Goal: Communication & Community: Answer question/provide support

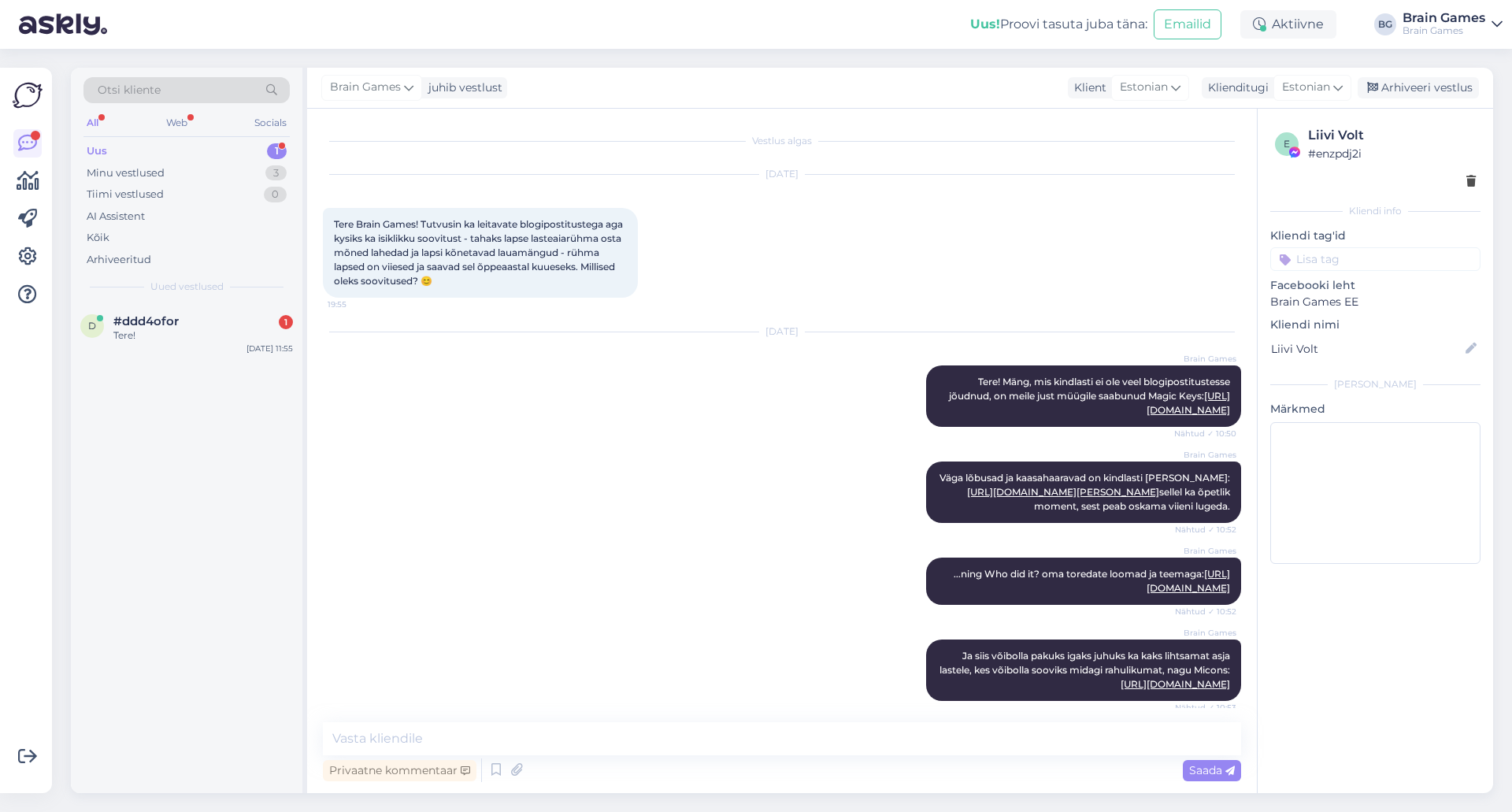
scroll to position [92, 0]
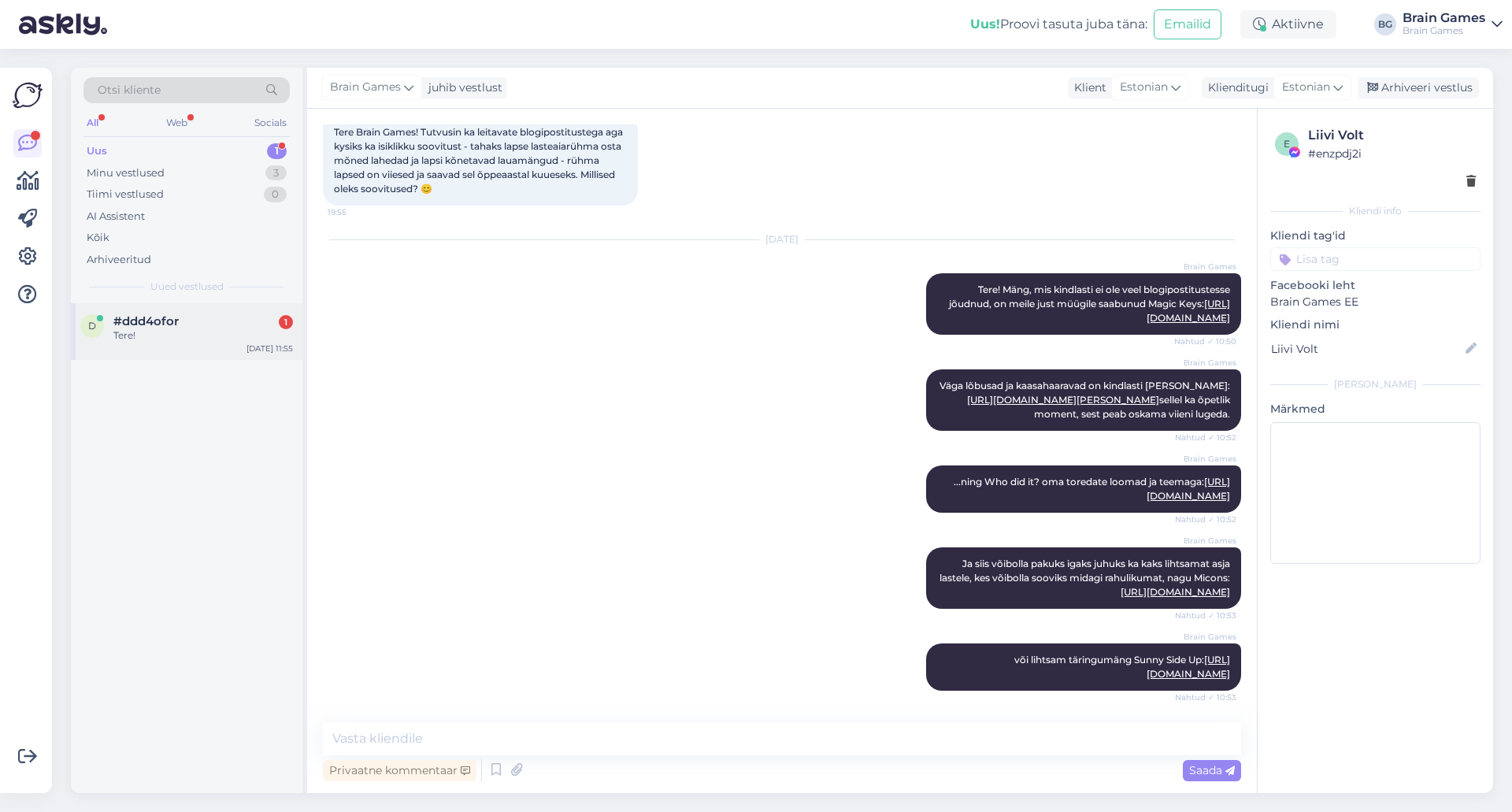
click at [165, 328] on div "Tere!" at bounding box center [203, 335] width 180 height 14
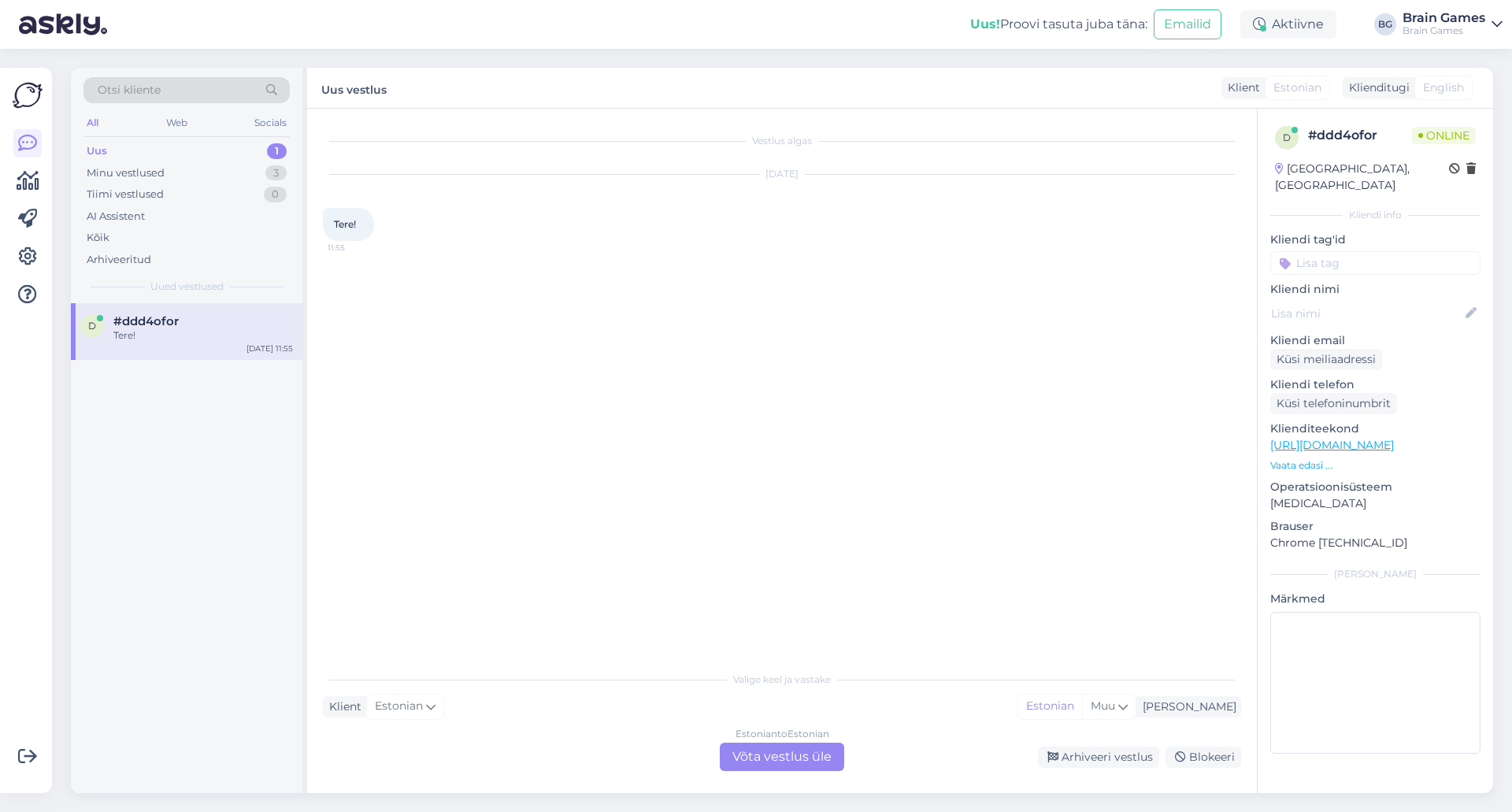
scroll to position [0, 0]
click at [752, 740] on div "Estonian to Estonian" at bounding box center [782, 734] width 94 height 14
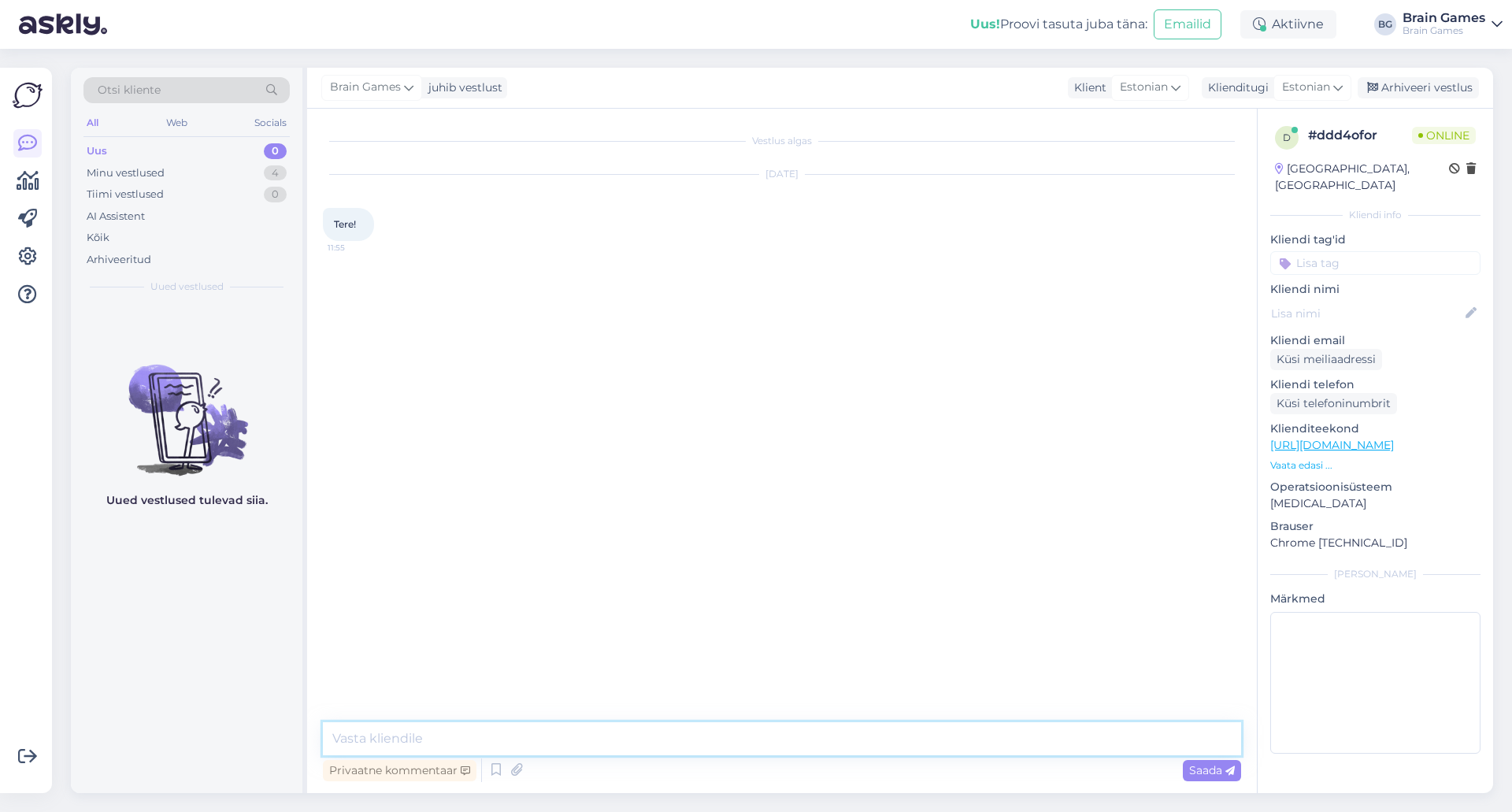
click at [756, 746] on textarea at bounding box center [782, 738] width 918 height 33
type textarea "Tere!"
click at [464, 499] on div "Vestlus algas [DATE] Tere! 11:55 Brain Games Tere! Nähtud ✓ 11:55 Kas teil kink…" at bounding box center [789, 416] width 932 height 584
click at [549, 735] on textarea at bounding box center [782, 738] width 918 height 33
paste textarea "[URL][DOMAIN_NAME]"
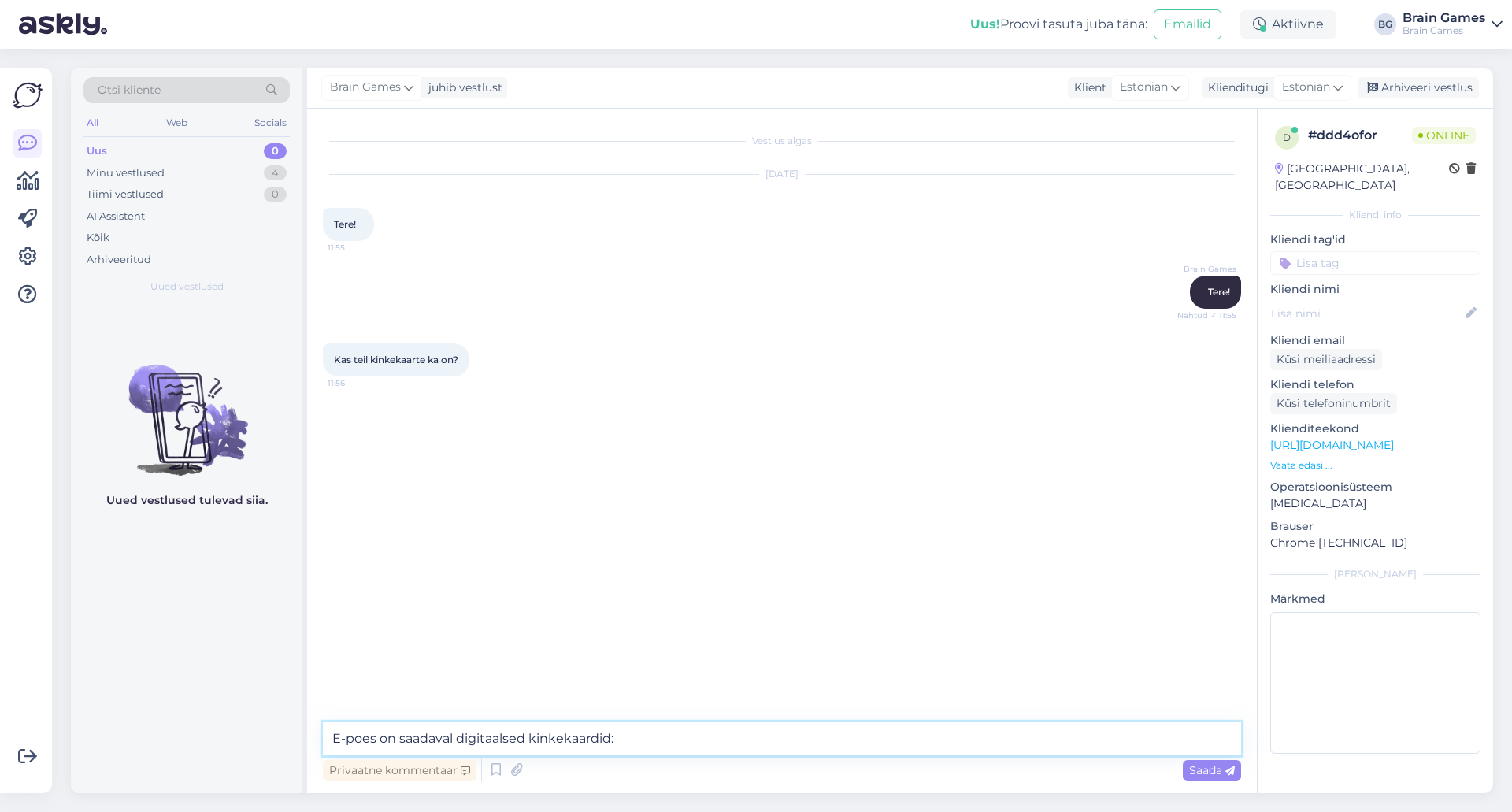
type textarea "E-poes on saadaval digitaalsed kinkekaardid: [URL][DOMAIN_NAME]"
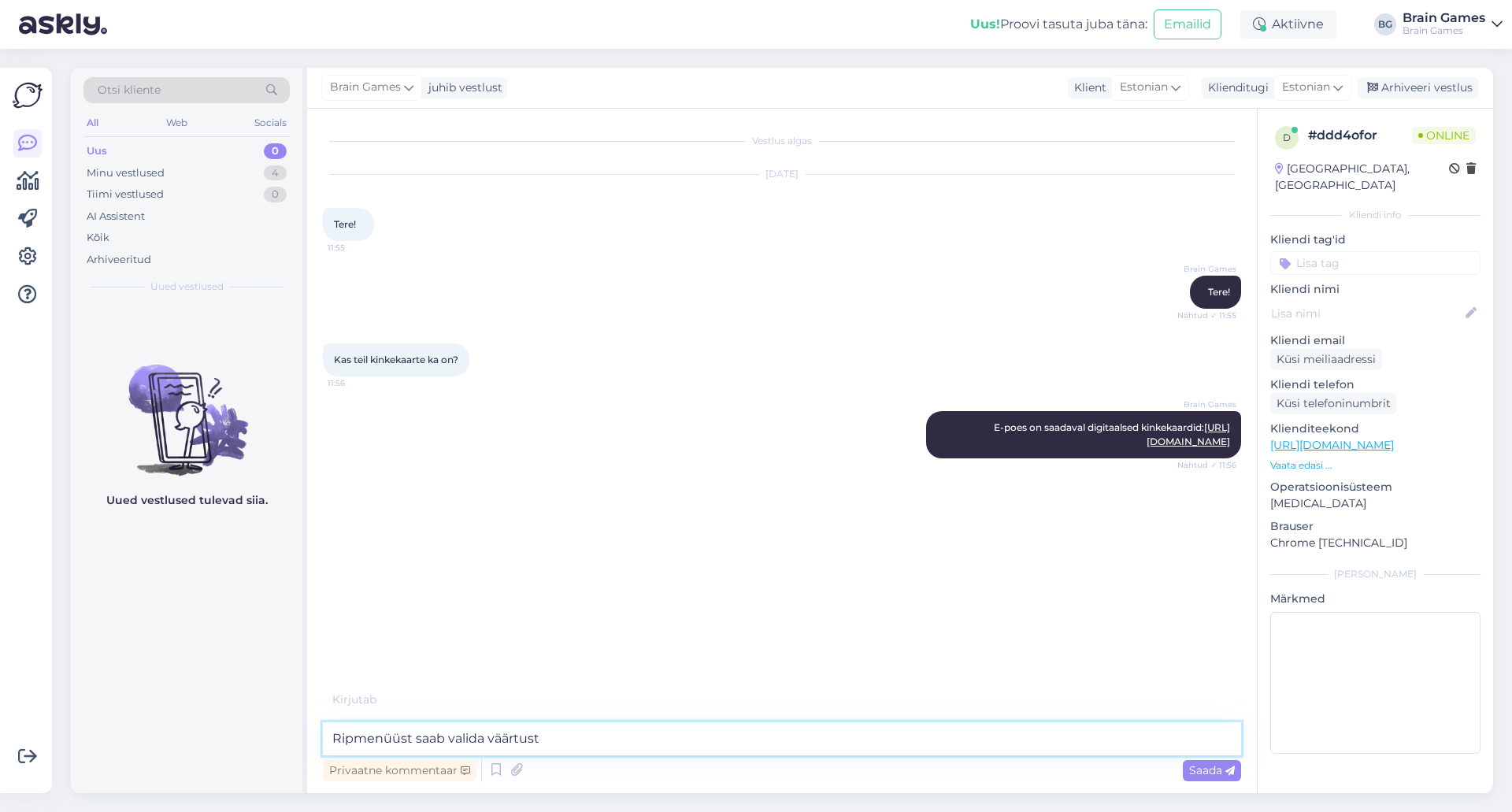
type textarea "Ripmenüüst saab valida väärtust."
type textarea "Ja füüsilistes poodides on müügil füüsilised kinkekaardid."
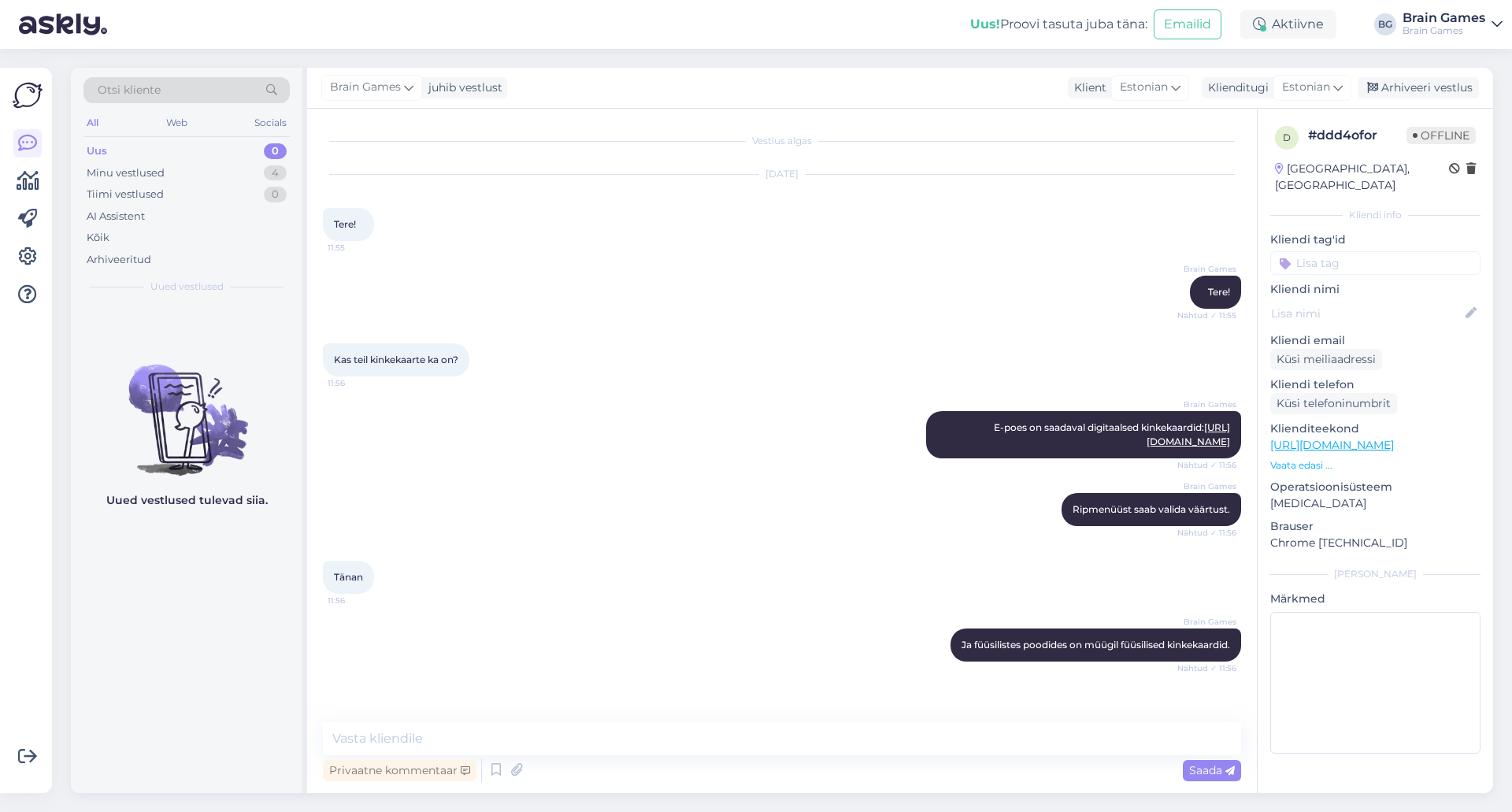
click at [727, 344] on div "Kas teil kinkekaarte ka on? 11:56" at bounding box center [782, 360] width 918 height 68
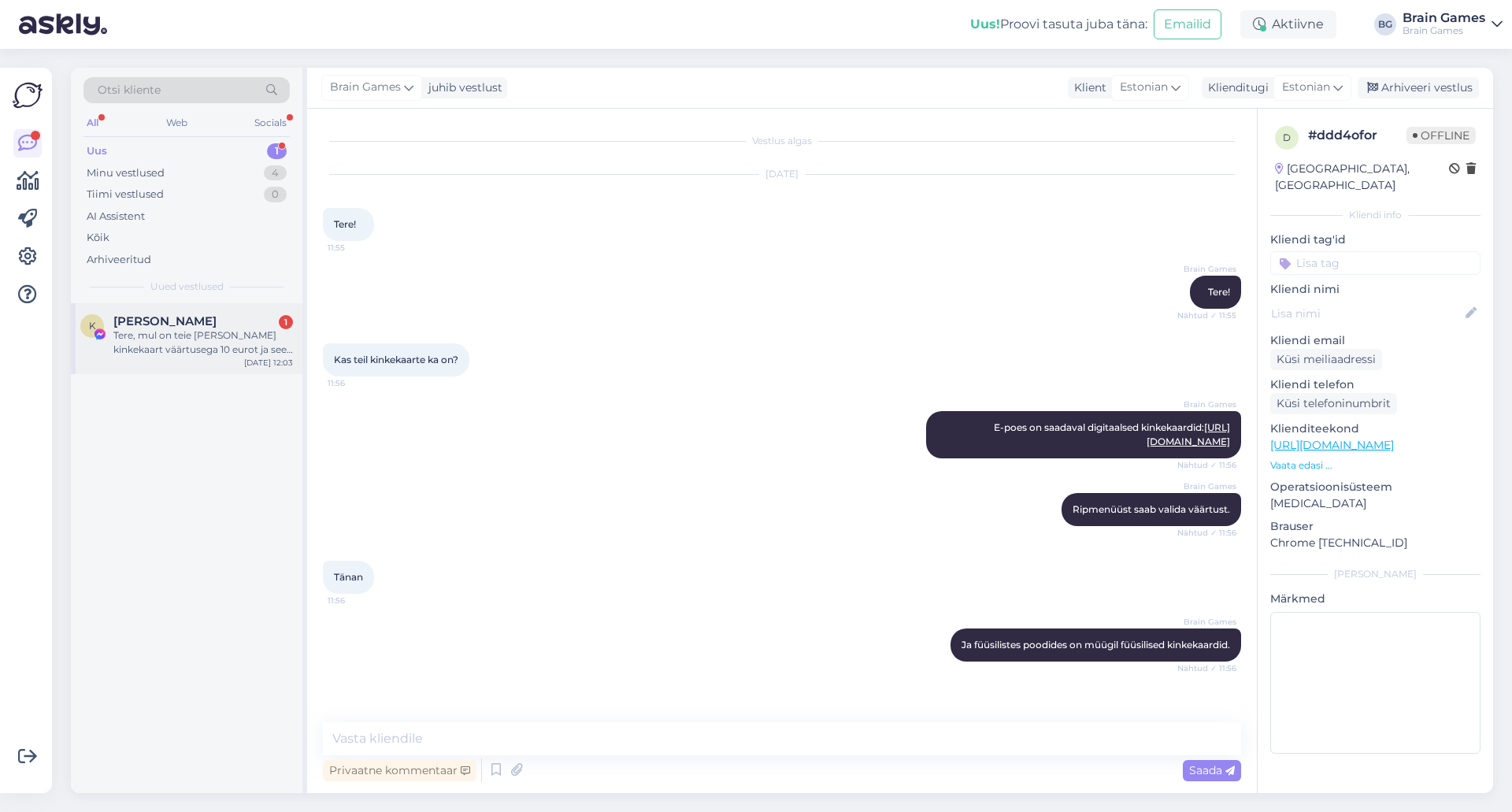
click at [165, 348] on div "Tere, mul on teie [PERSON_NAME] kinkekaart väärtusega 10 eurot ja see on paberk…" at bounding box center [203, 342] width 180 height 29
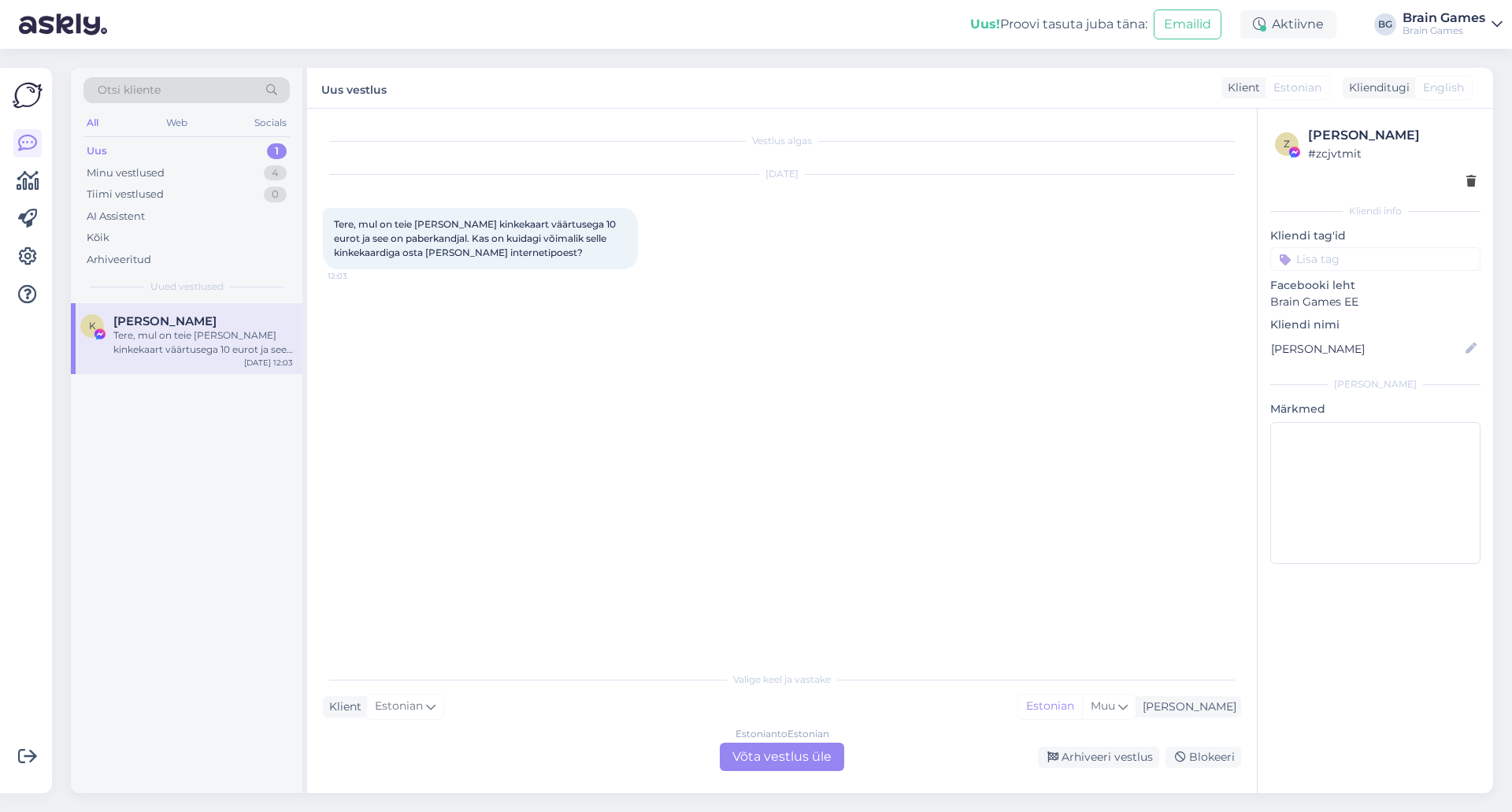
click at [733, 762] on div "Estonian to Estonian Võta vestlus üle" at bounding box center [782, 757] width 124 height 29
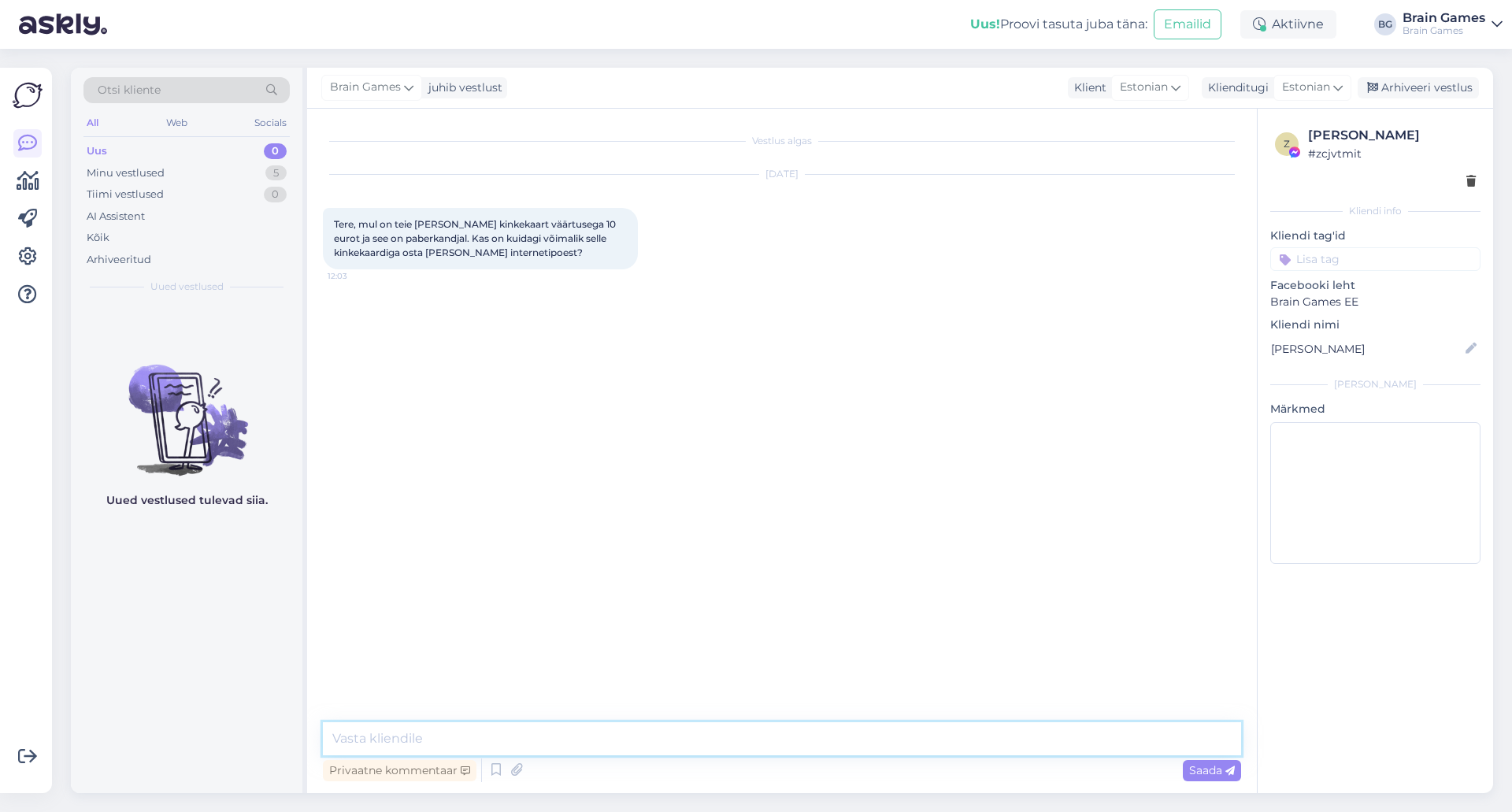
click at [719, 750] on textarea at bounding box center [782, 738] width 918 height 33
type textarea "Tere!"
type textarea "J"
type textarea "[PERSON_NAME] ümber vormistada digitaalseks kinkekaardiks :)"
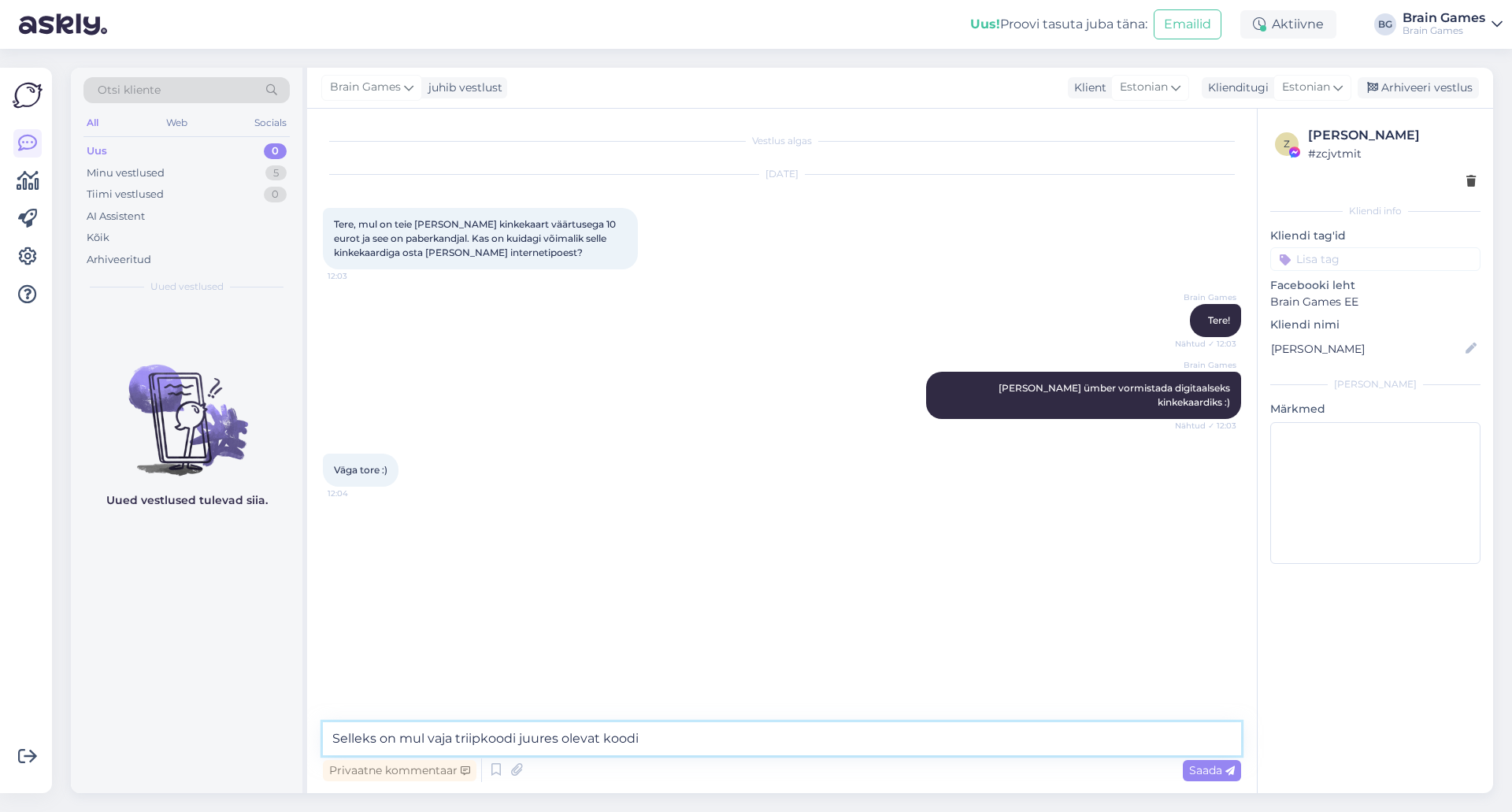
type textarea "Selleks on mul vaja triipkoodi juures olevat koodi."
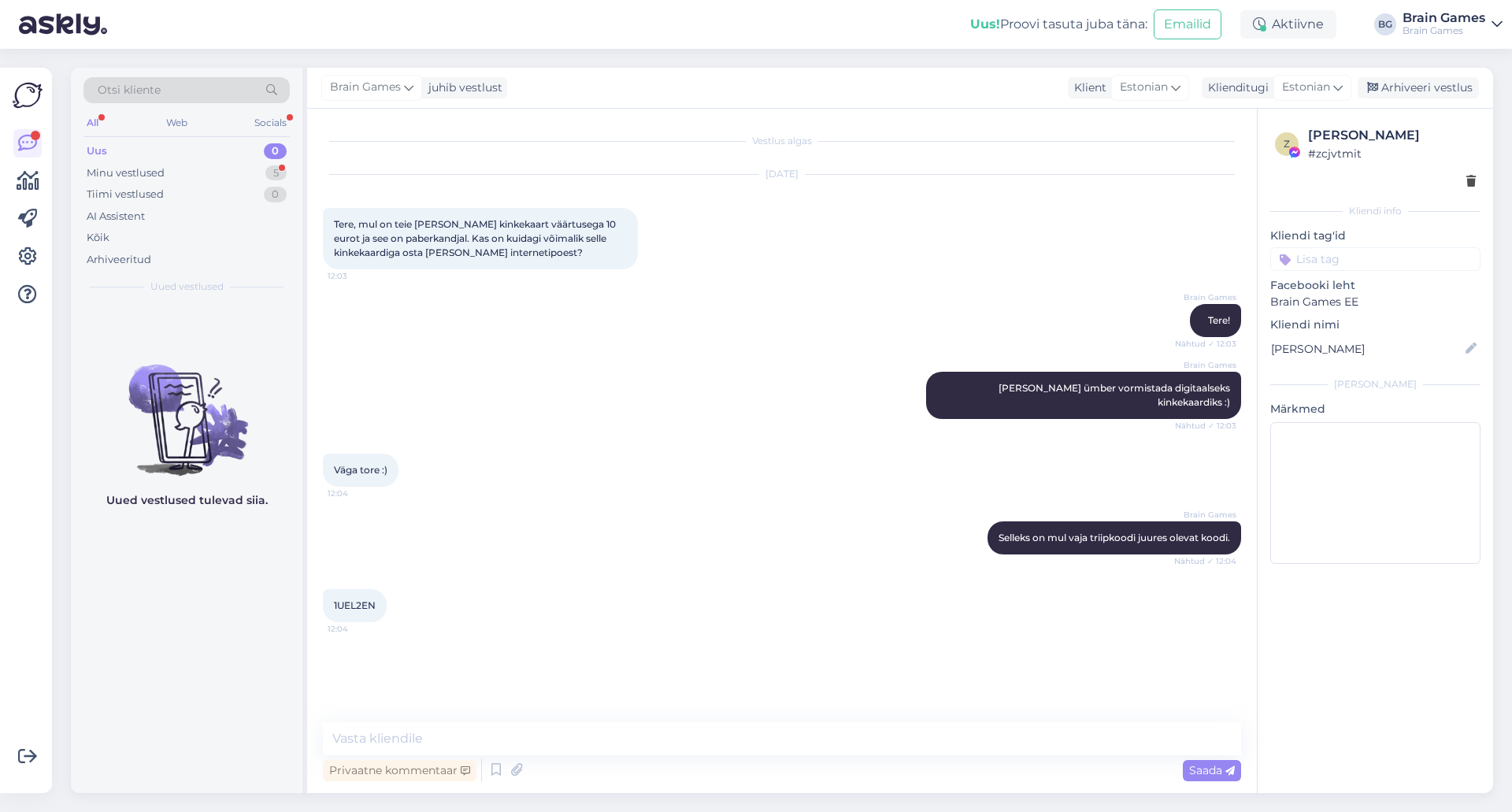
click at [920, 716] on div "Vestlus algas [DATE] Tere, mul on teie [PERSON_NAME] kinkekaart väärtusega 10 e…" at bounding box center [782, 450] width 950 height 685
click at [934, 722] on textarea at bounding box center [782, 738] width 918 height 33
type textarea "Üks hetk..."
click at [344, 600] on span "1UEL2EN" at bounding box center [355, 606] width 41 height 12
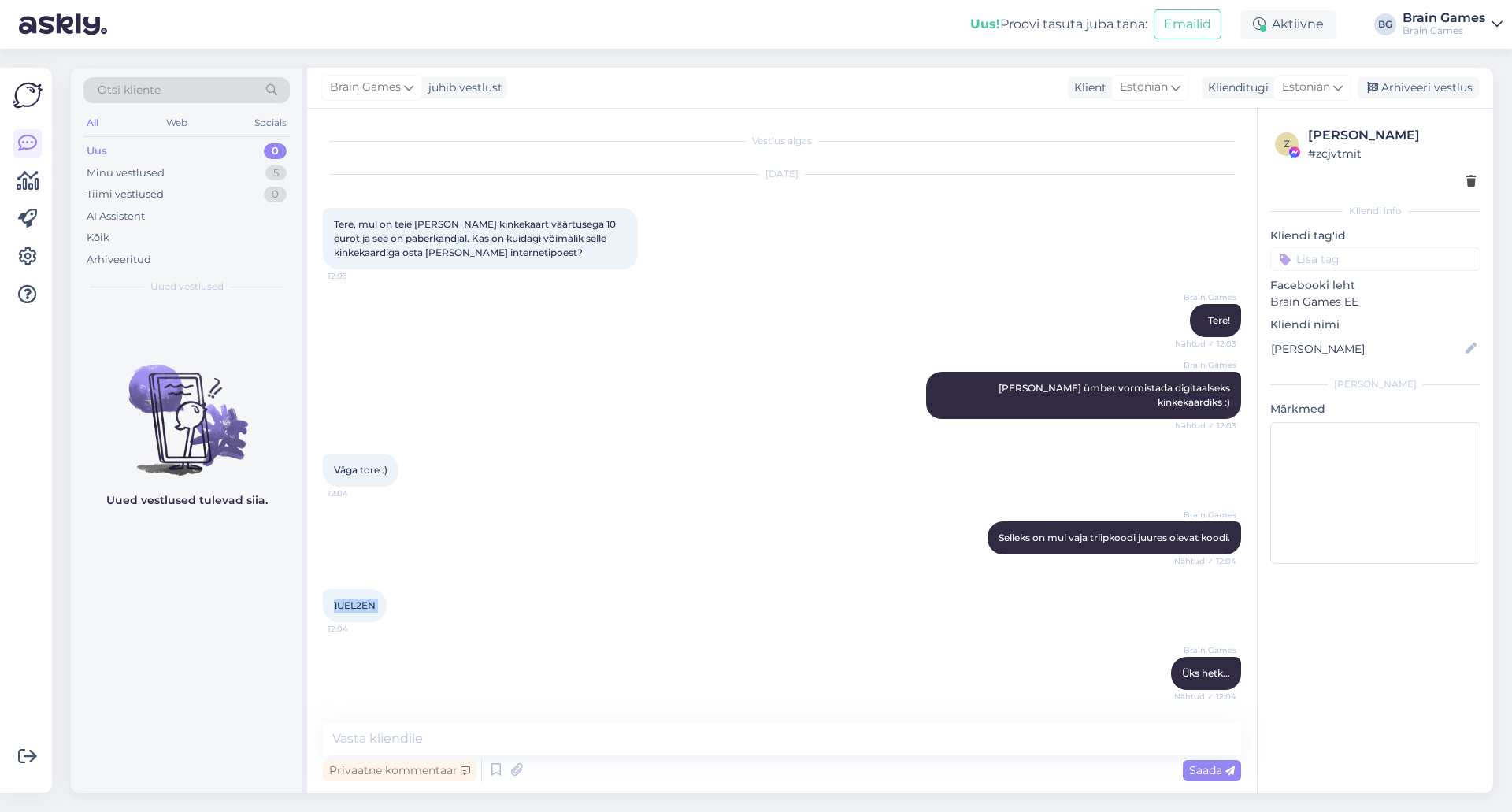
copy div "1UEL2EN 12:04"
click at [818, 741] on textarea at bounding box center [782, 738] width 918 height 33
paste textarea "1UEL2ENWEB"
type textarea "Muudetud digitaalseks kinkekaardiks. Uus kood: 1UEL2ENWEB"
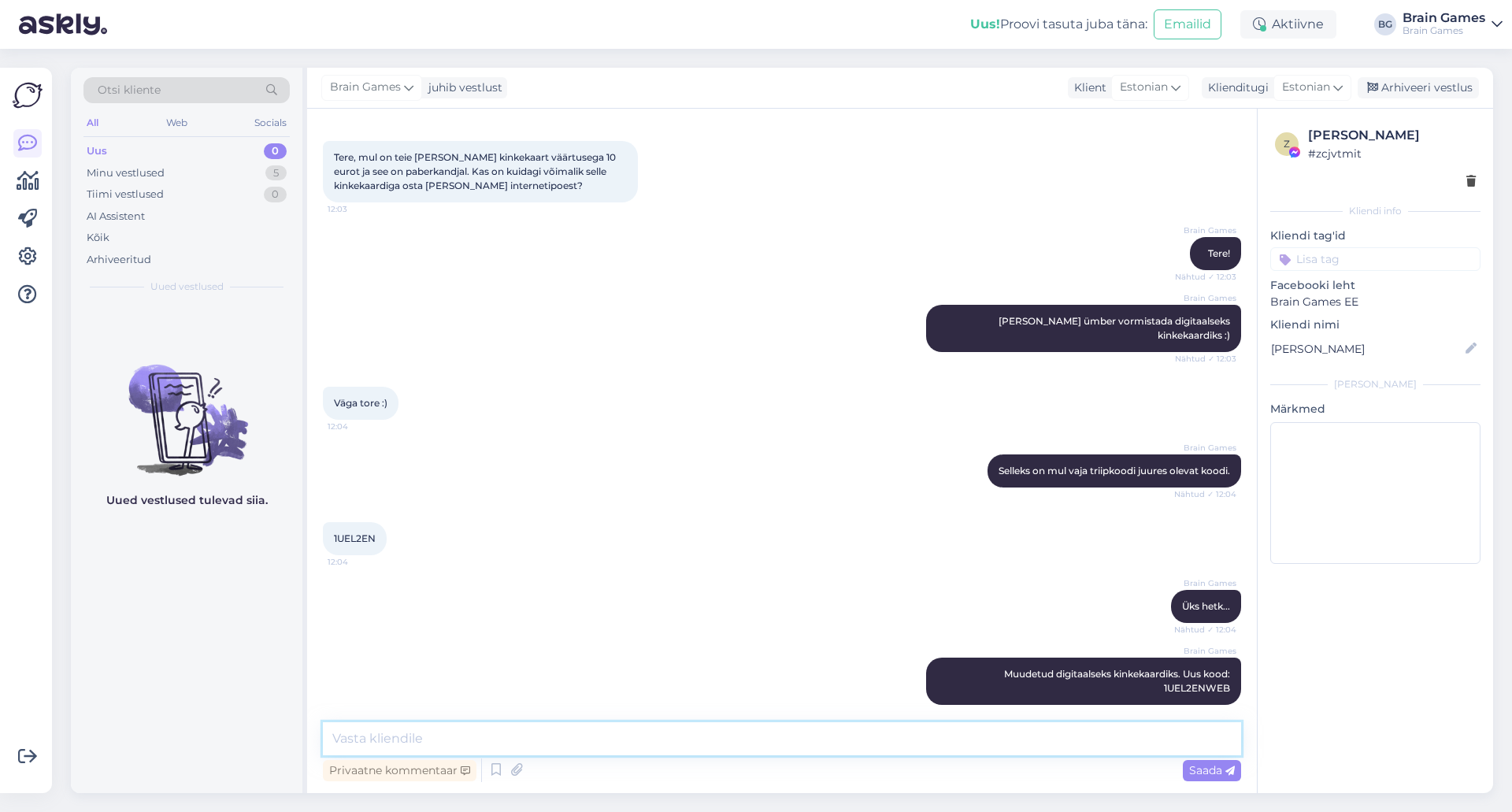
scroll to position [134, 0]
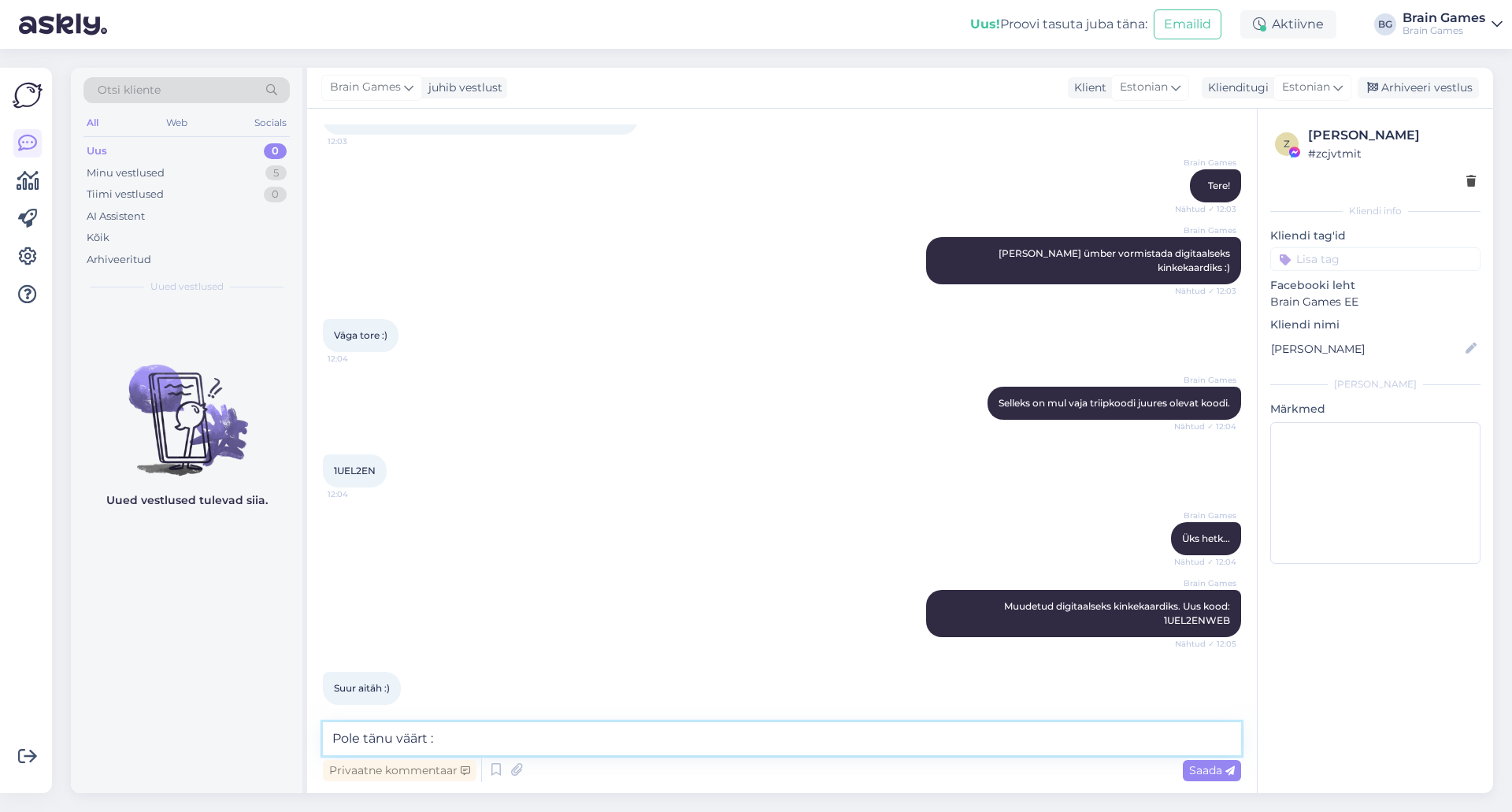
type textarea "Pole tänu väärt :)"
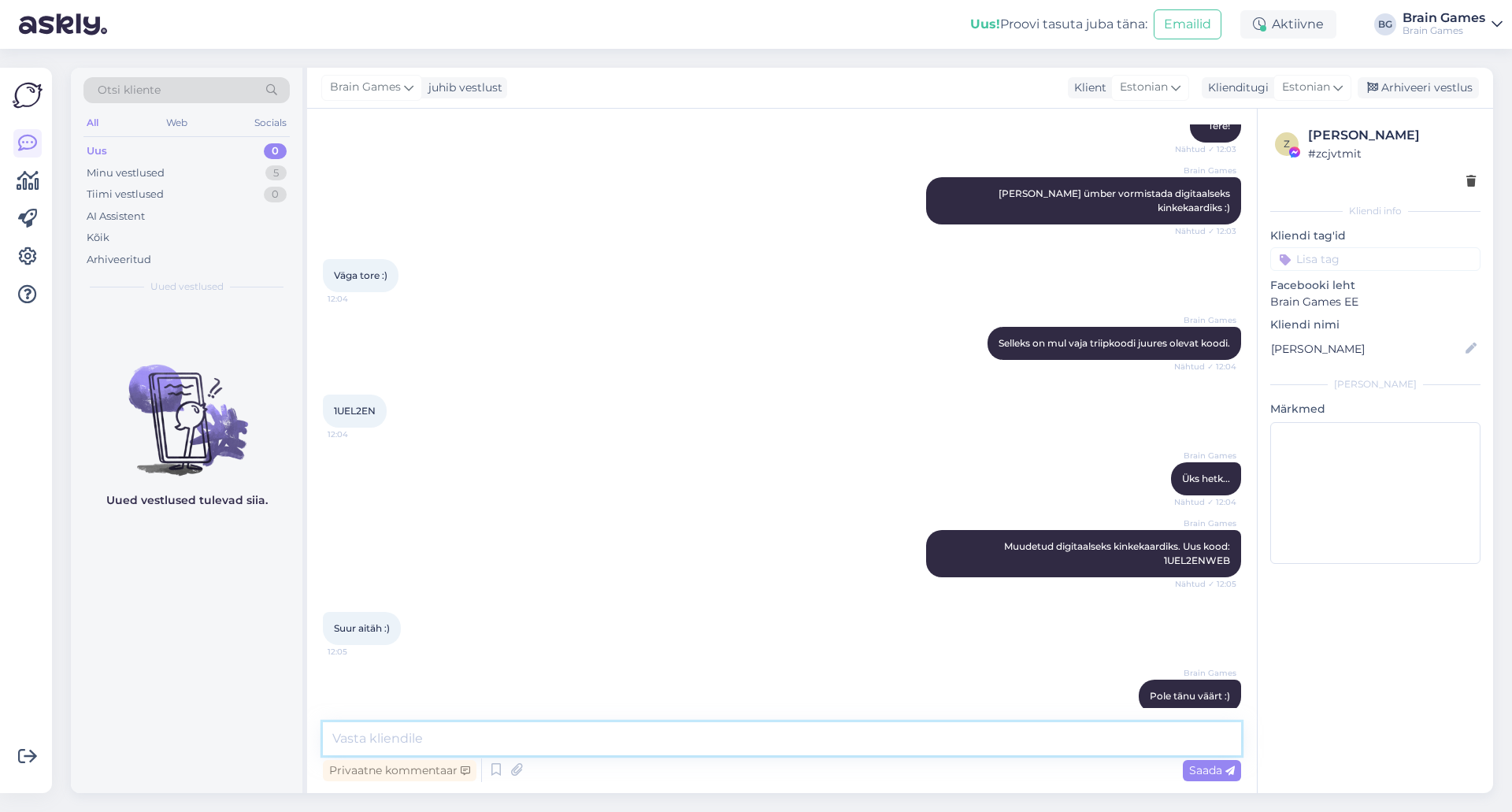
scroll to position [203, 0]
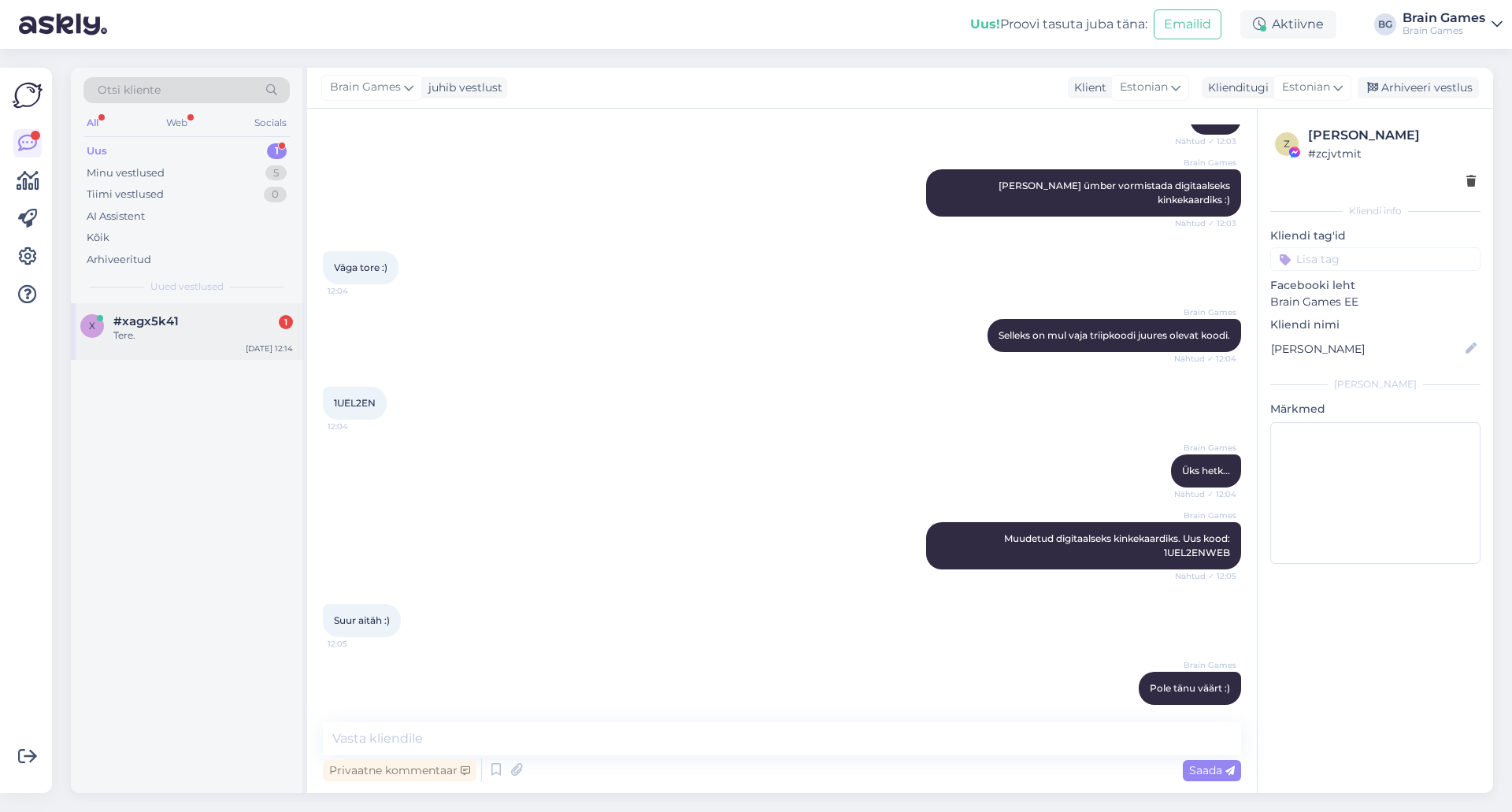
click at [150, 321] on span "#xagx5k41" at bounding box center [146, 321] width 65 height 14
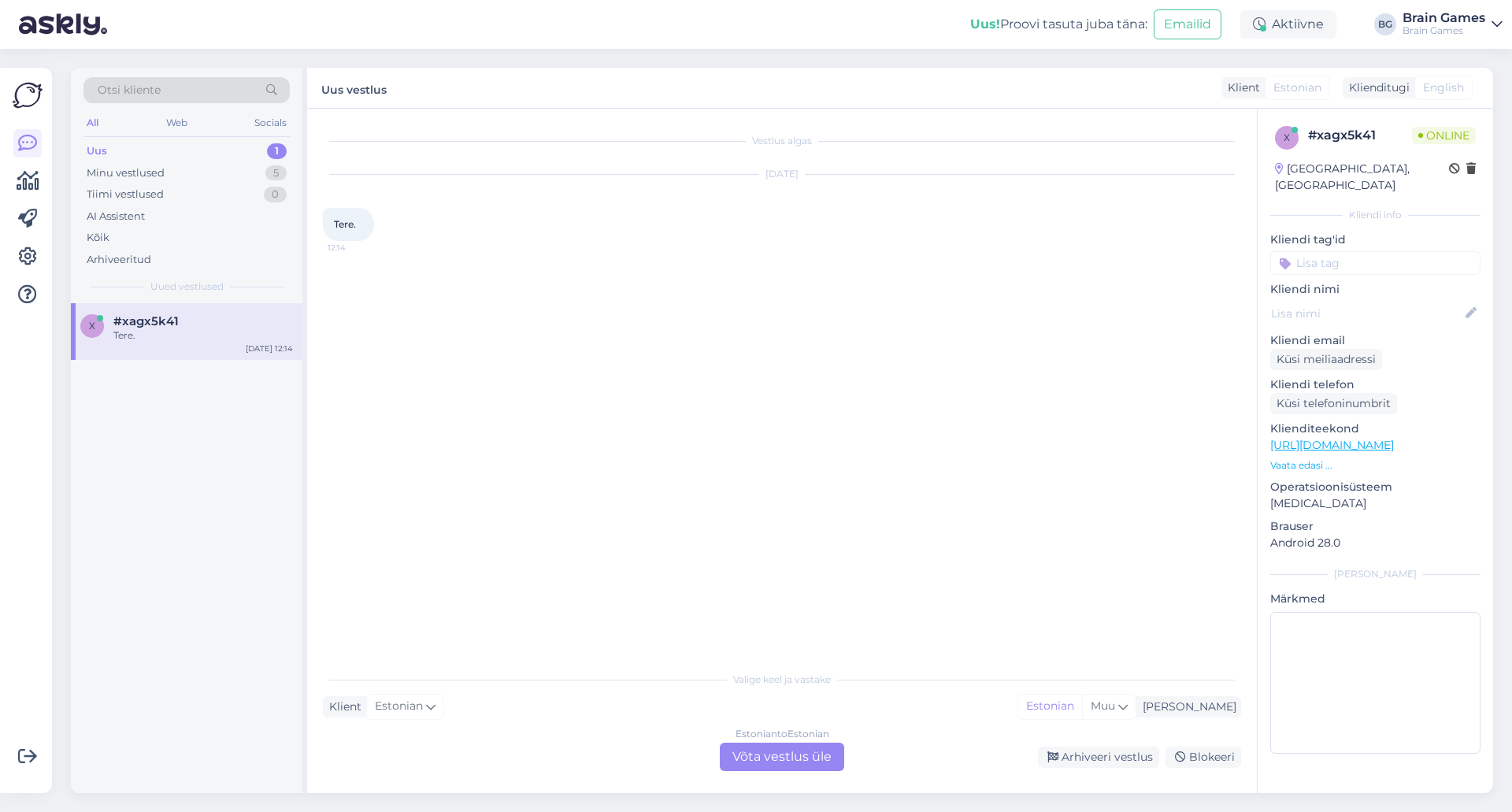
click at [774, 766] on div "Estonian to Estonian Võta vestlus üle" at bounding box center [782, 757] width 124 height 29
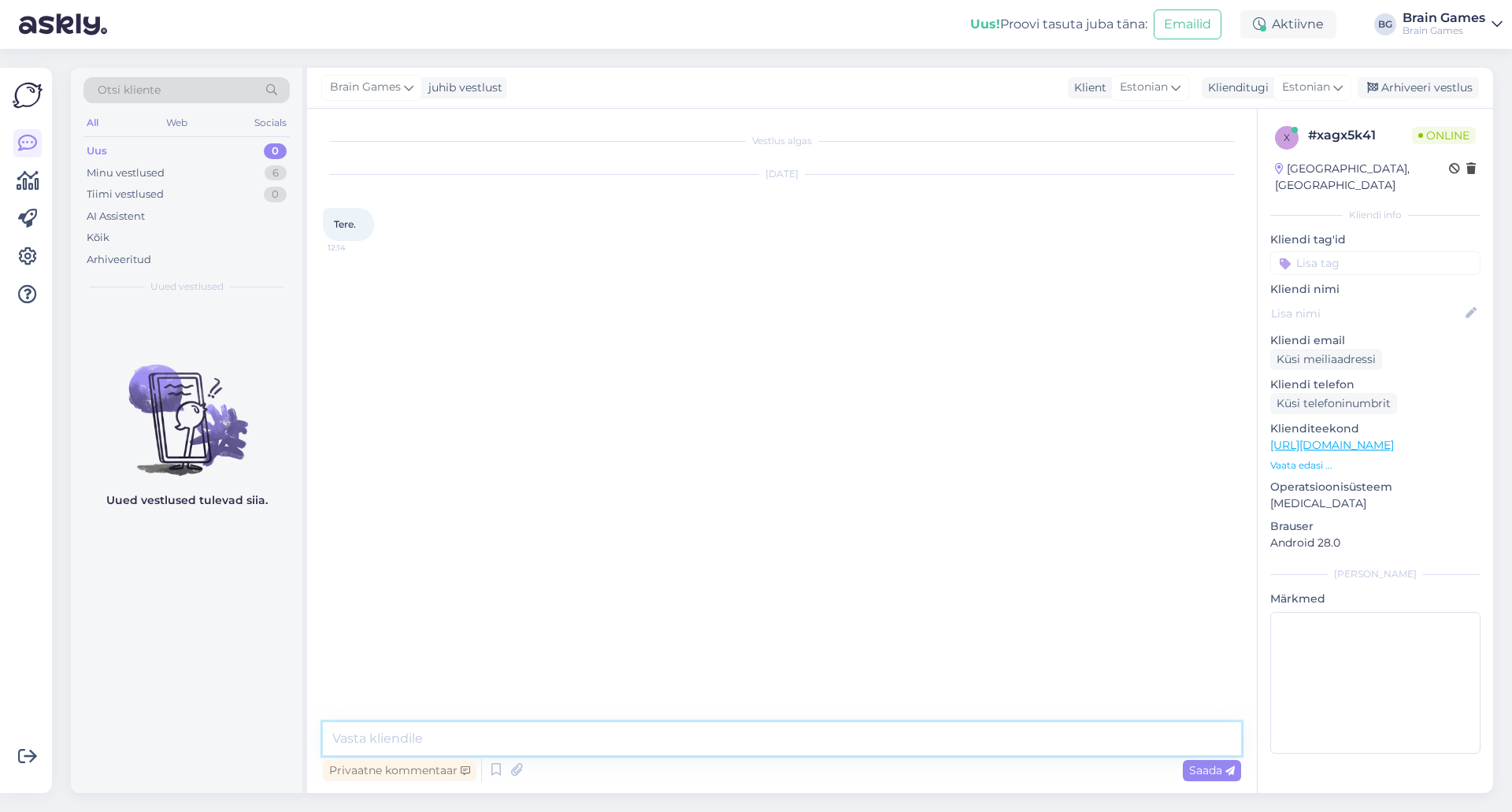
click at [774, 730] on textarea at bounding box center [782, 738] width 918 height 33
type textarea "Tere!"
click at [1289, 458] on p "Vaata edasi ..." at bounding box center [1375, 465] width 210 height 14
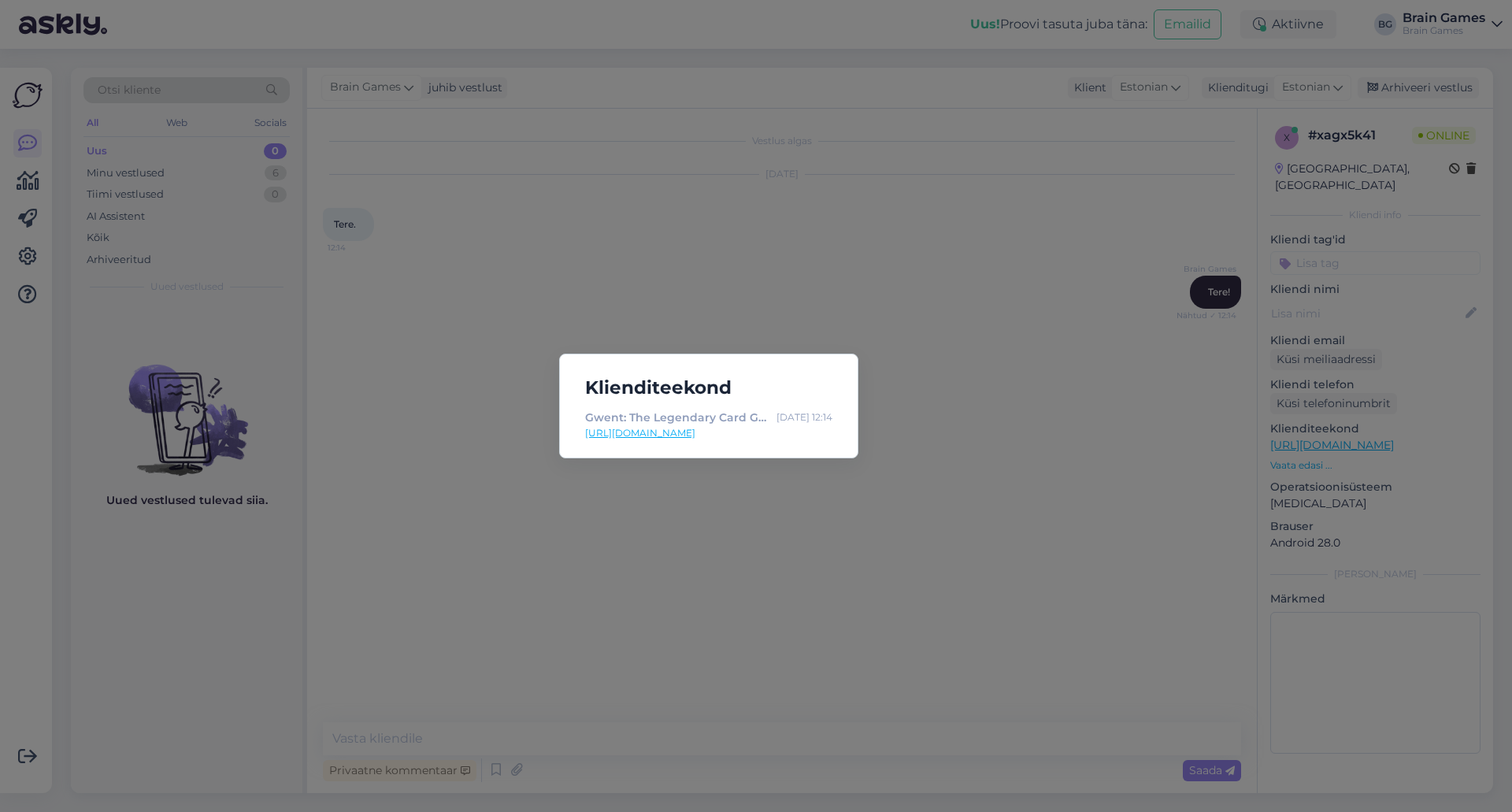
click at [1081, 565] on div "Klienditeekond Gwent: The Legendary Card Game — Brain Games OÜ [DATE] 12:14 [UR…" at bounding box center [756, 406] width 1512 height 812
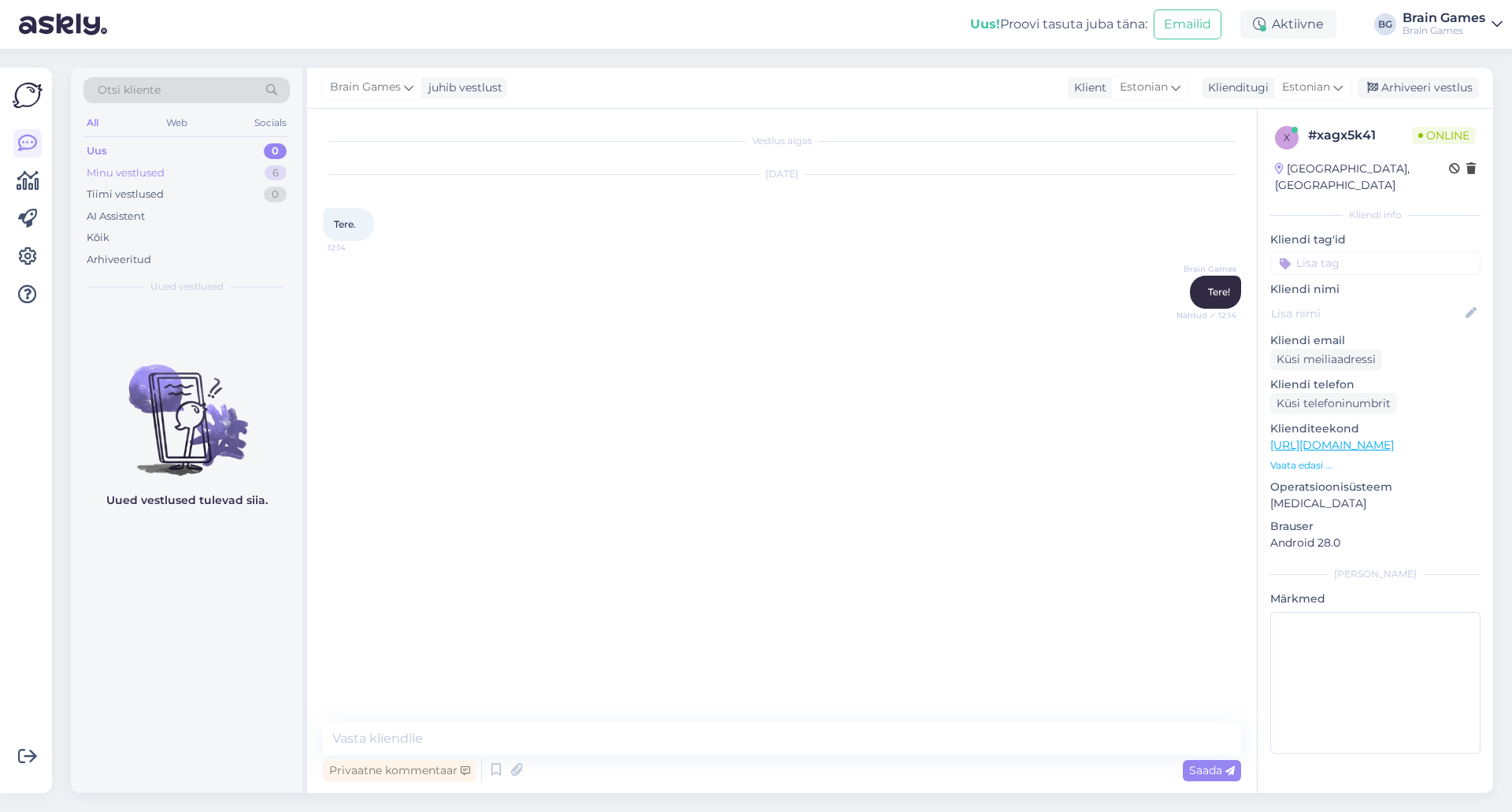
click at [169, 172] on div "Minu vestlused 6" at bounding box center [187, 173] width 206 height 22
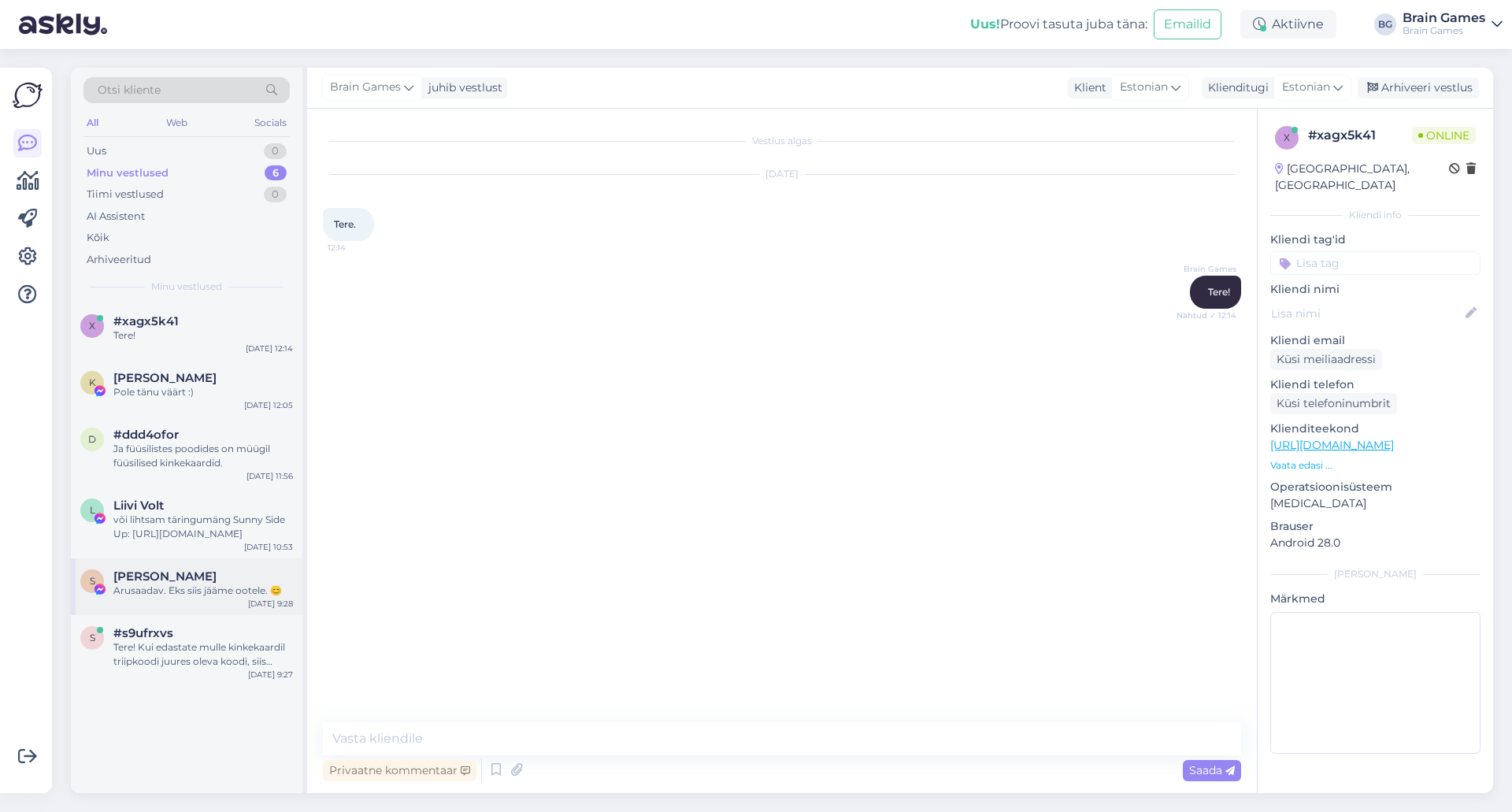
click at [122, 584] on div "Arusaadav. Eks siis jääme ootele. 😊" at bounding box center [203, 591] width 180 height 14
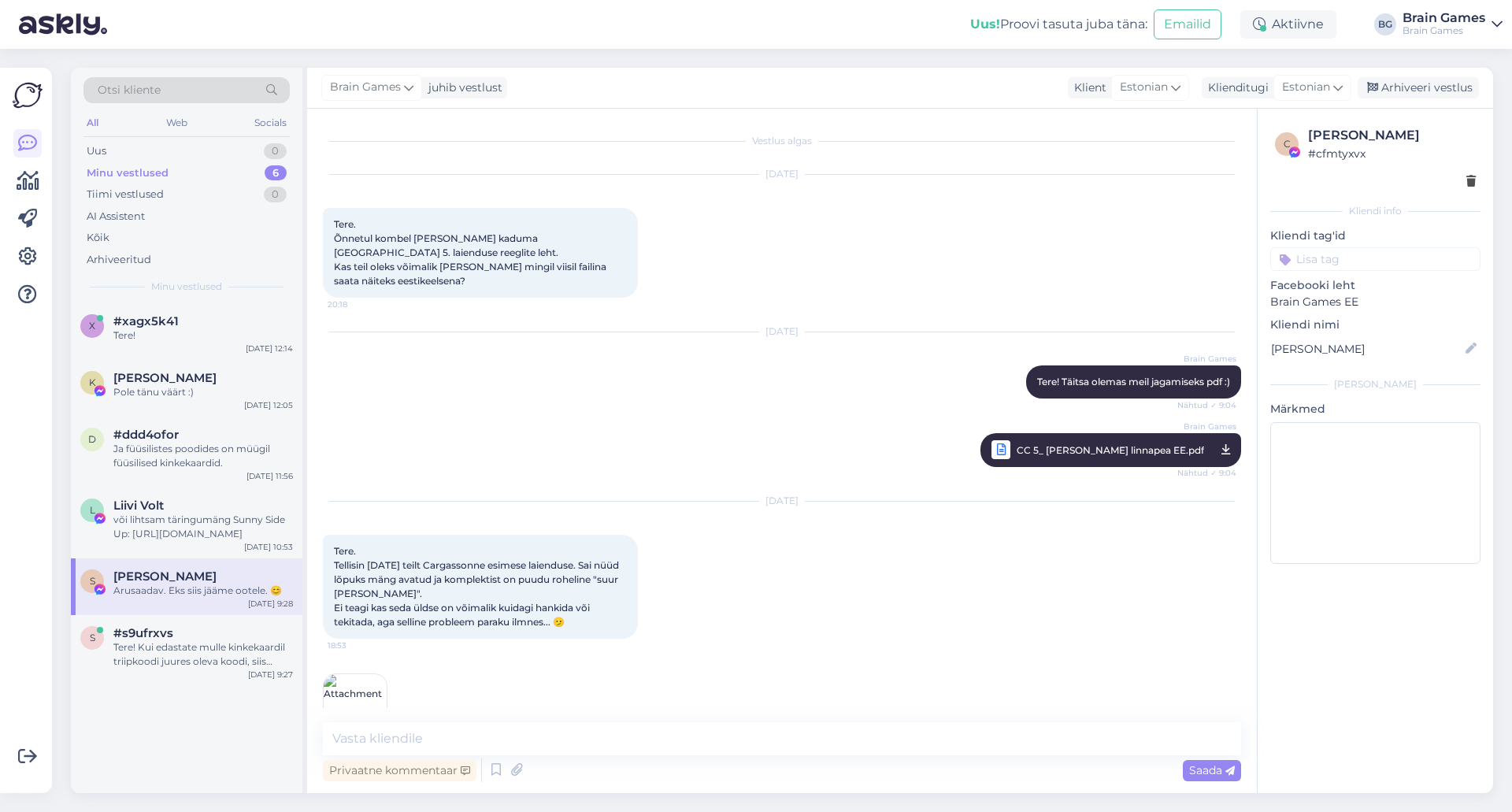
scroll to position [1115, 0]
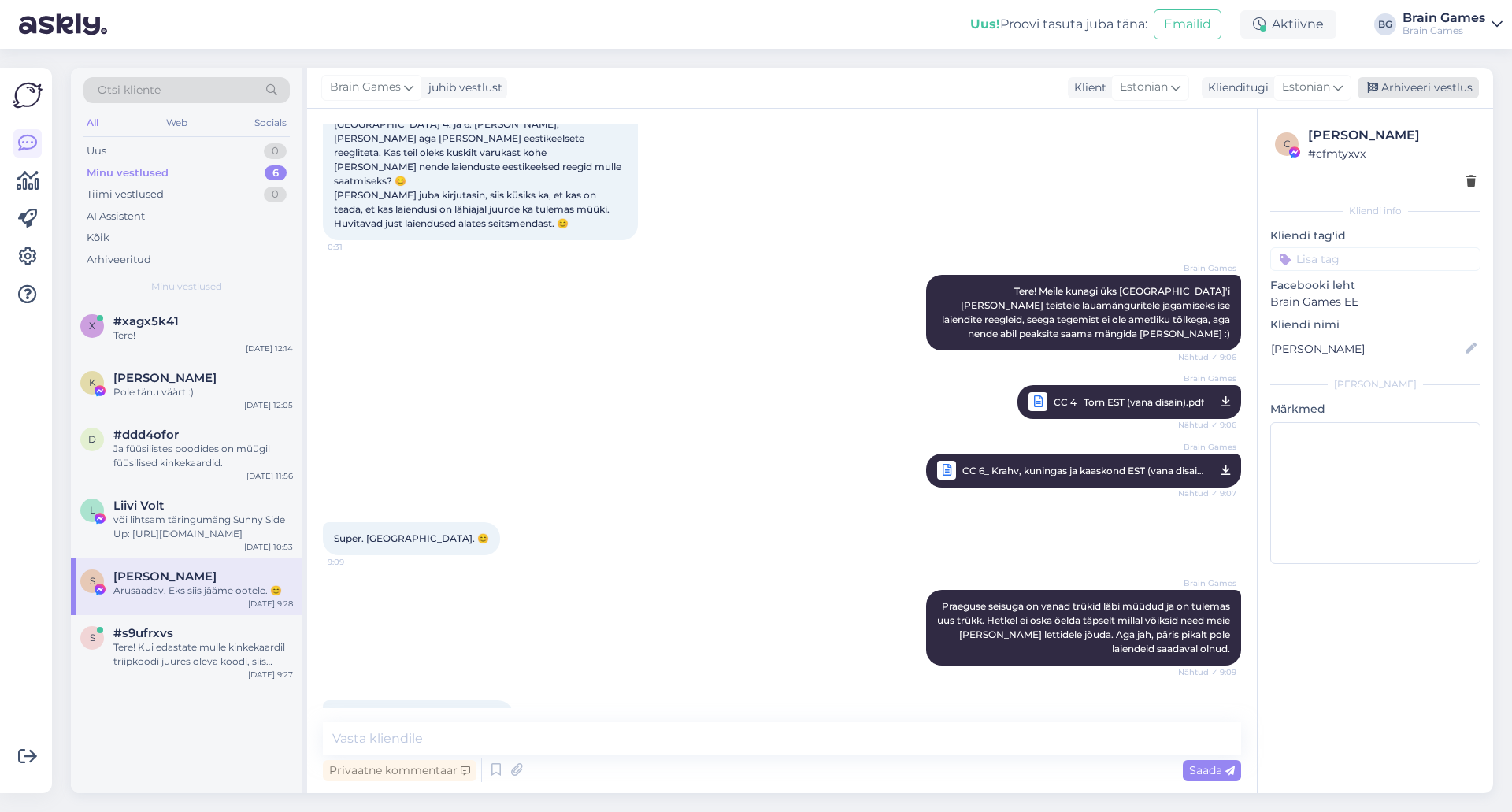
click at [1390, 90] on div "Arhiveeri vestlus" at bounding box center [1418, 88] width 121 height 22
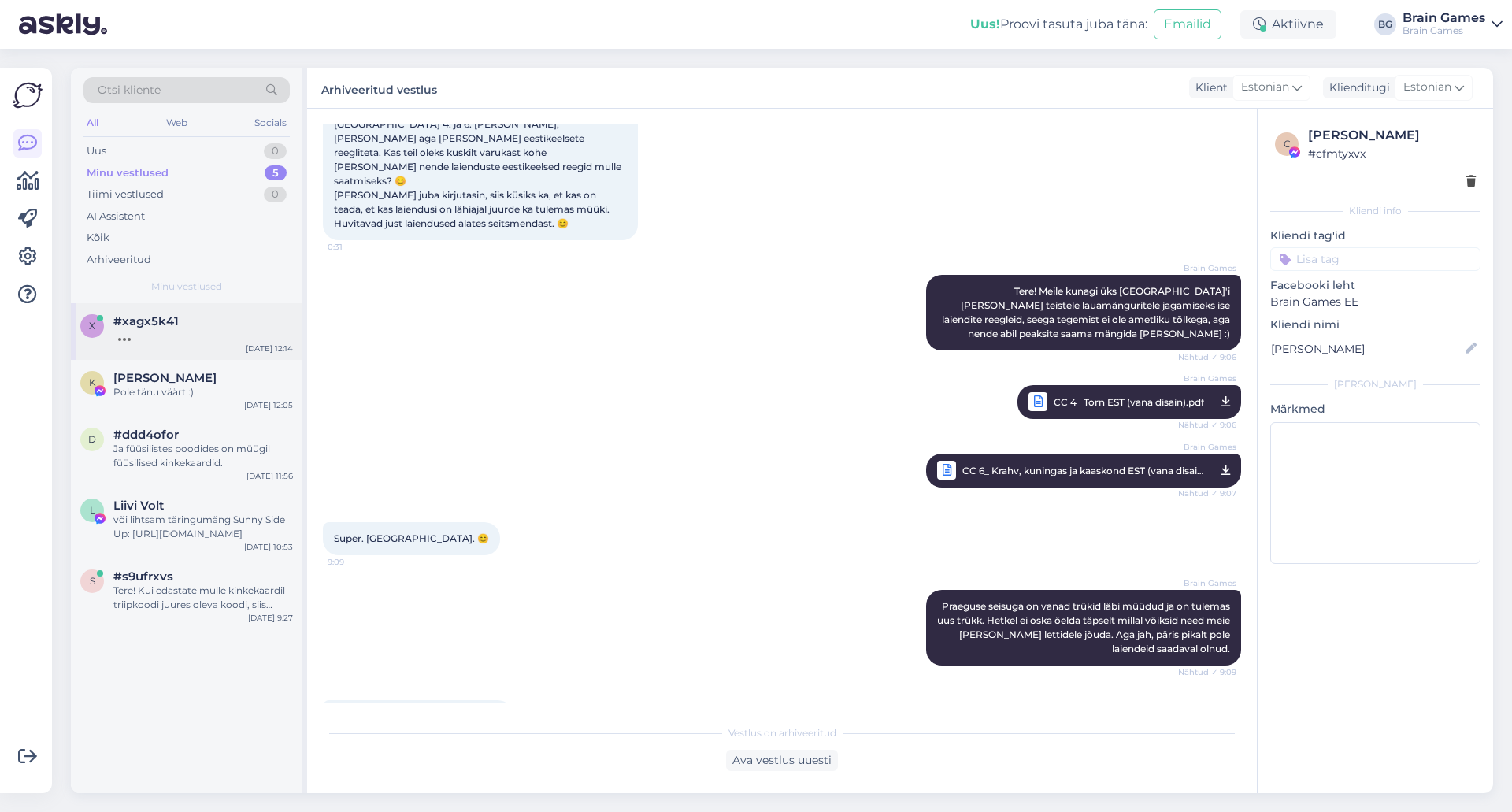
click at [137, 325] on span "#xagx5k41" at bounding box center [146, 321] width 65 height 14
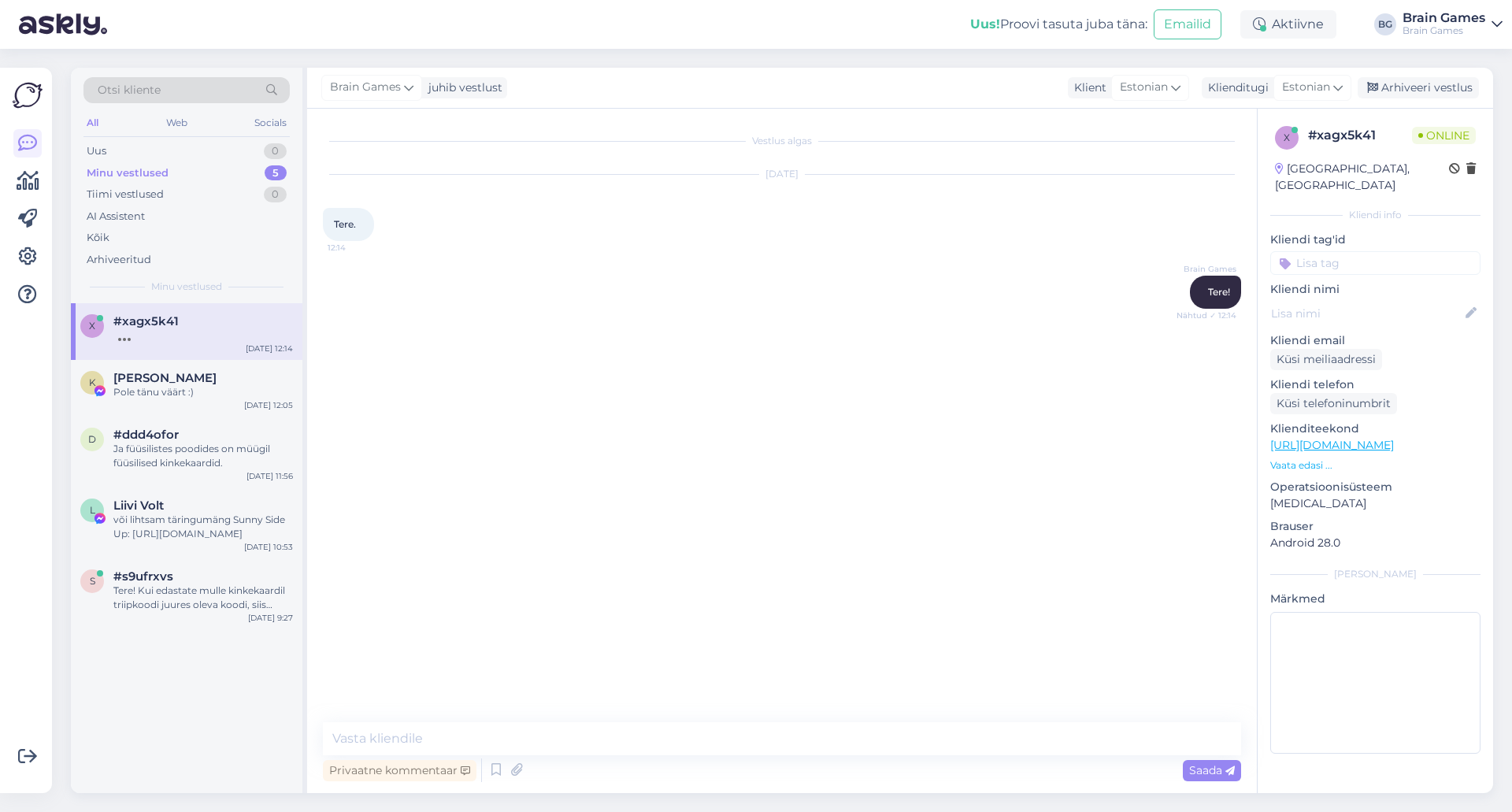
click at [775, 404] on div "Vestlus algas [DATE] Tere. 12:14 Brain Games Tere! Nähtud ✓ 12:14" at bounding box center [789, 416] width 932 height 584
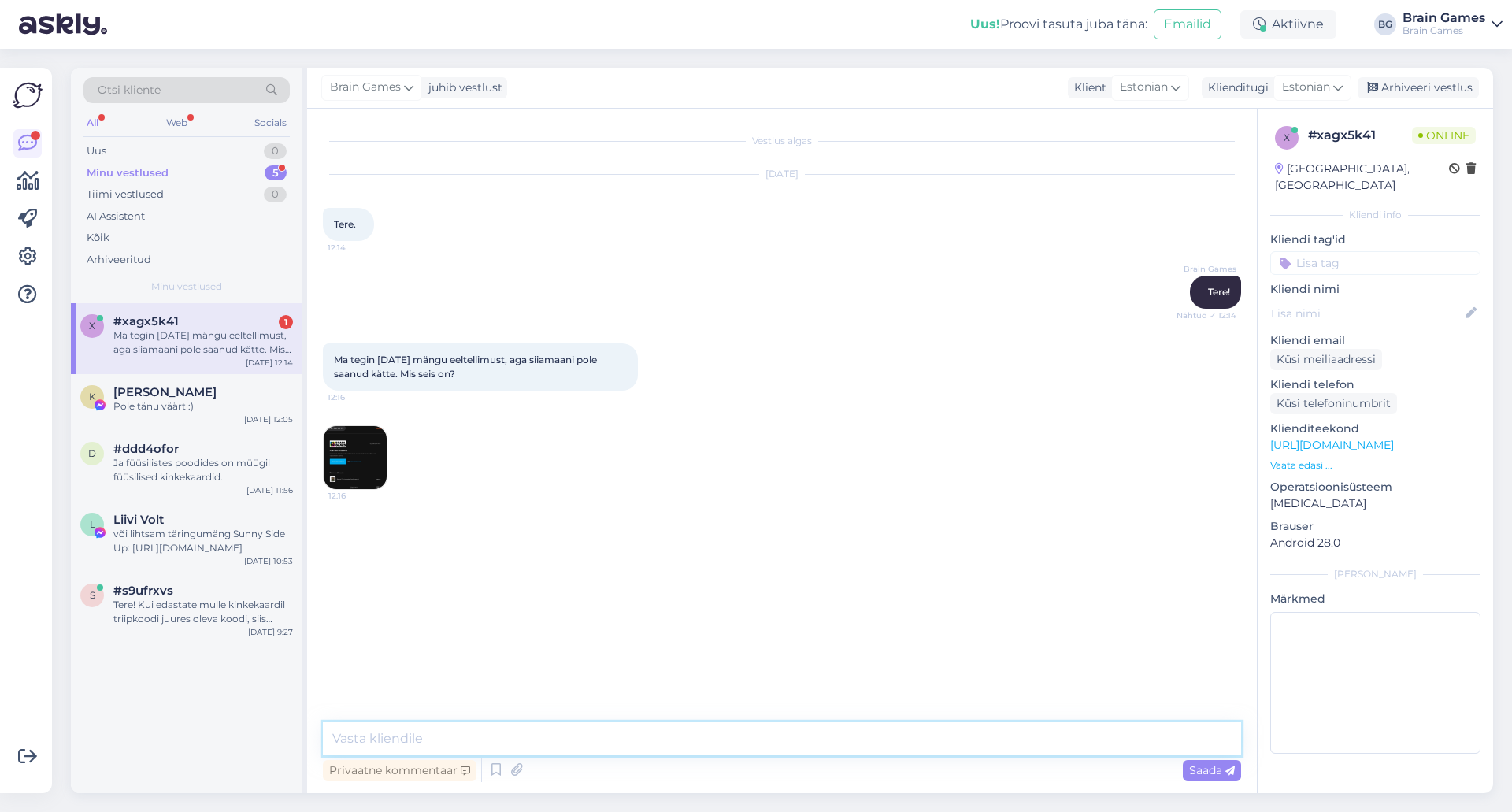
click at [577, 755] on textarea at bounding box center [782, 738] width 918 height 33
type textarea "Ootame, et [PERSON_NAME] tooteid meie lattu jõuaks. Peaksid järgmise nädala joo…"
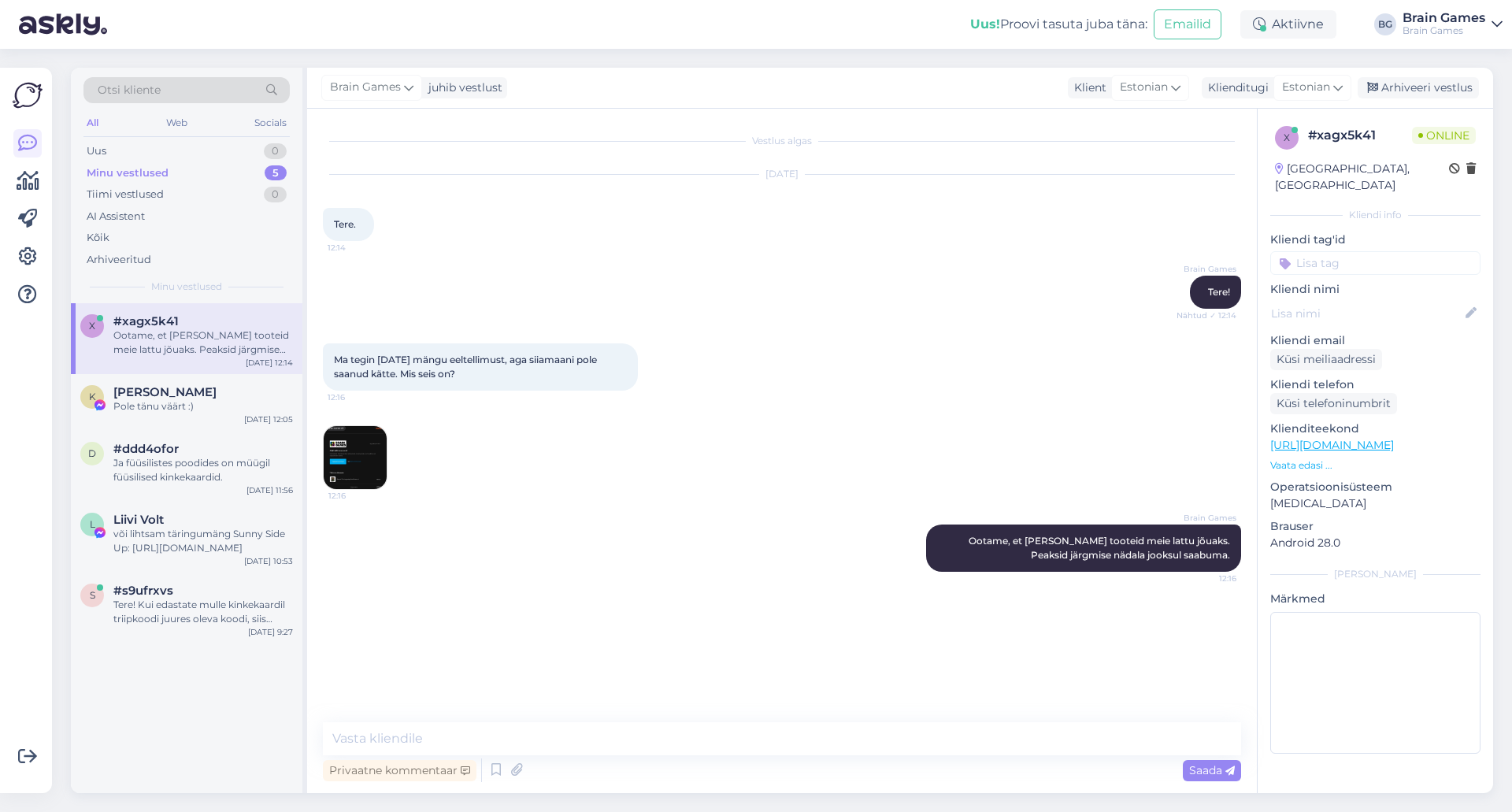
click at [367, 432] on img at bounding box center [356, 457] width 63 height 63
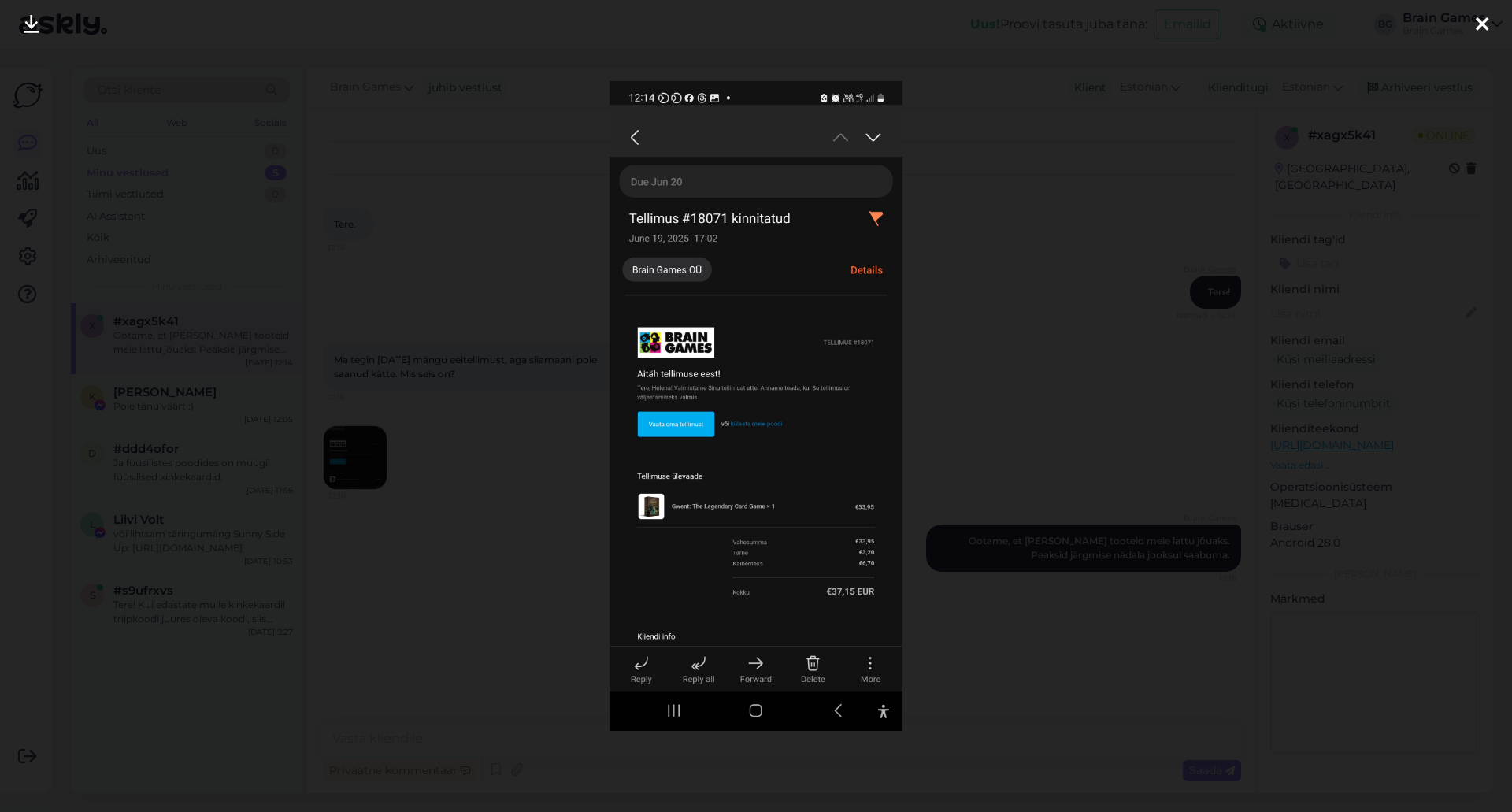
click at [1117, 328] on div at bounding box center [756, 406] width 1512 height 812
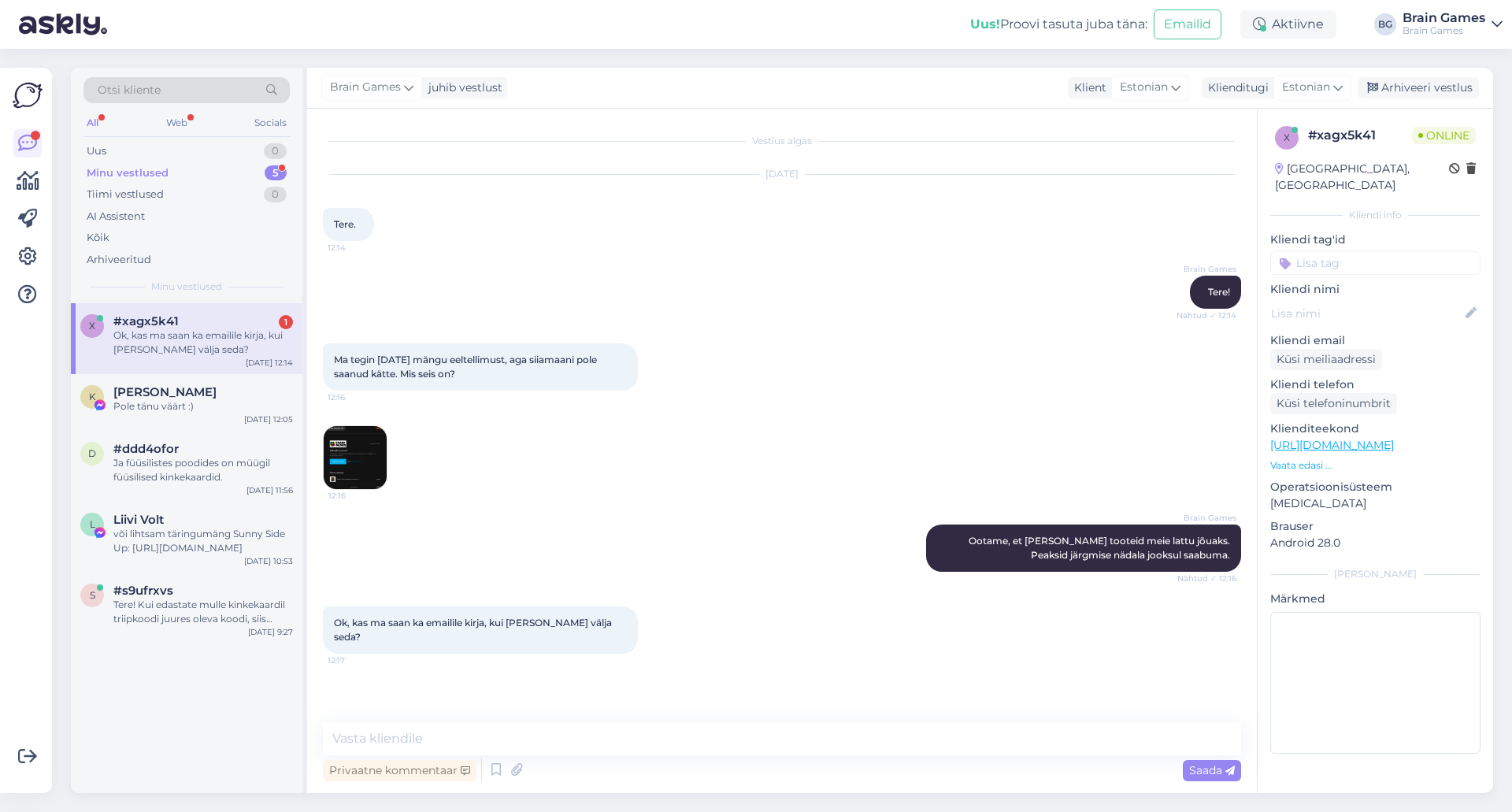
click at [695, 631] on div "Ok, kas ma saan ka emailile kirja, kui [PERSON_NAME] välja seda? 12:17" at bounding box center [782, 629] width 918 height 82
click at [674, 721] on div "Vestlus algas [DATE] Tere. 12:14 Brain Games Tere! Nähtud ✓ 12:14 Ma tegin [DAT…" at bounding box center [782, 450] width 950 height 685
click at [699, 737] on textarea at bounding box center [782, 738] width 918 height 33
type textarea "Jah, muidugi :)"
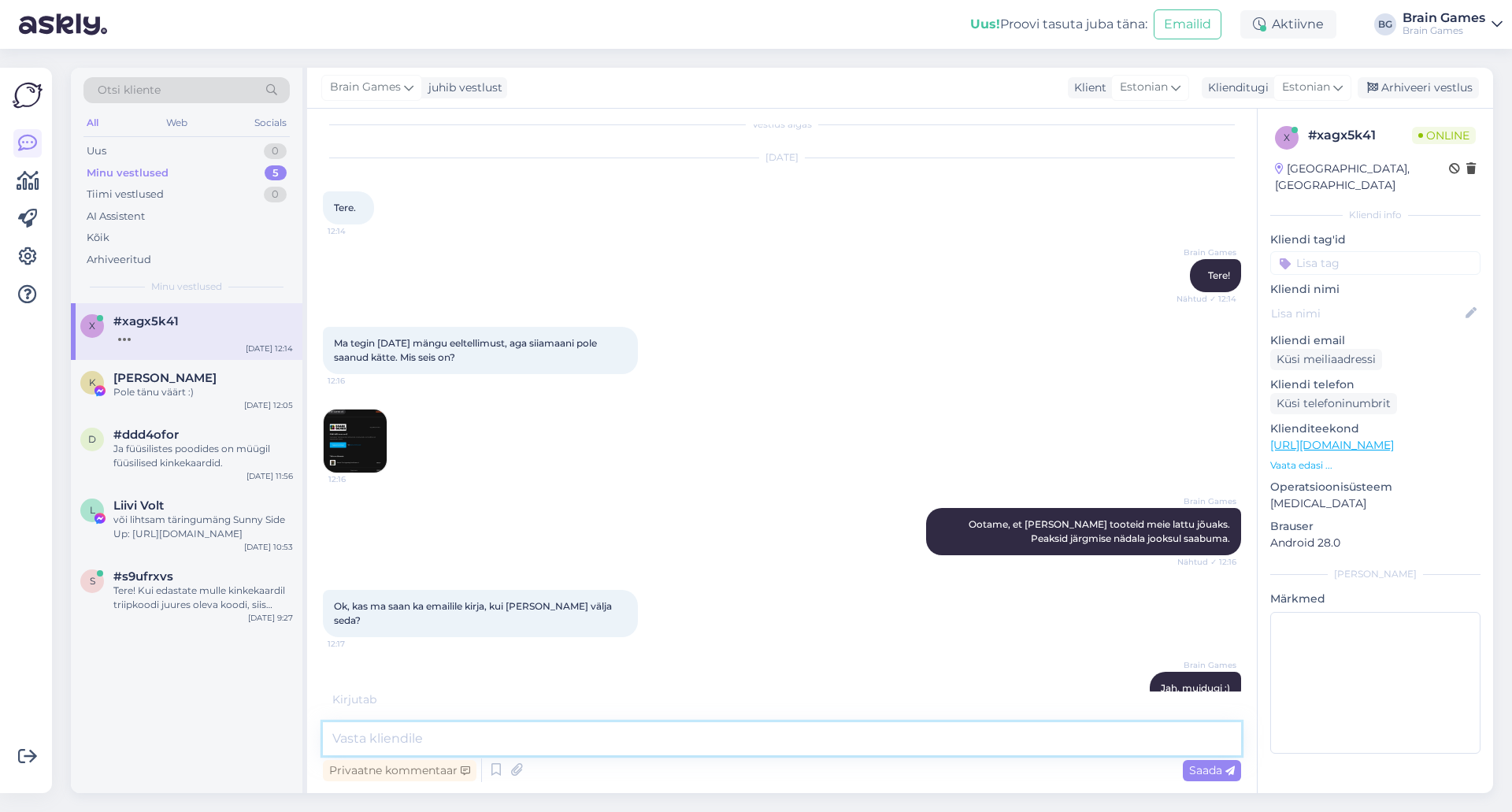
scroll to position [84, 0]
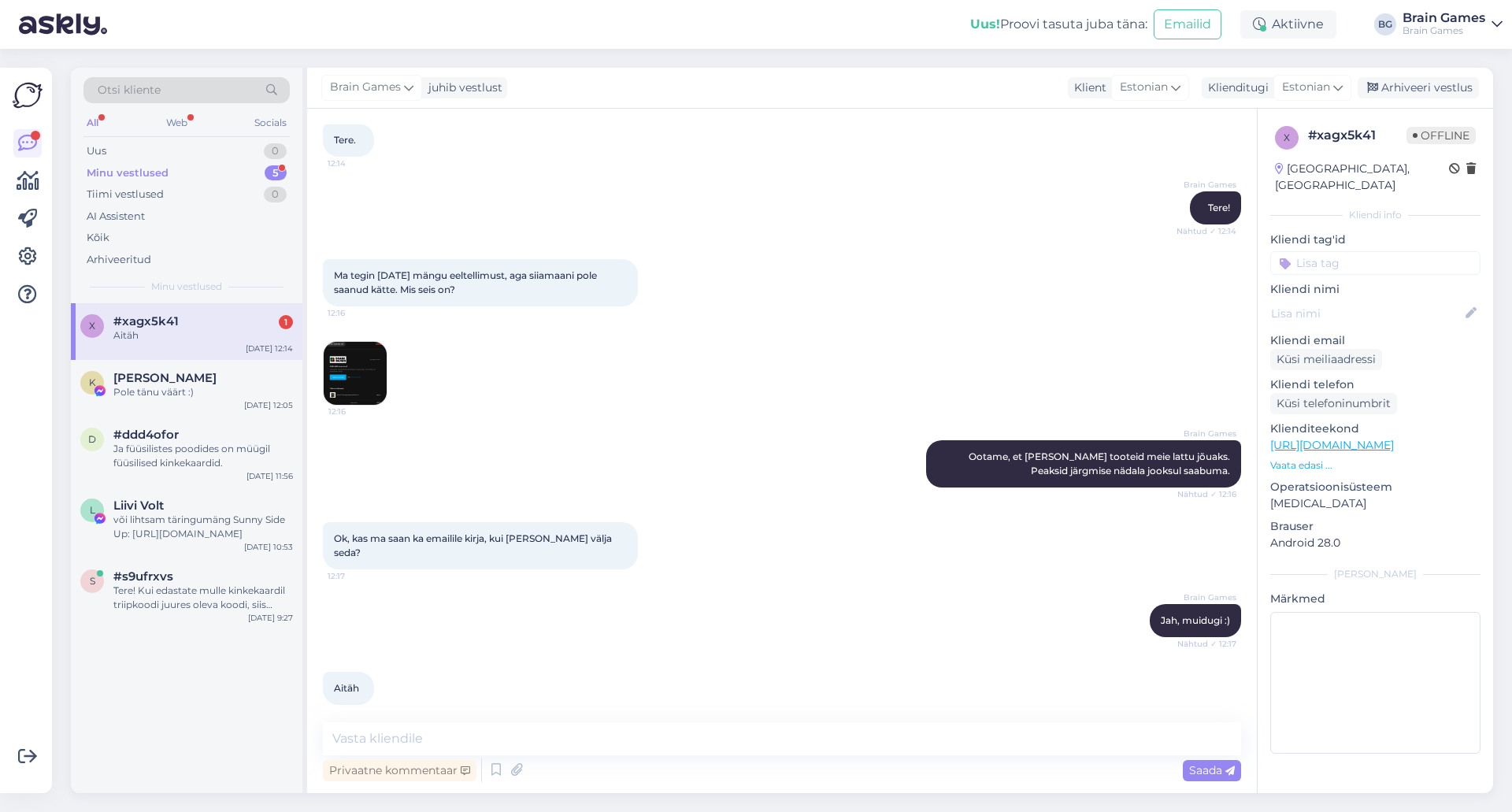
click at [756, 524] on div "Ok, kas ma saan ka emailile kirja, kui [PERSON_NAME] välja seda? 12:17" at bounding box center [782, 545] width 918 height 82
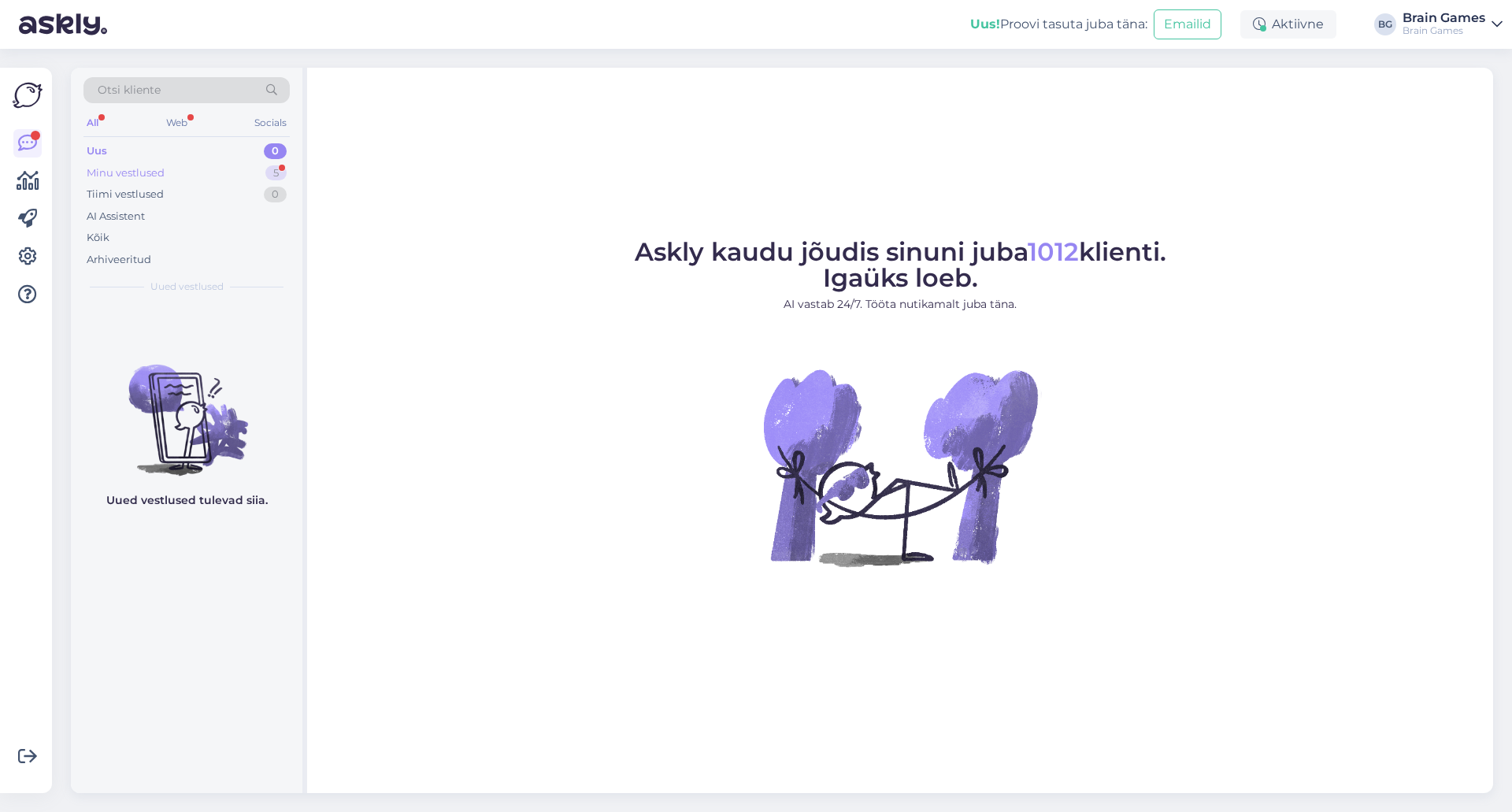
click at [134, 162] on div "Minu vestlused 5" at bounding box center [187, 173] width 206 height 22
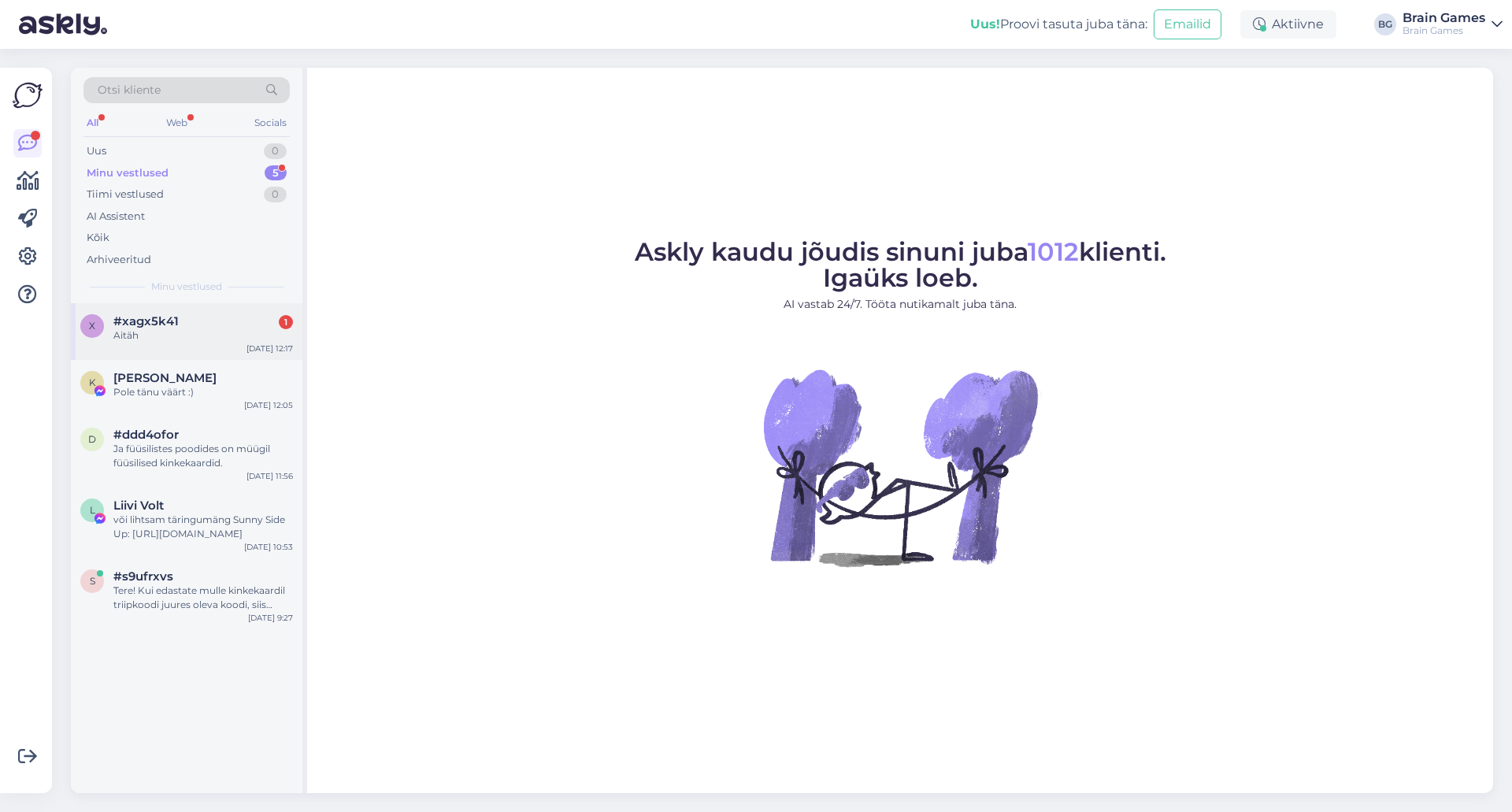
click at [144, 325] on span "#xagx5k41" at bounding box center [146, 321] width 65 height 14
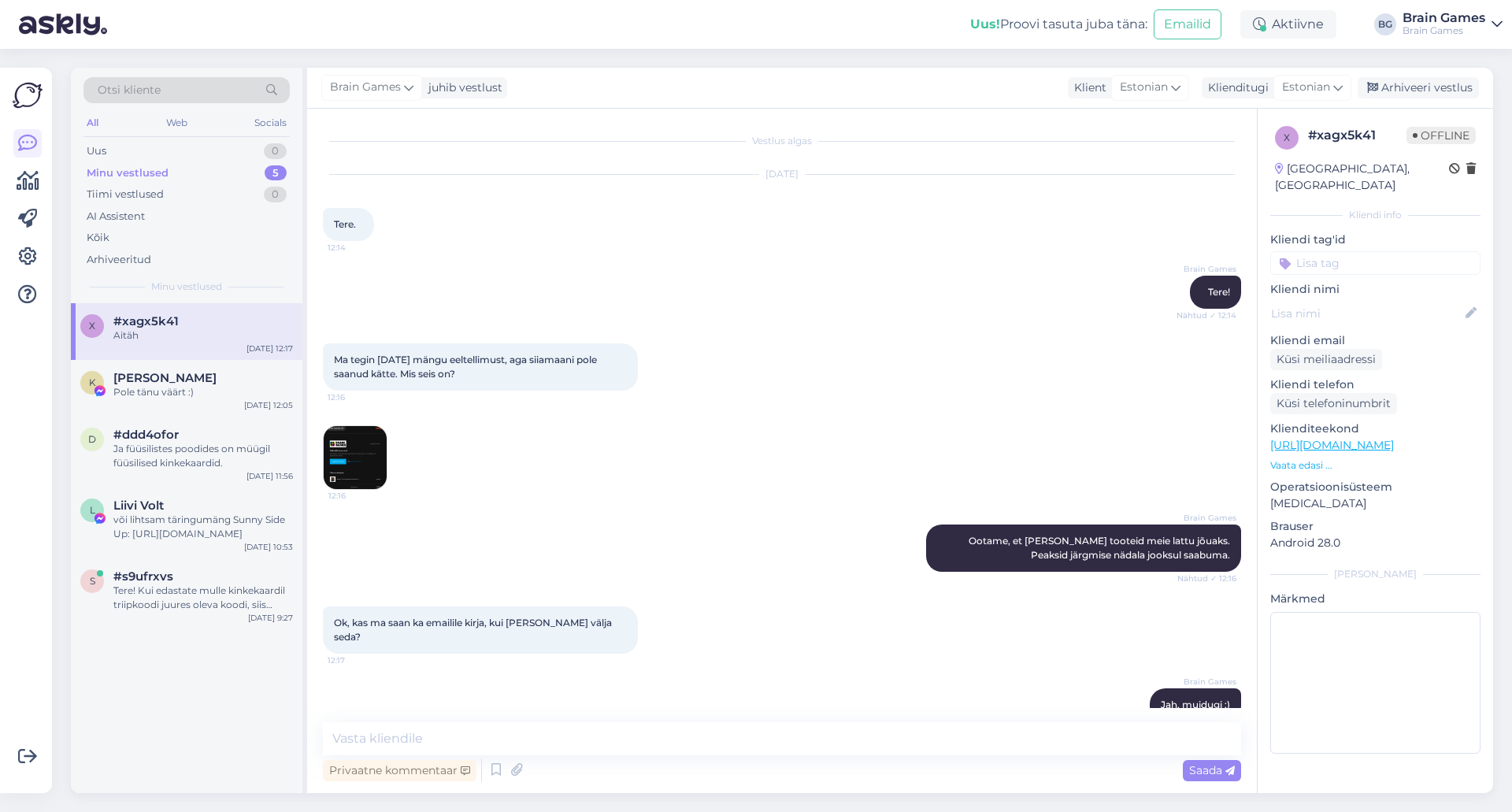
scroll to position [84, 0]
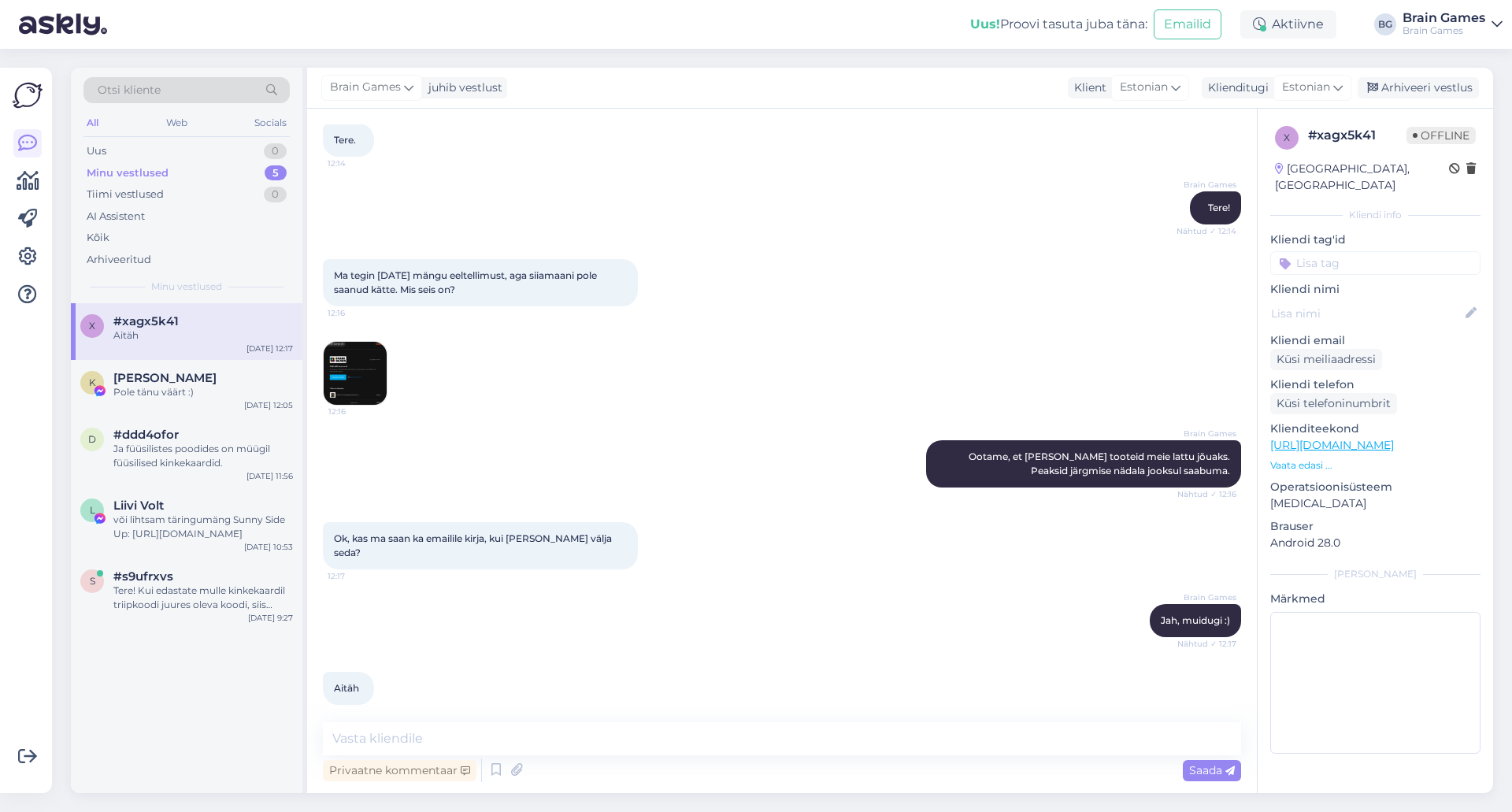
click at [882, 661] on div "Aitäh 12:17" at bounding box center [782, 689] width 918 height 68
click at [887, 671] on div "Aitäh 12:17" at bounding box center [782, 689] width 918 height 68
click at [1403, 90] on div "Arhiveeri vestlus" at bounding box center [1418, 88] width 121 height 22
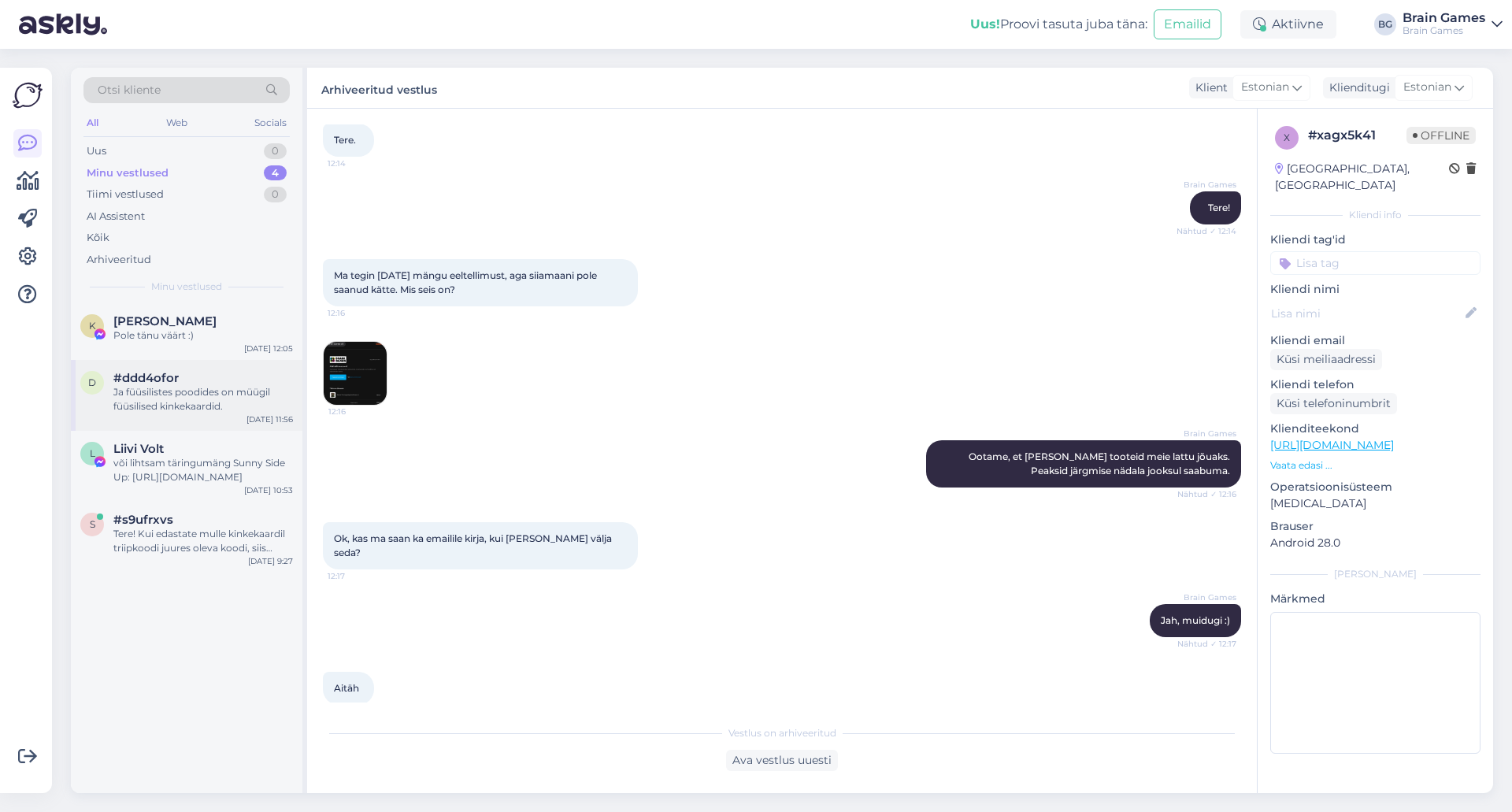
click at [142, 384] on span "#ddd4ofor" at bounding box center [146, 378] width 65 height 14
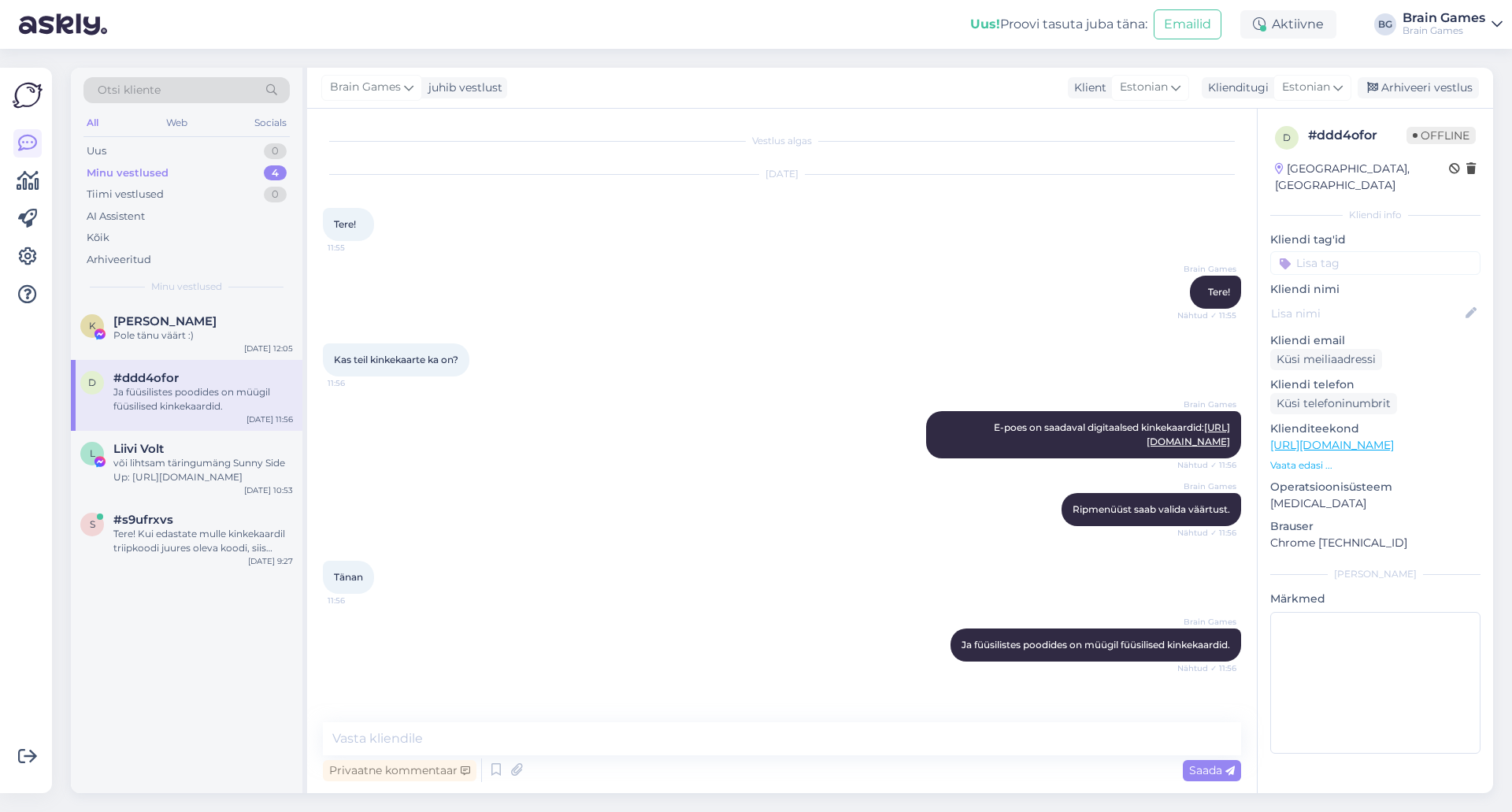
scroll to position [0, 0]
click at [1392, 84] on div "Arhiveeri vestlus" at bounding box center [1418, 88] width 121 height 22
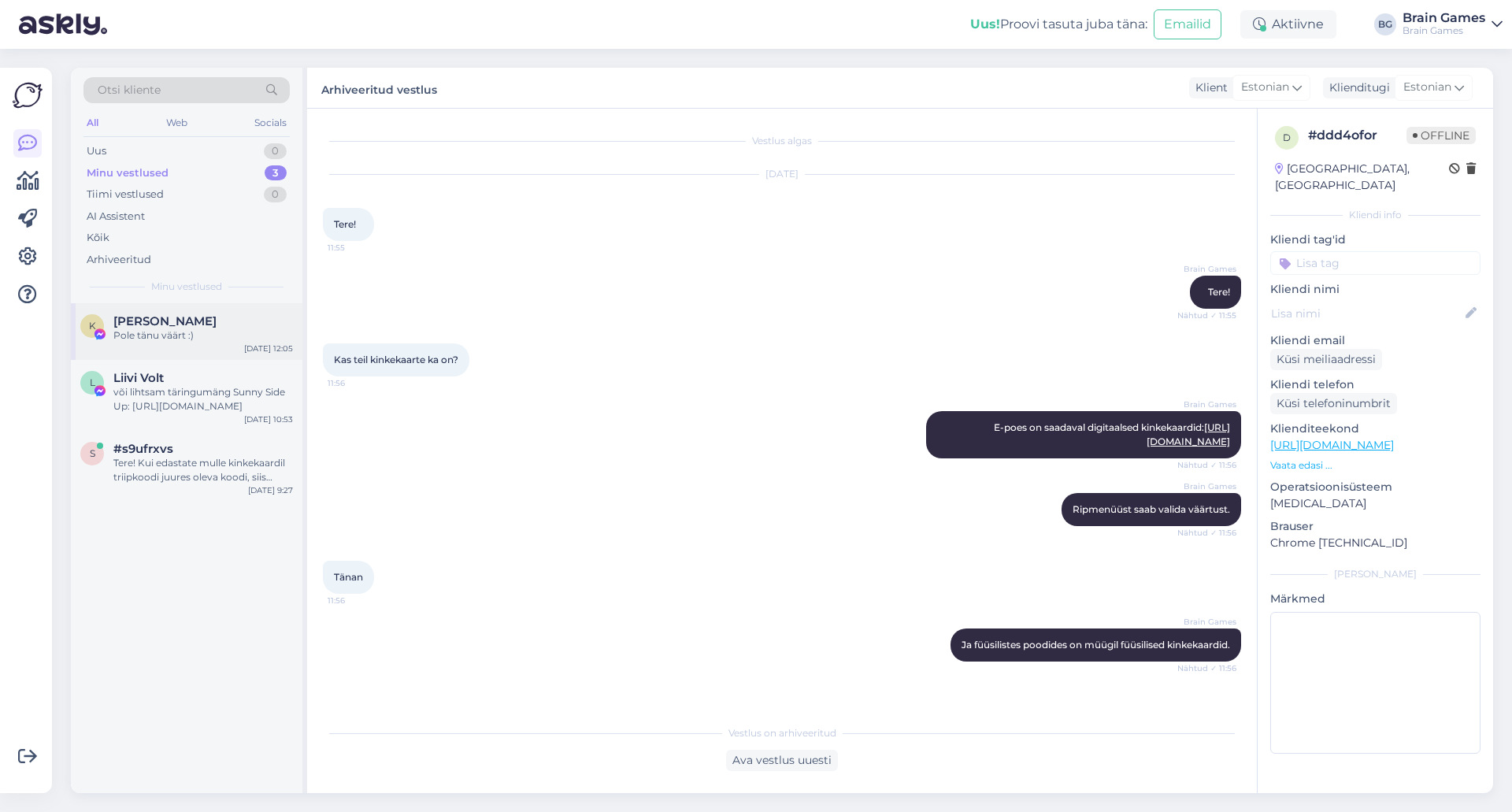
click at [167, 333] on div "Pole tänu väärt :)" at bounding box center [203, 335] width 180 height 14
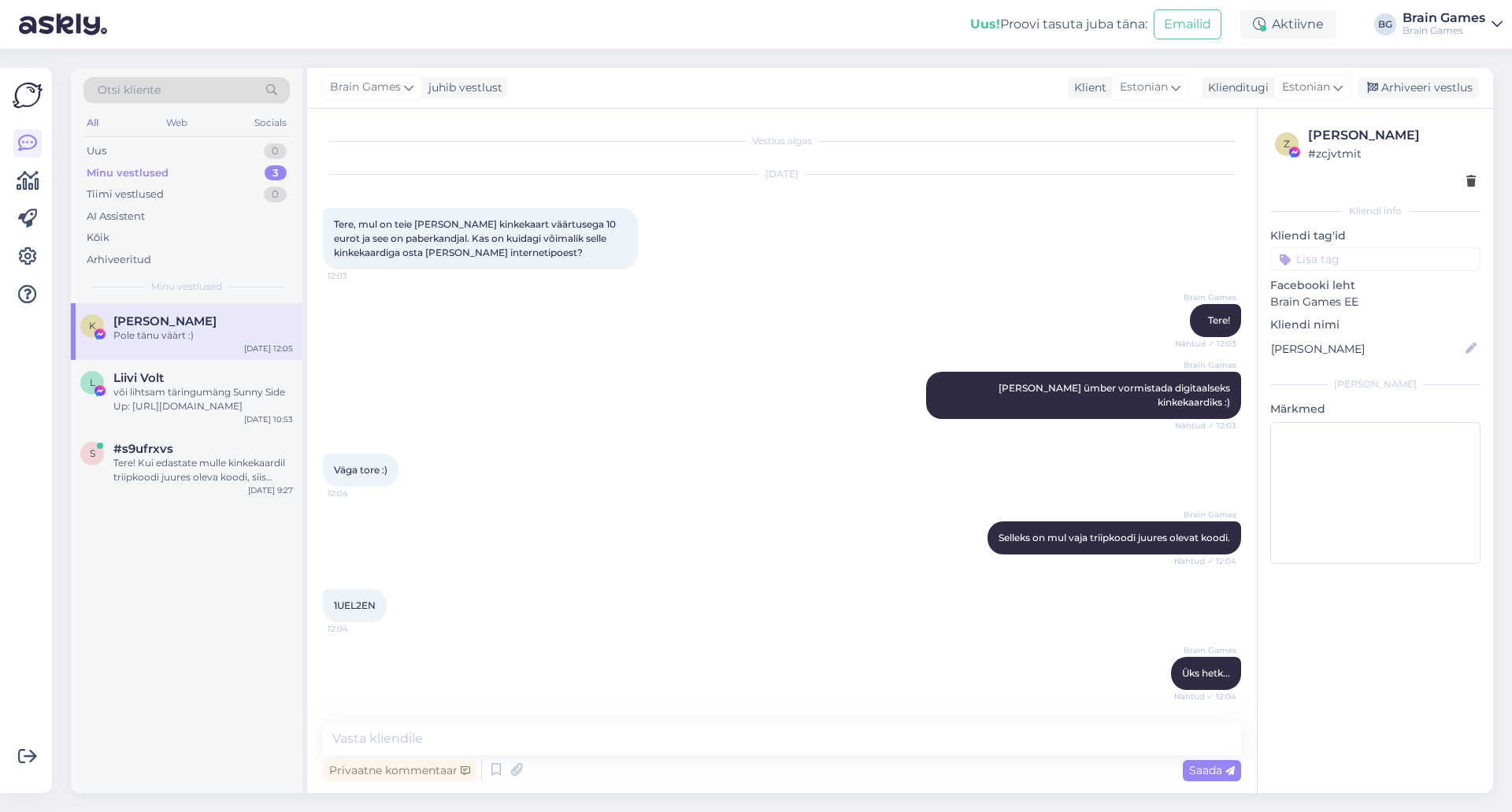
scroll to position [203, 0]
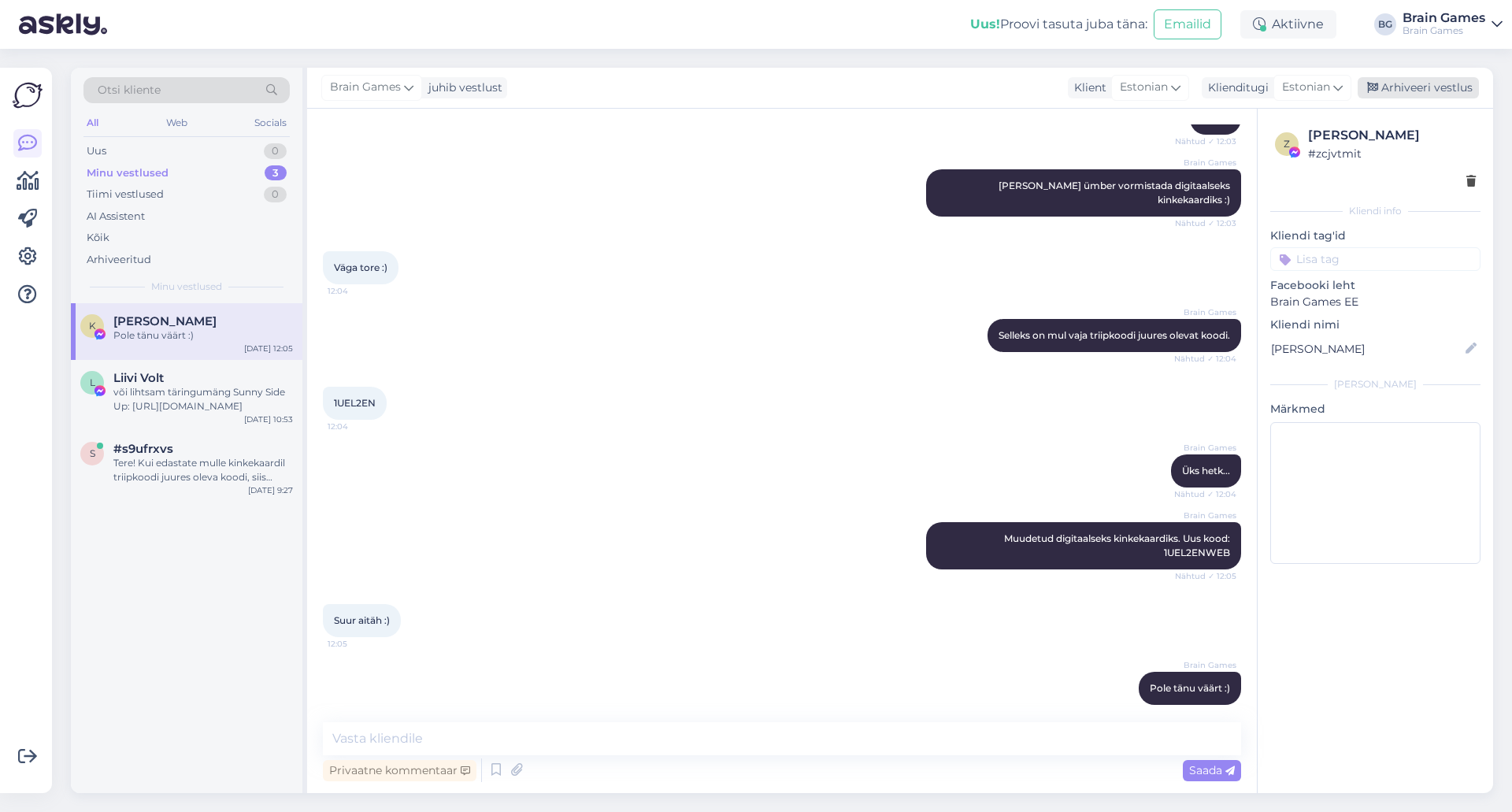
click at [1424, 85] on div "Arhiveeri vestlus" at bounding box center [1418, 88] width 121 height 22
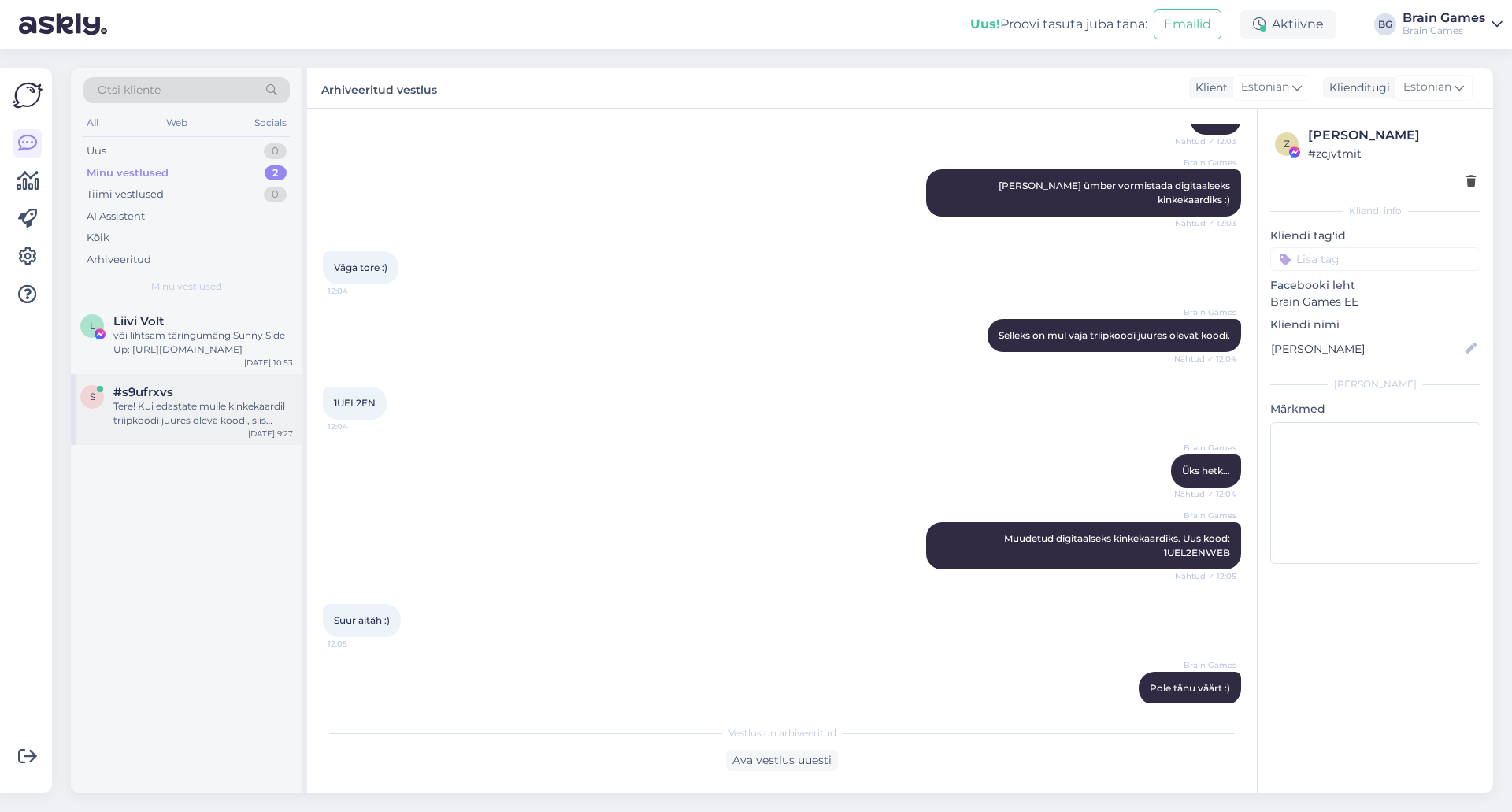
click at [197, 411] on div "Tere! Kui edastate mulle kinkekaardil triipkoodi juures oleva koodi, siis [PERS…" at bounding box center [203, 413] width 180 height 29
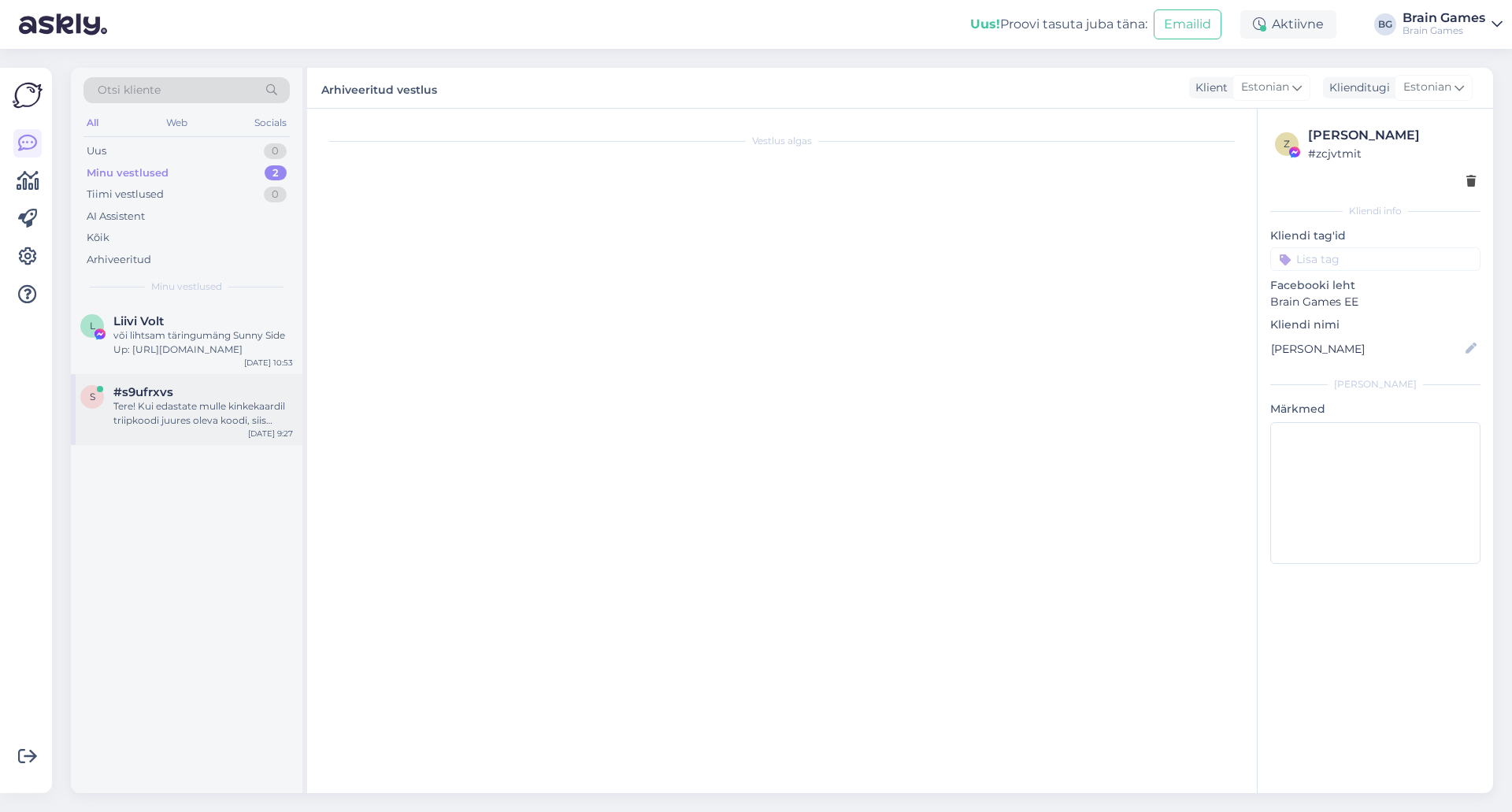
scroll to position [150, 0]
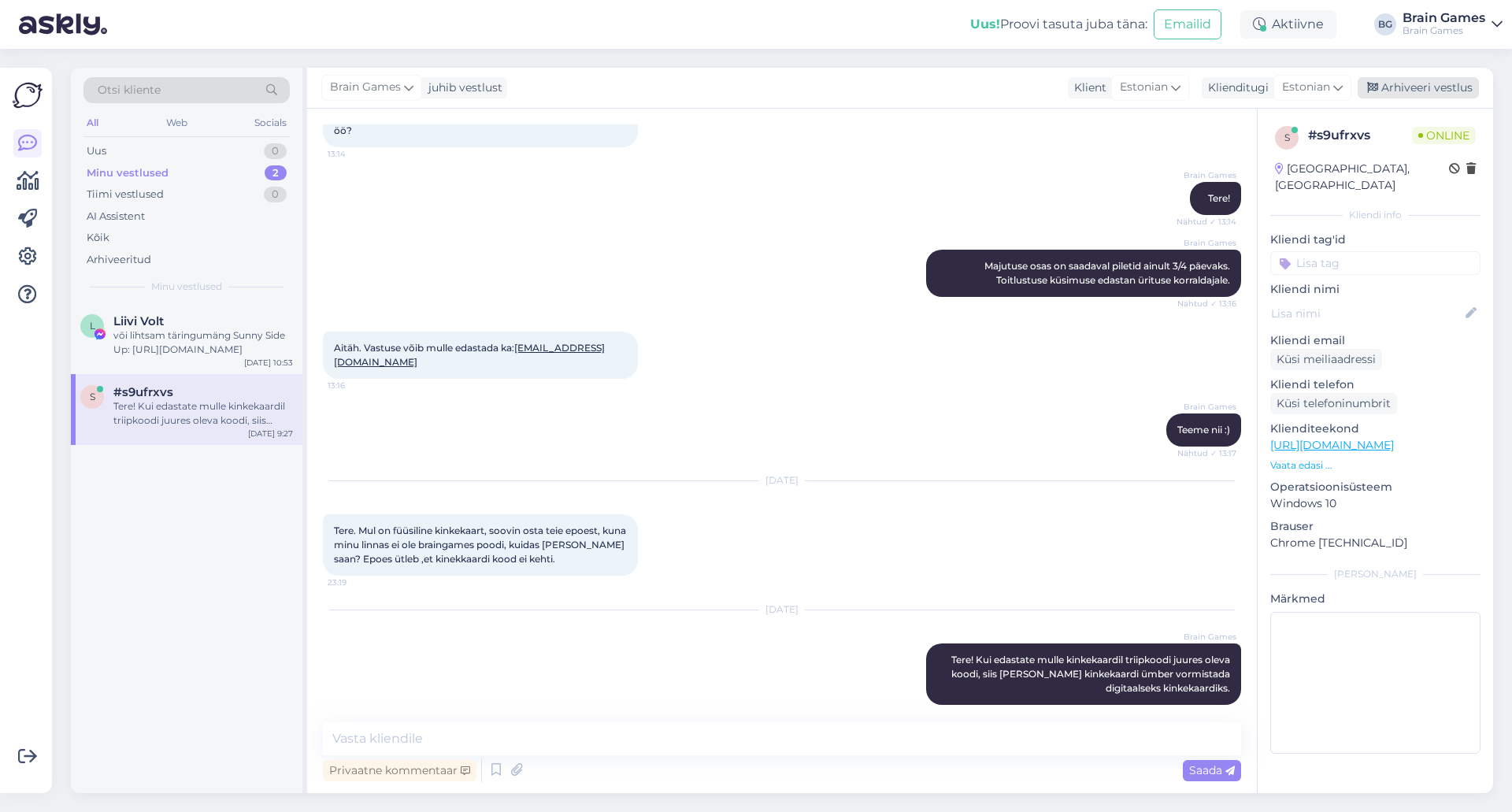
click at [1460, 84] on div "Arhiveeri vestlus" at bounding box center [1418, 88] width 121 height 22
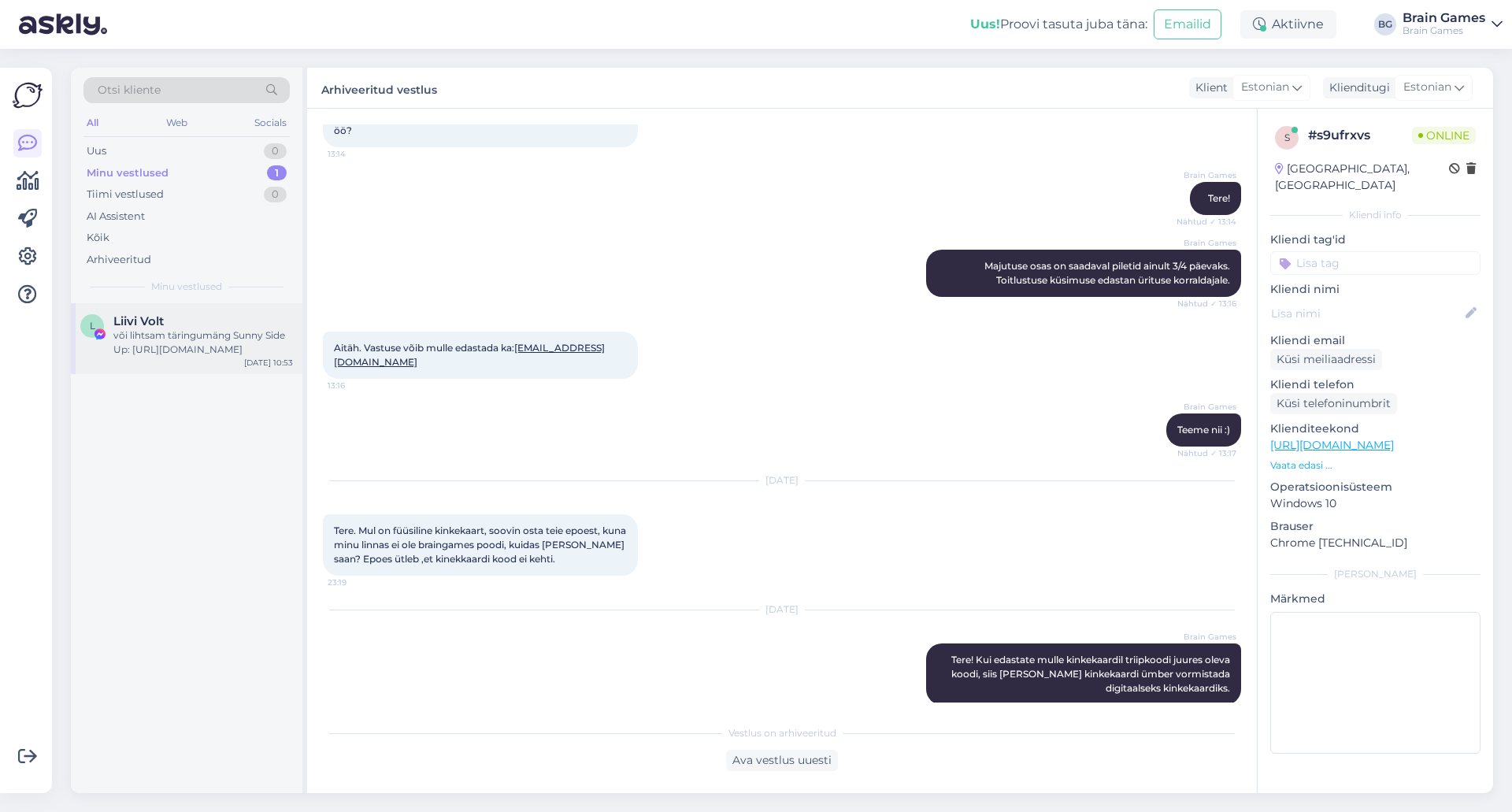
click at [134, 336] on div "või lihtsam täringumäng Sunny Side Up: [URL][DOMAIN_NAME]" at bounding box center [203, 342] width 180 height 29
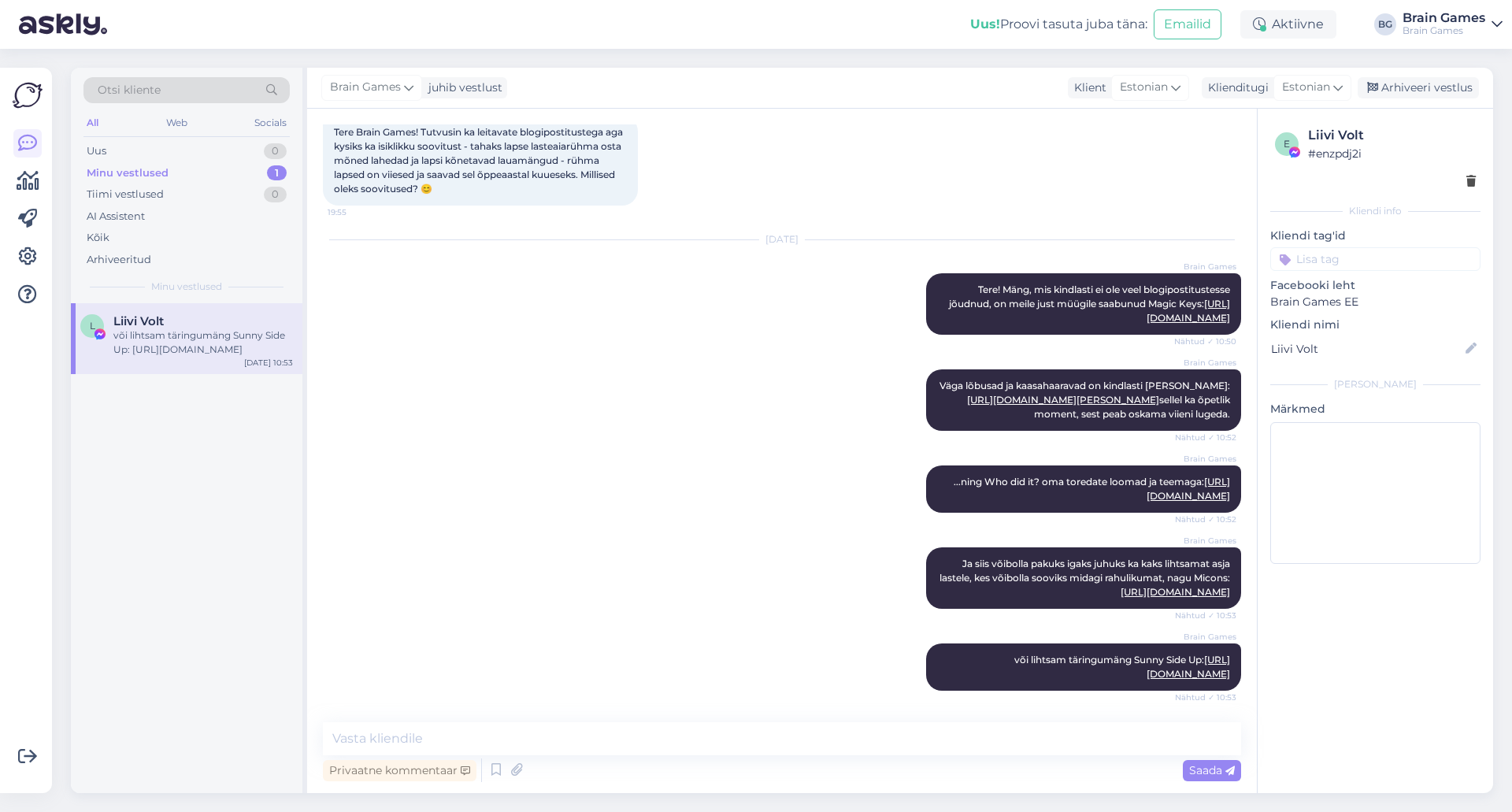
click at [245, 532] on div "L Liivi Volt või lihtsam täringumäng Sunny Side Up: https://www.brain-games.ee/…" at bounding box center [187, 548] width 231 height 490
click at [216, 157] on div "Uus 1" at bounding box center [187, 151] width 206 height 22
click at [169, 324] on span "Kim Klimberg" at bounding box center [165, 321] width 103 height 14
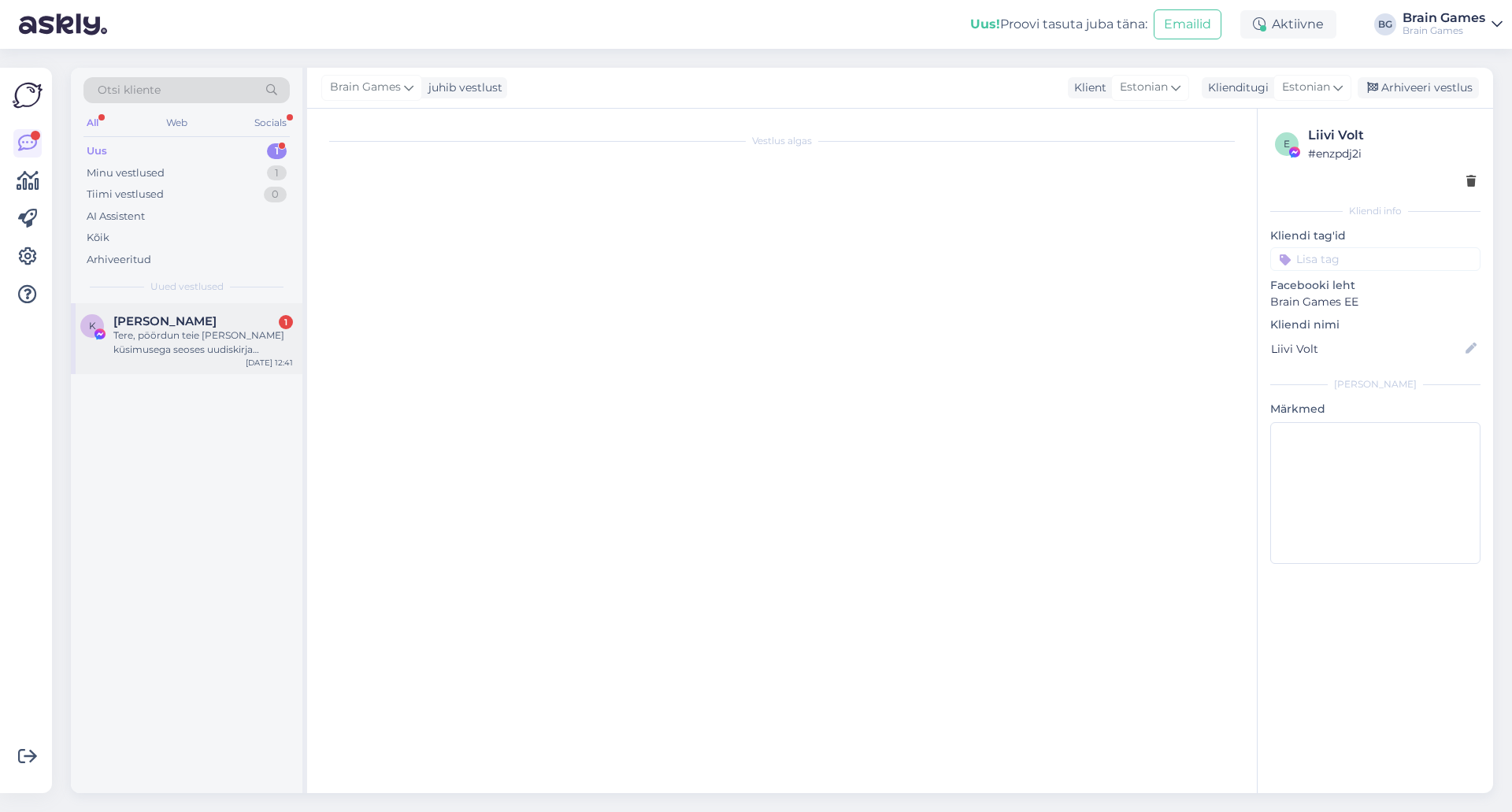
scroll to position [0, 0]
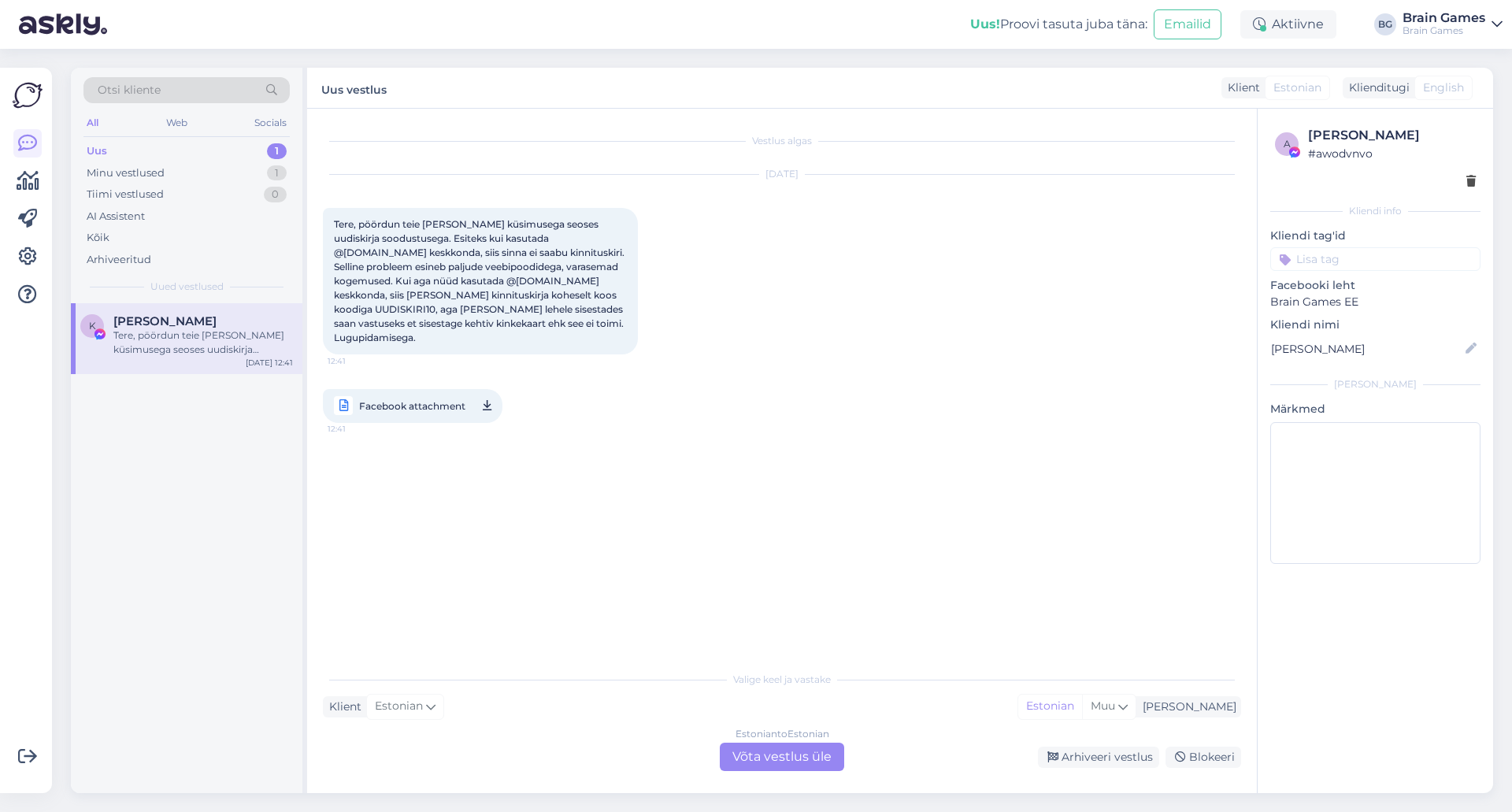
click at [696, 505] on div "Vestlus algas Sep 19 2025 Tere, pöördun teie poole küsimusega seoses uudiskirja…" at bounding box center [789, 386] width 932 height 525
click at [782, 748] on div "Estonian to Estonian Võta vestlus üle" at bounding box center [782, 757] width 124 height 29
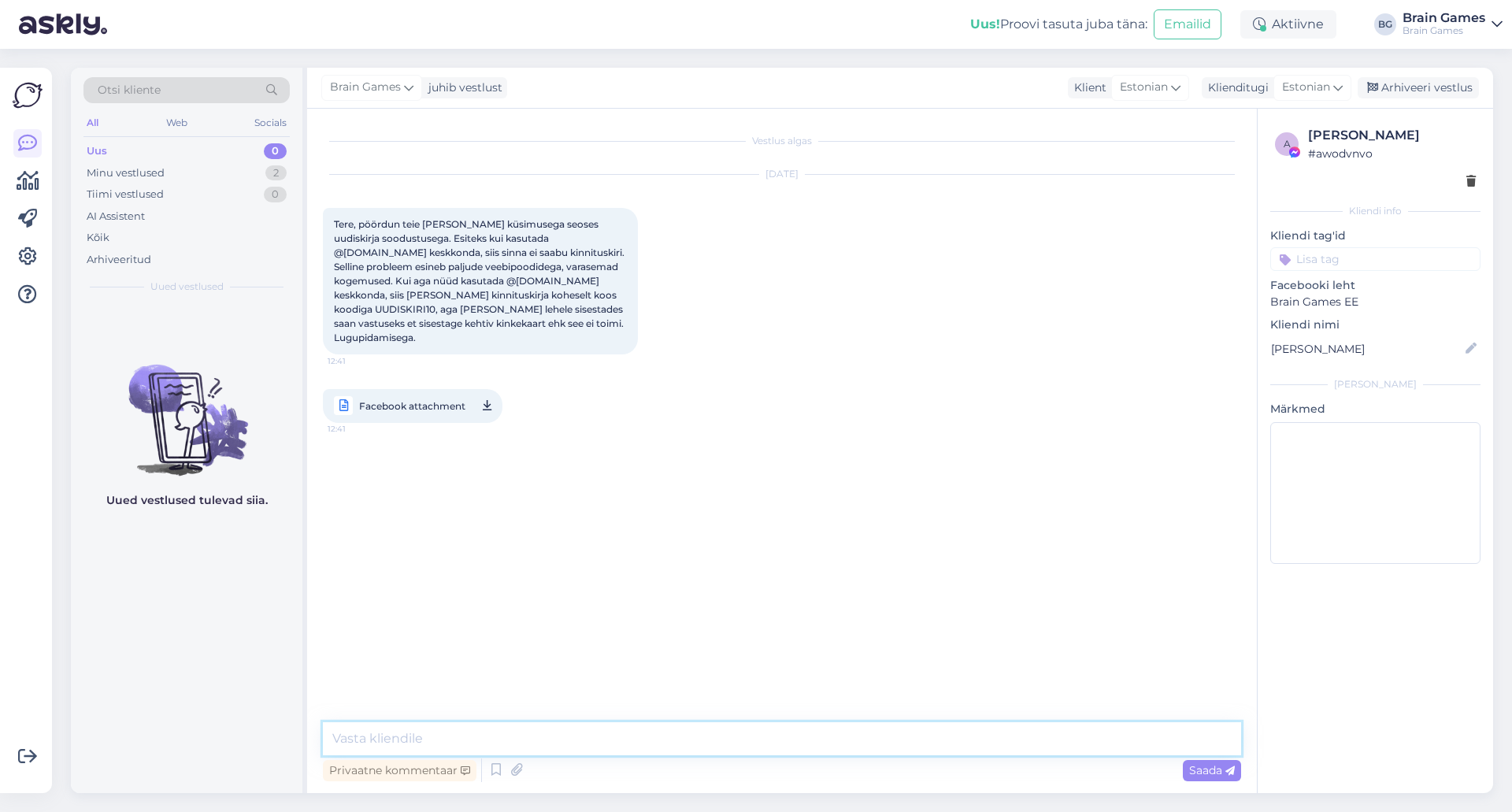
click at [770, 741] on textarea at bounding box center [782, 738] width 918 height 33
type textarea "Tere!Pra"
type textarea "e"
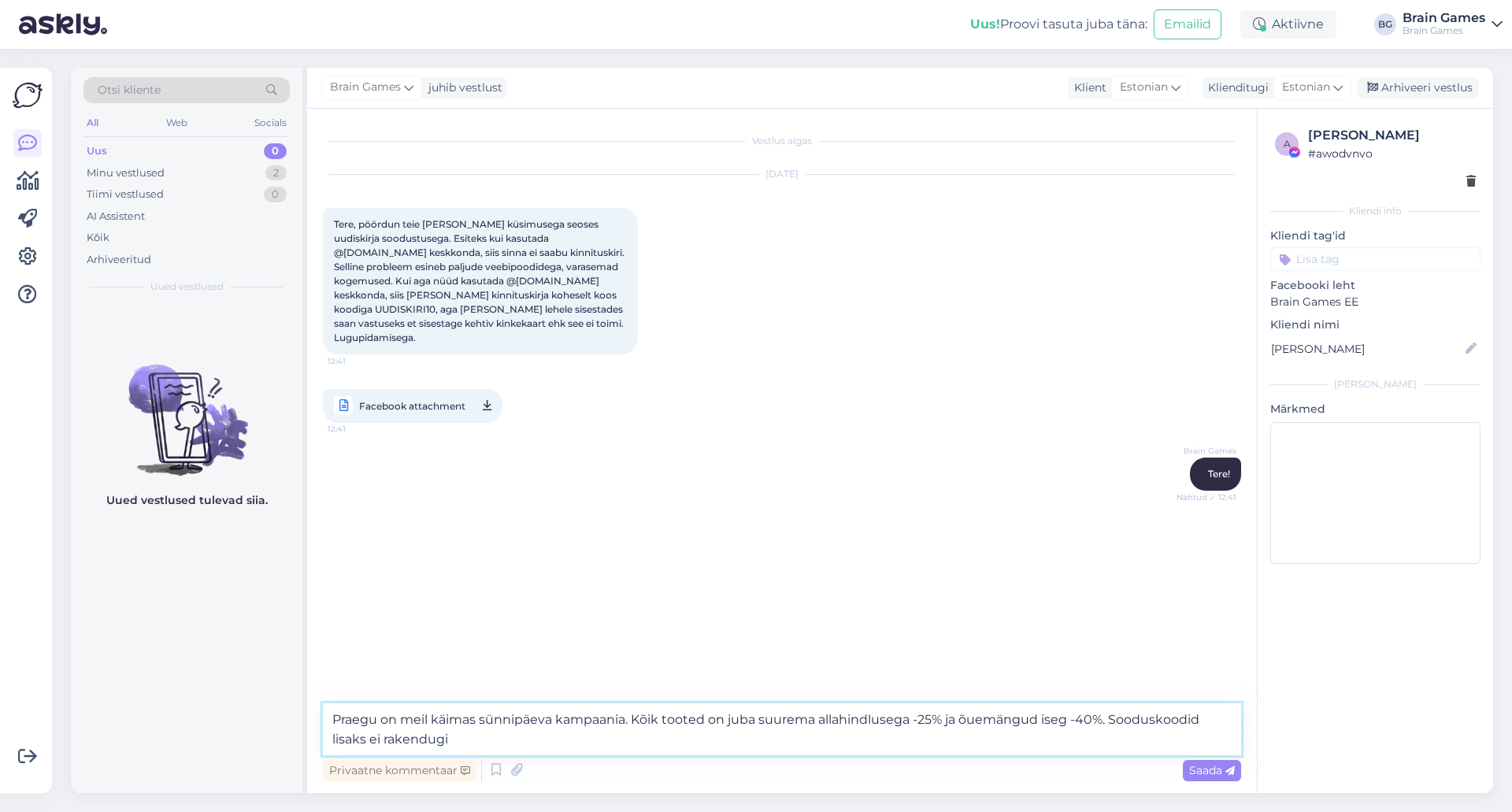
type textarea "Praegu on meil käimas sünnipäeva kampaania. Kõik tooted on juba suurema allahin…"
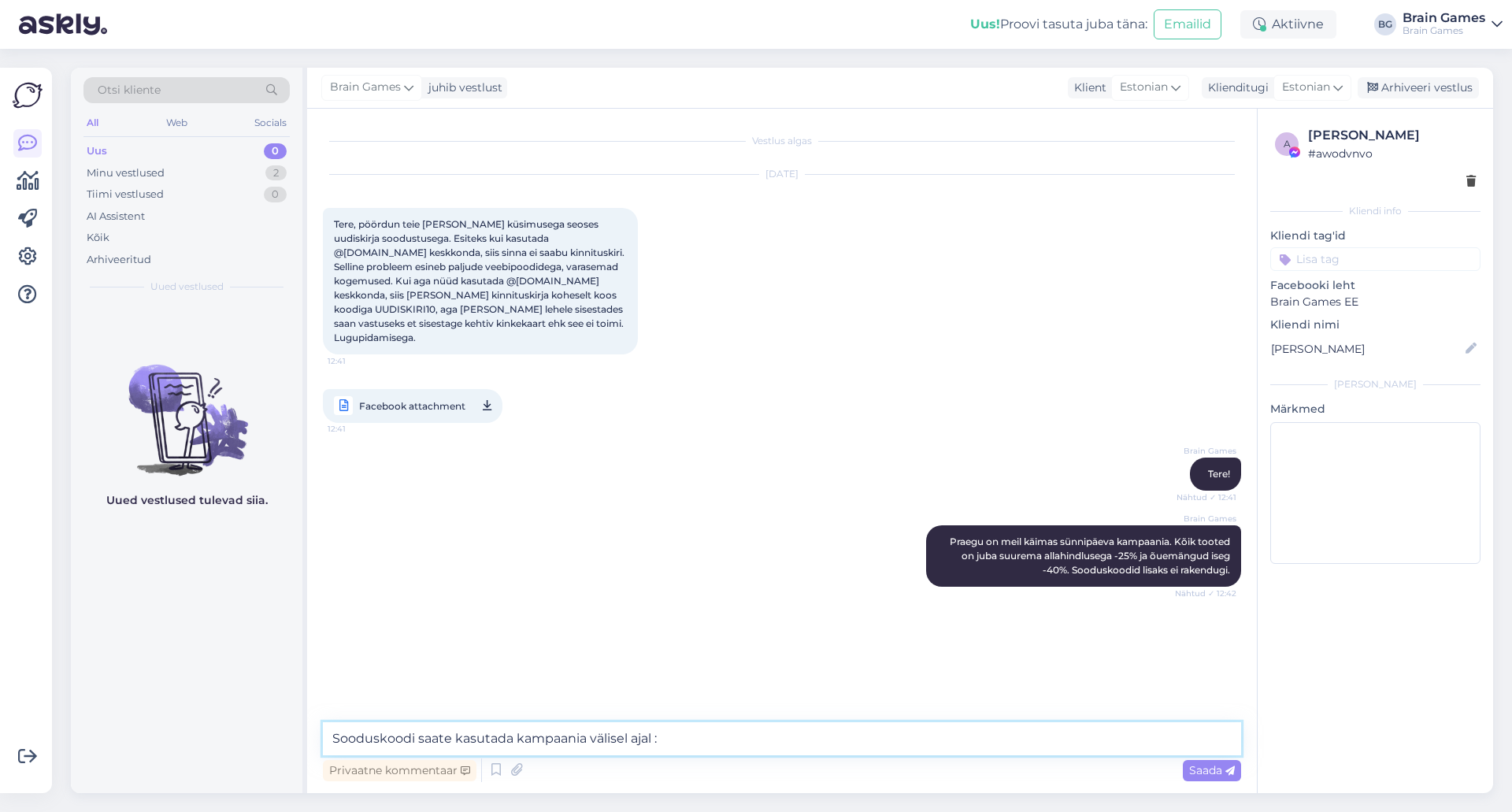
type textarea "Sooduskoodi saate kasutada kampaania välisel ajal :)"
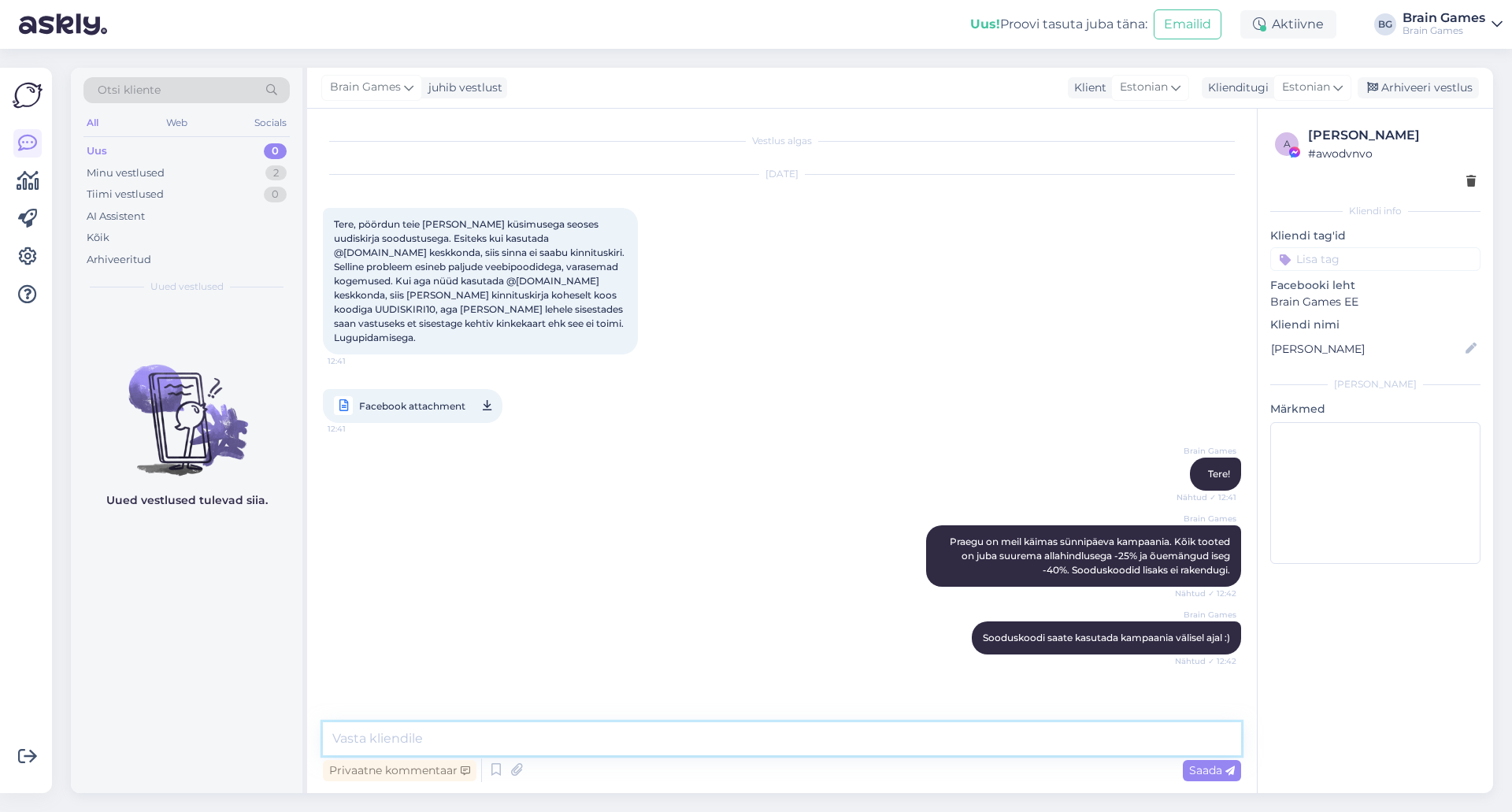
type textarea "K"
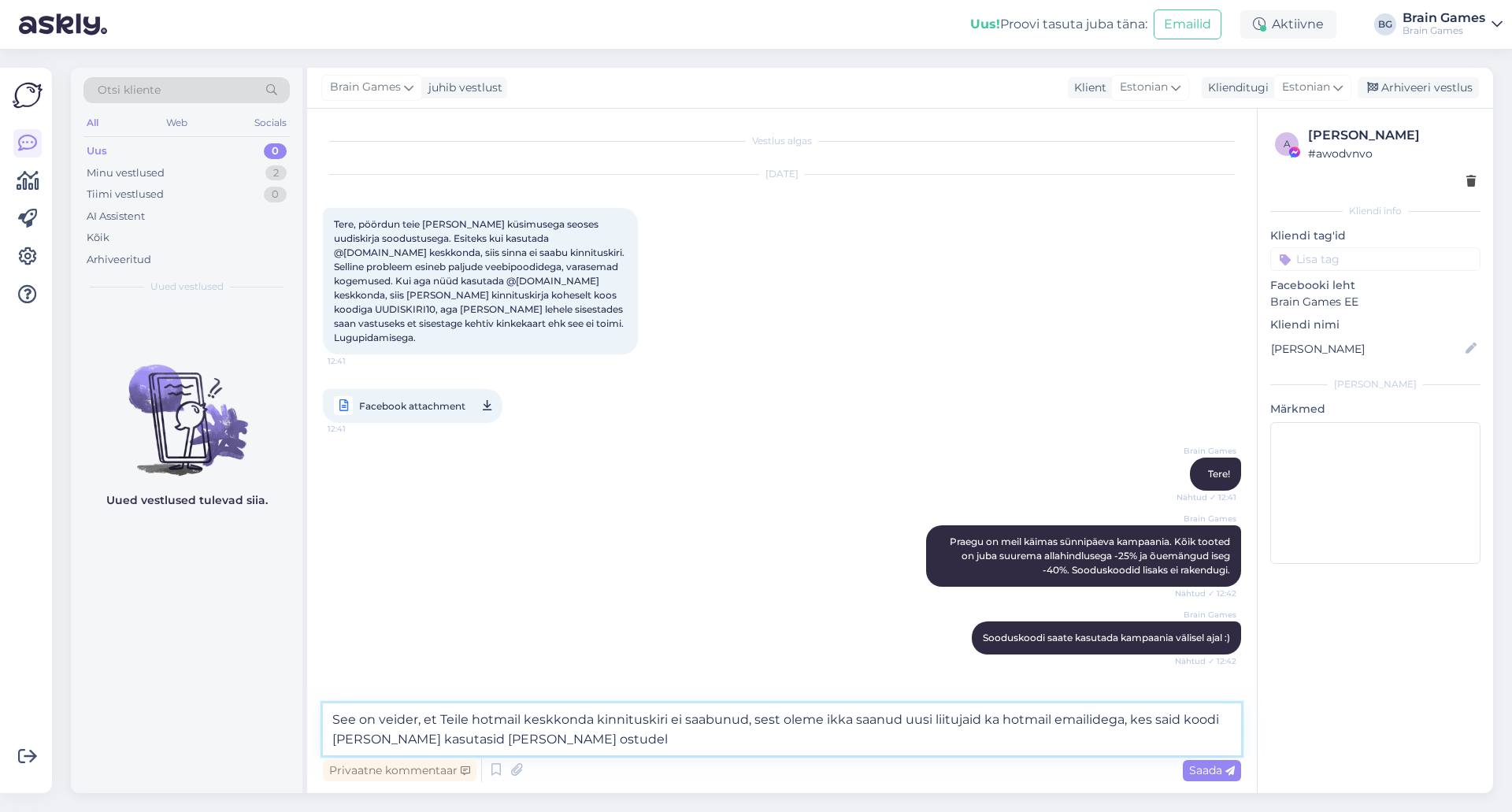
type textarea "See on veider, et Teile hotmail keskkonda kinnituskiri ei saabunud, sest oleme …"
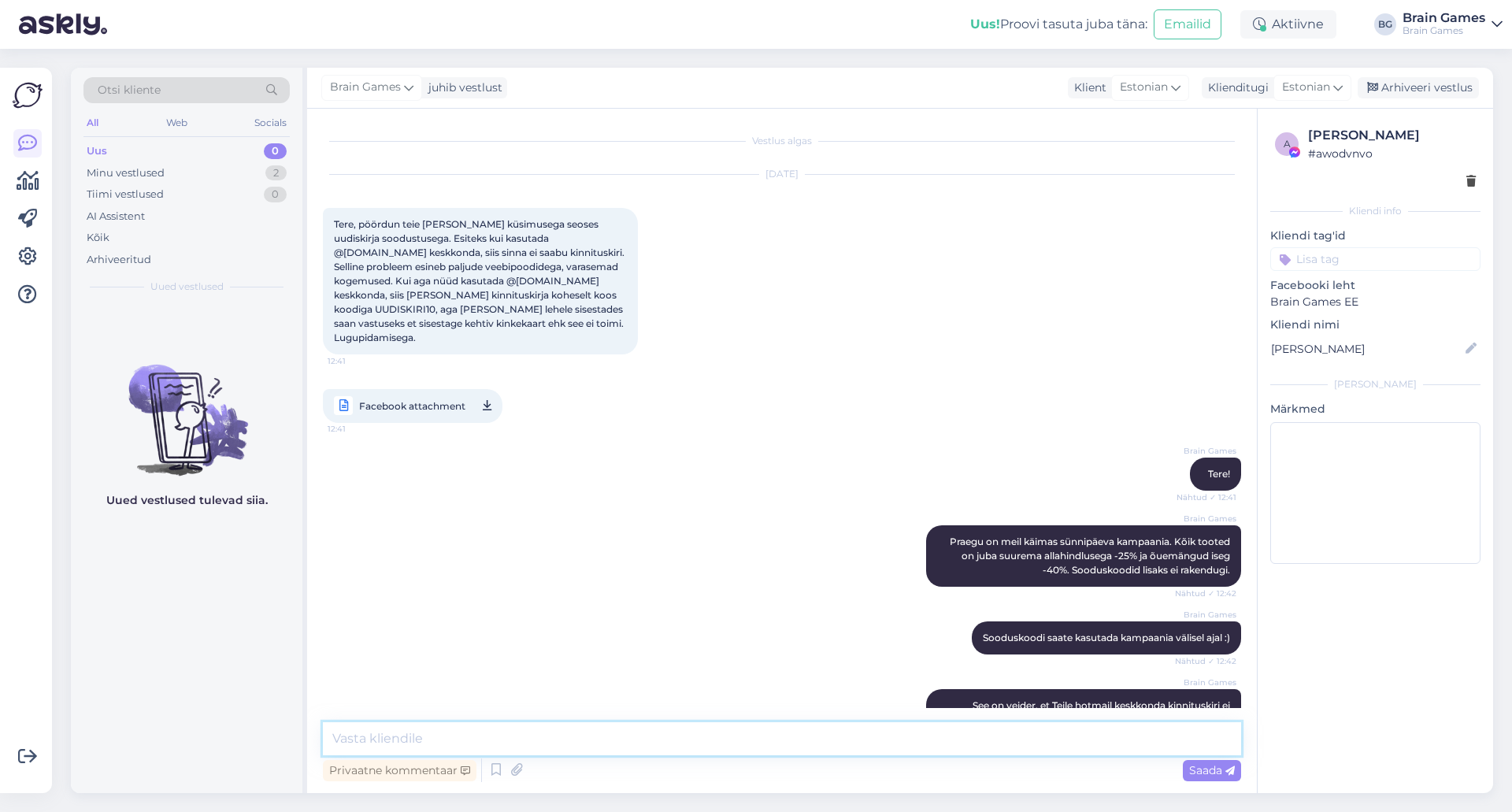
scroll to position [60, 0]
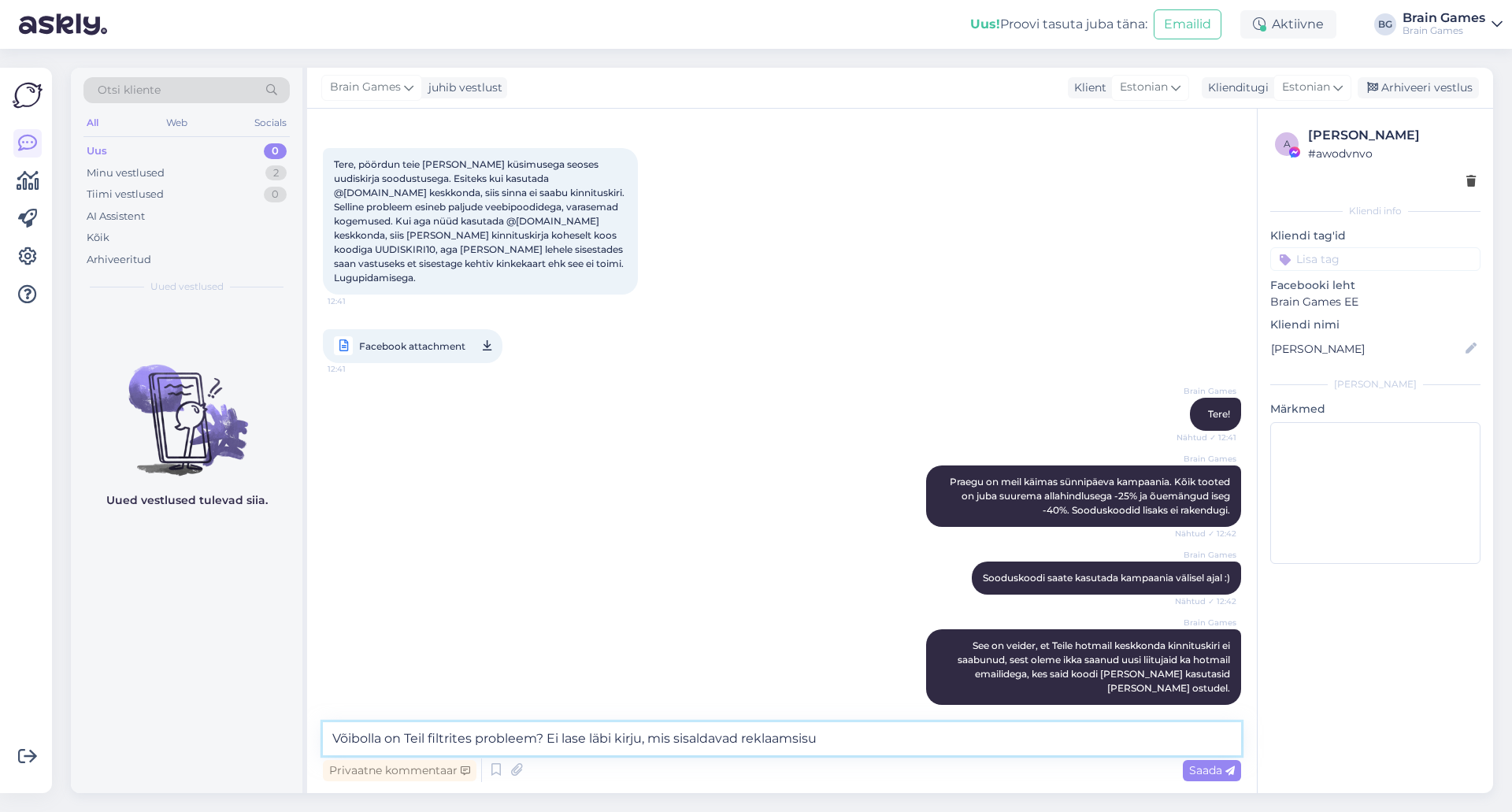
type textarea "Võibolla on Teil filtrites probleem? Ei lase läbi kirju, mis sisaldavad reklaam…"
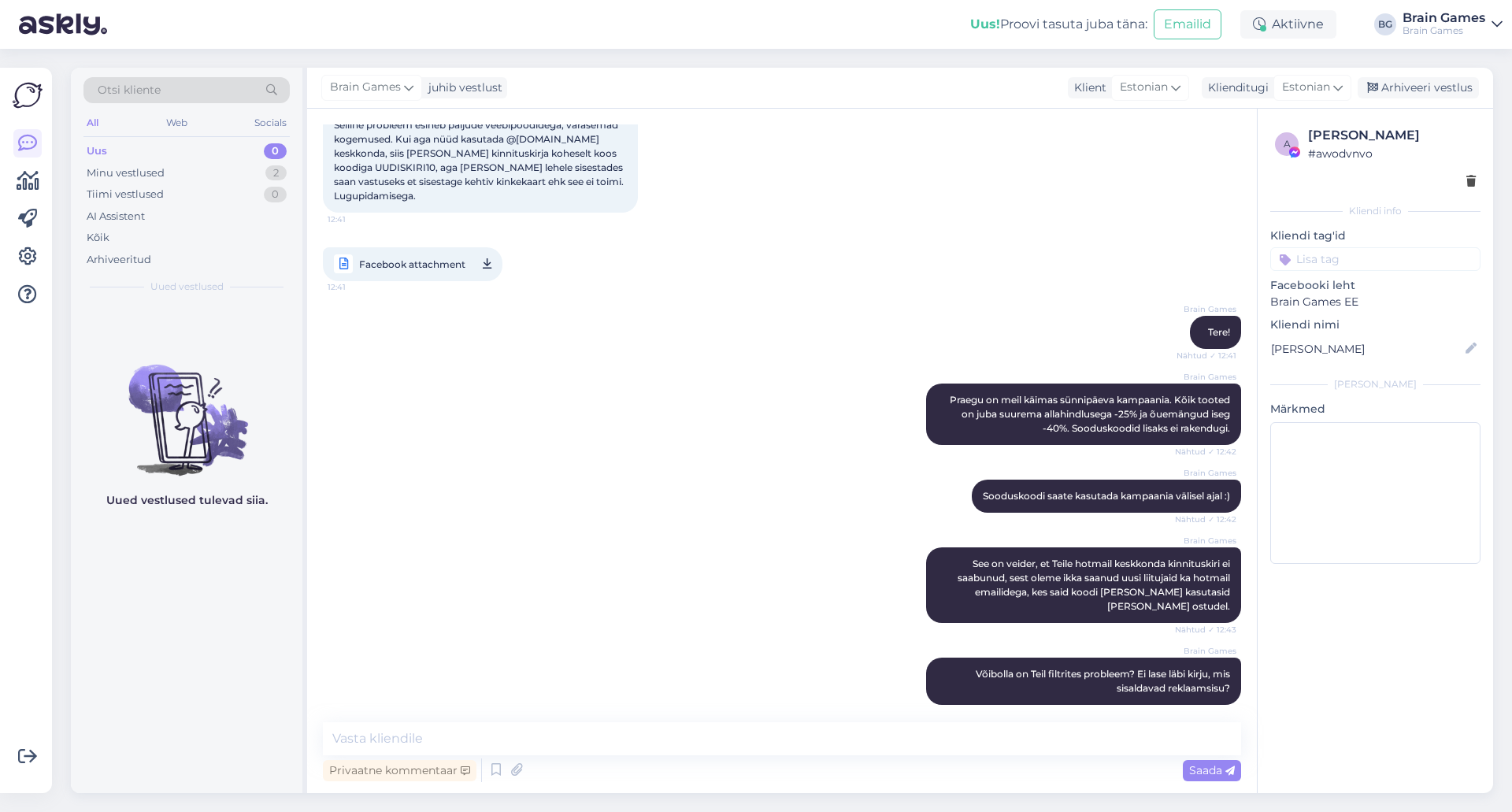
click at [1401, 721] on div "a Kim Klimberg # awodvnvo Kliendi info Kliendi tag'id Facebooki leht Brain Game…" at bounding box center [1375, 450] width 236 height 685
click at [492, 255] on link "Facebook attachment 12:41" at bounding box center [413, 264] width 180 height 34
click at [340, 257] on icon at bounding box center [343, 264] width 19 height 19
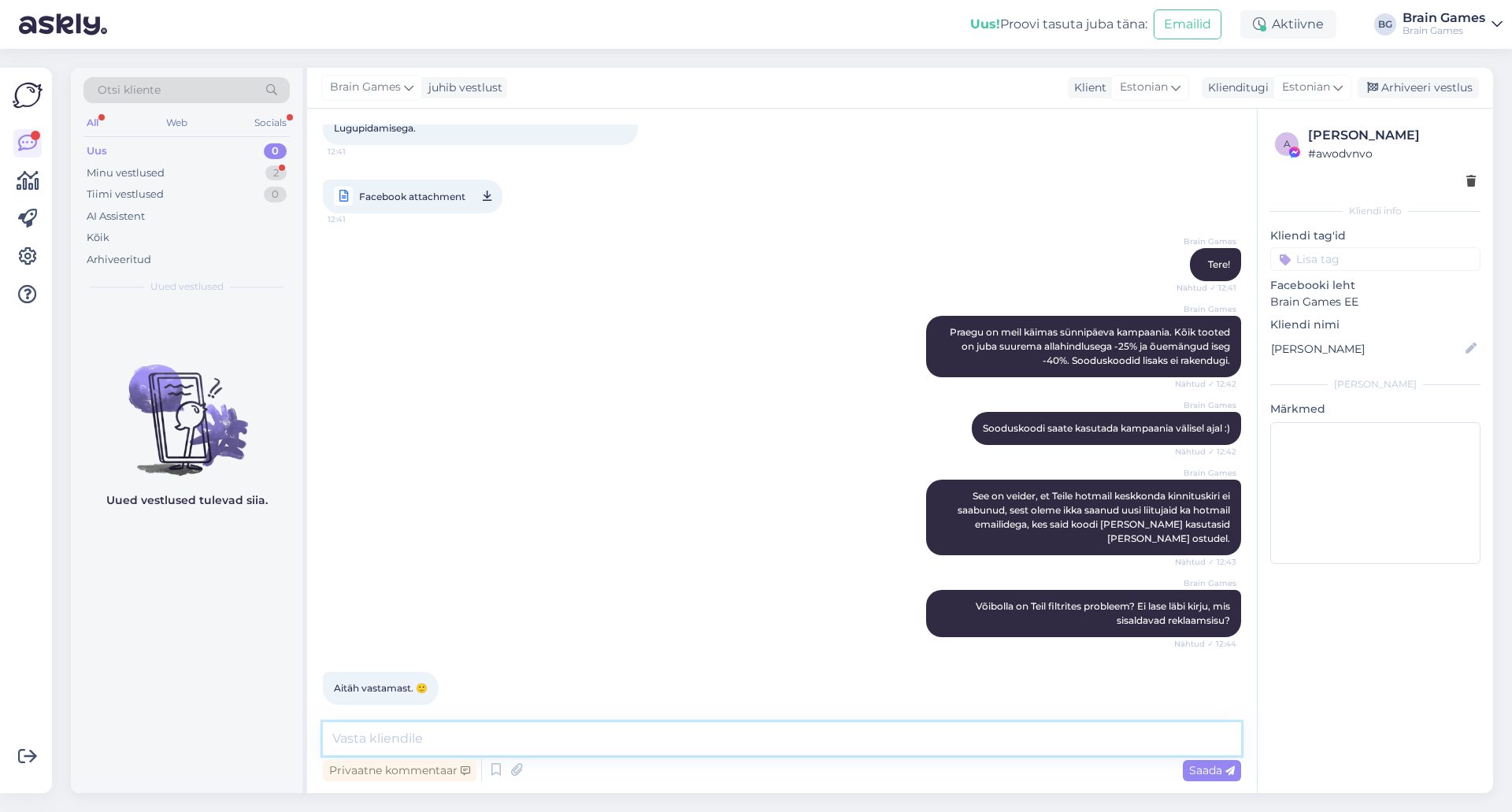
click at [604, 738] on textarea at bounding box center [782, 738] width 918 height 33
type textarea "Pole tänu väärt! :)"
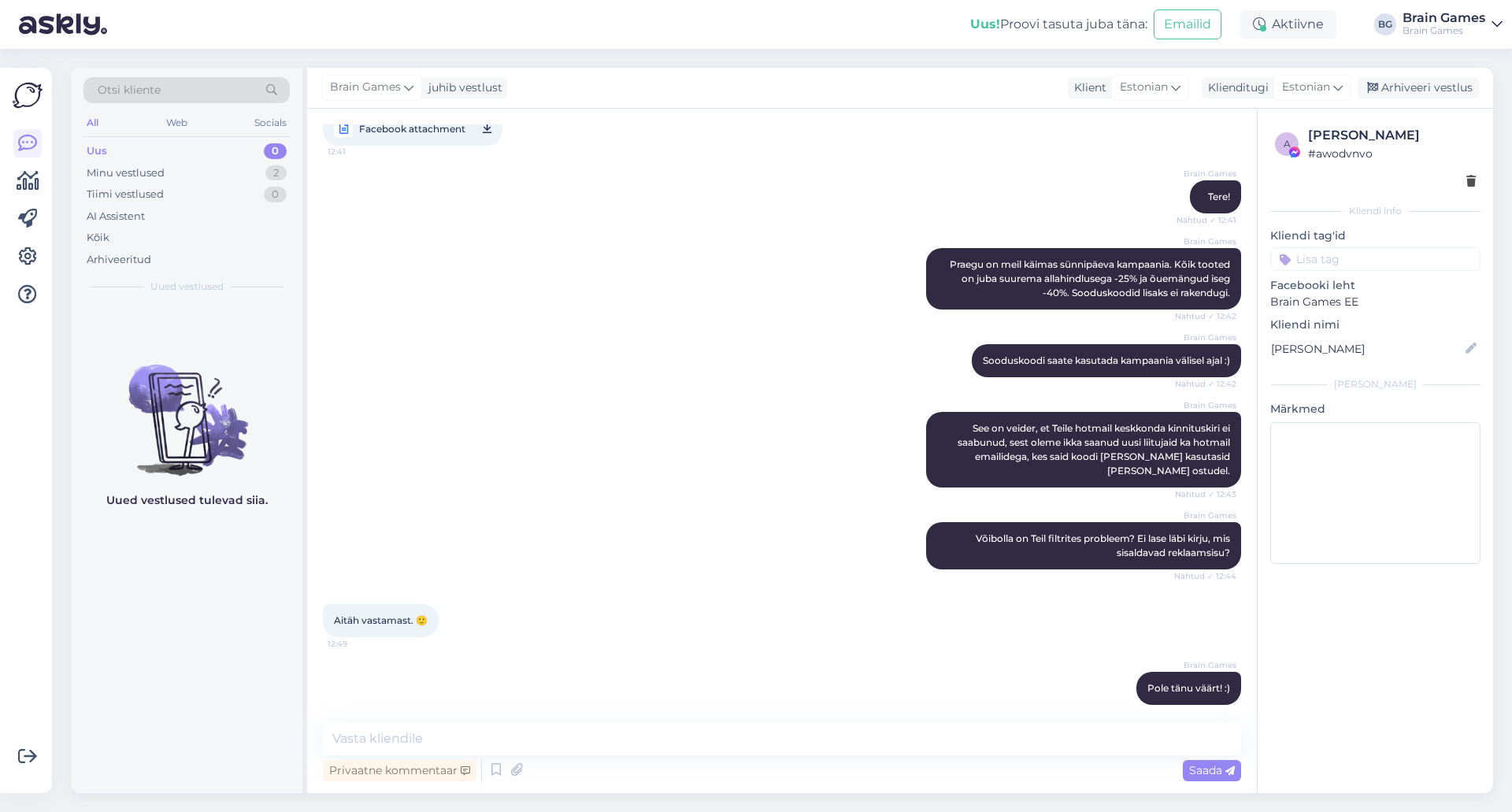
click at [1345, 655] on div "a Kim Klimberg # awodvnvo Kliendi info Kliendi tag'id Facebooki leht Brain Game…" at bounding box center [1375, 450] width 236 height 685
drag, startPoint x: 934, startPoint y: 249, endPoint x: 1221, endPoint y: 277, distance: 288.4
click at [1222, 276] on div "Brain Games Praegu on meil käimas sünnipäeva kampaania. Kõik tooted on juba suu…" at bounding box center [1083, 279] width 315 height 61
copy span "Praegu on meil käimas sünnipäeva kampaania. Kõik tooted on juba suurema allahin…"
click at [667, 452] on div "Brain Games See on veider, et Teile hotmail keskkonda kinnituskiri ei saabunud,…" at bounding box center [782, 449] width 918 height 111
